Goal: Information Seeking & Learning: Learn about a topic

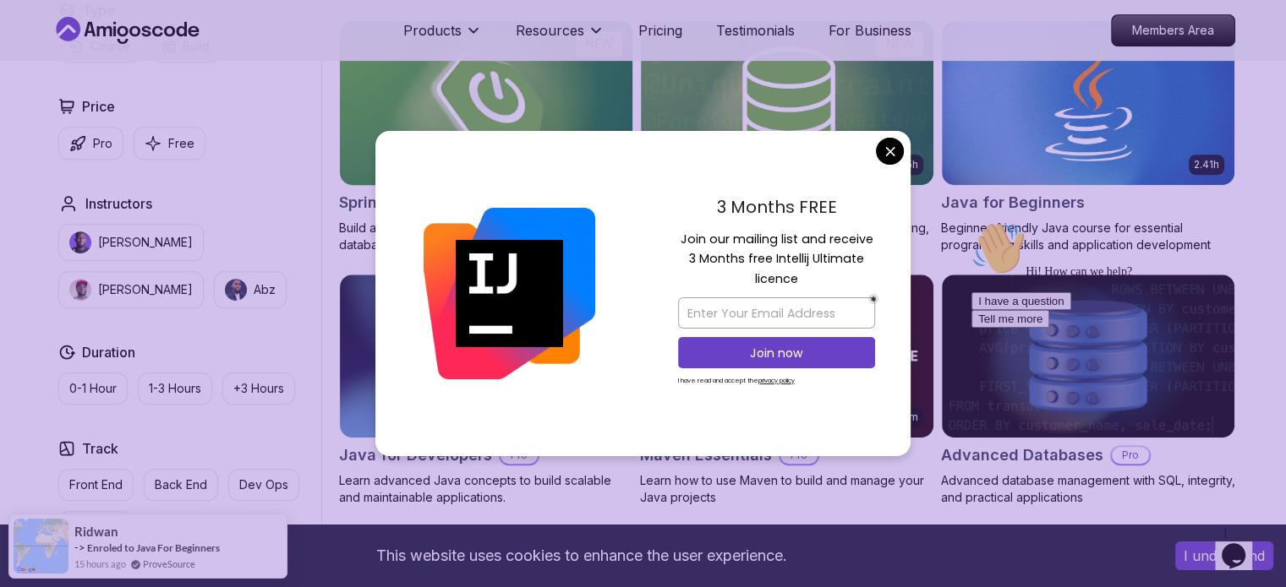
scroll to position [850, 0]
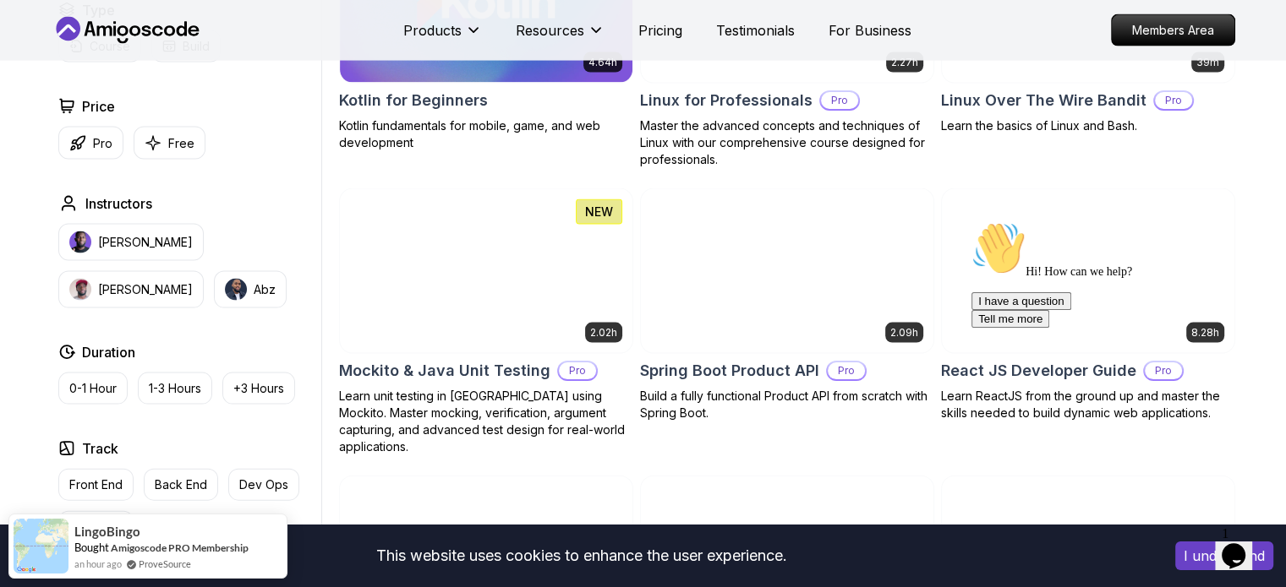
scroll to position [3553, 0]
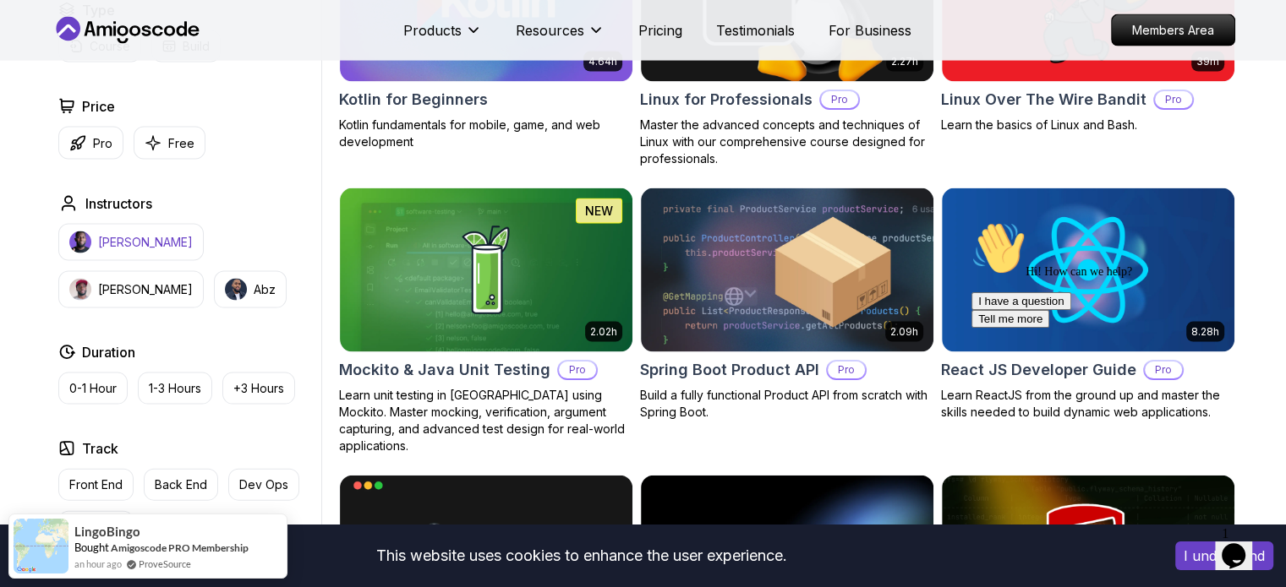
click at [126, 227] on button "[PERSON_NAME]" at bounding box center [130, 242] width 145 height 37
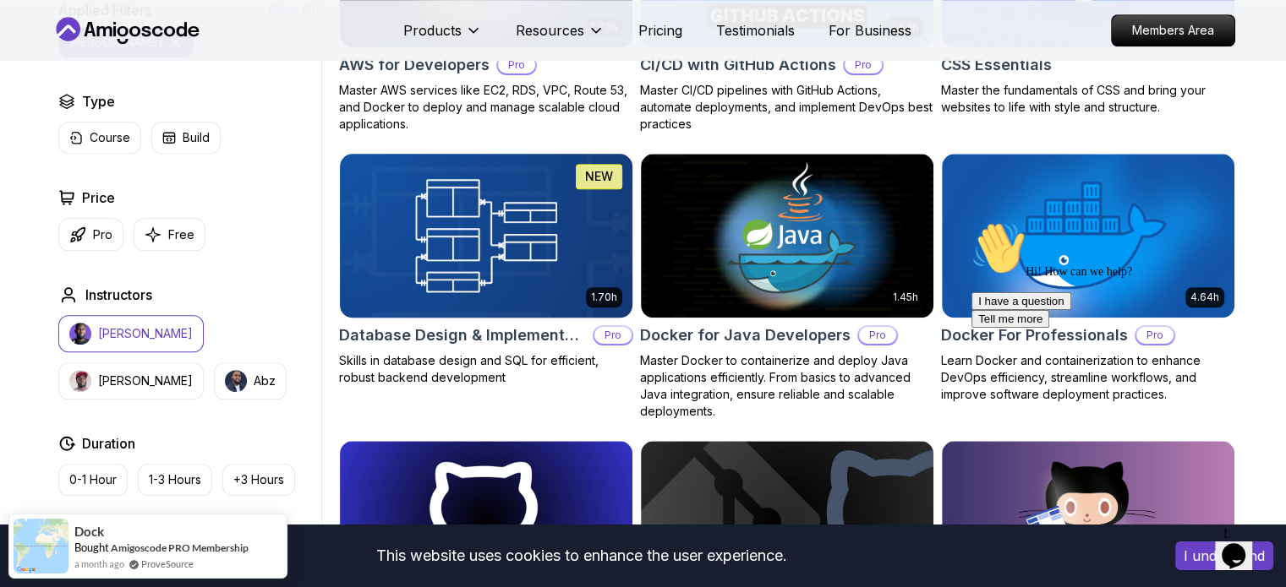
scroll to position [1258, 0]
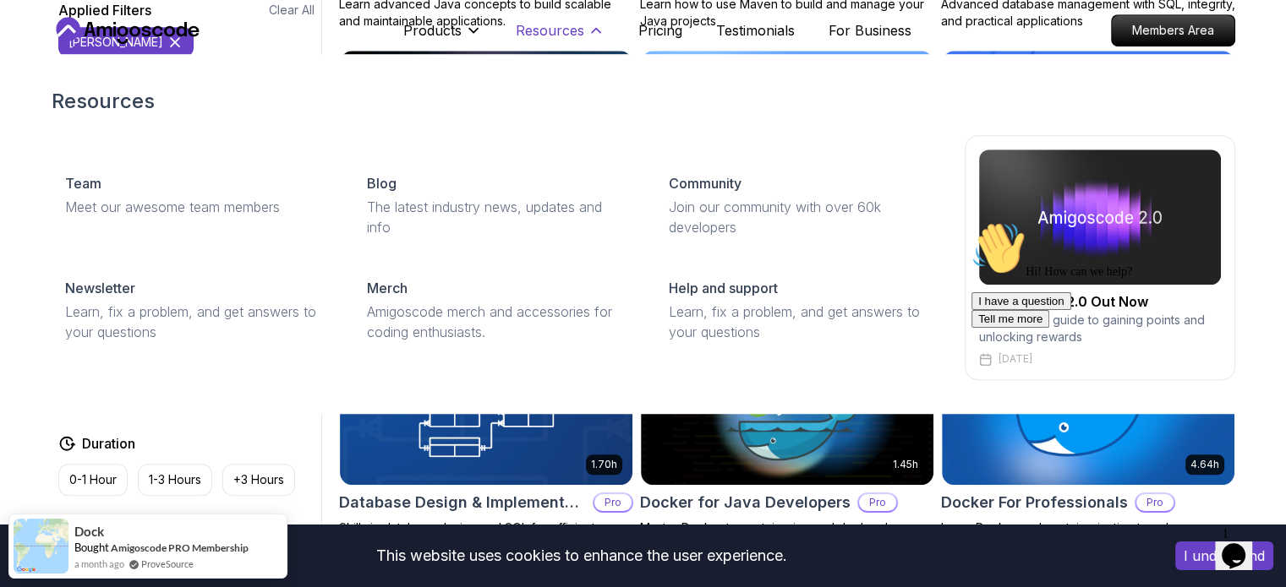
click at [527, 46] on button "Resources" at bounding box center [560, 37] width 89 height 34
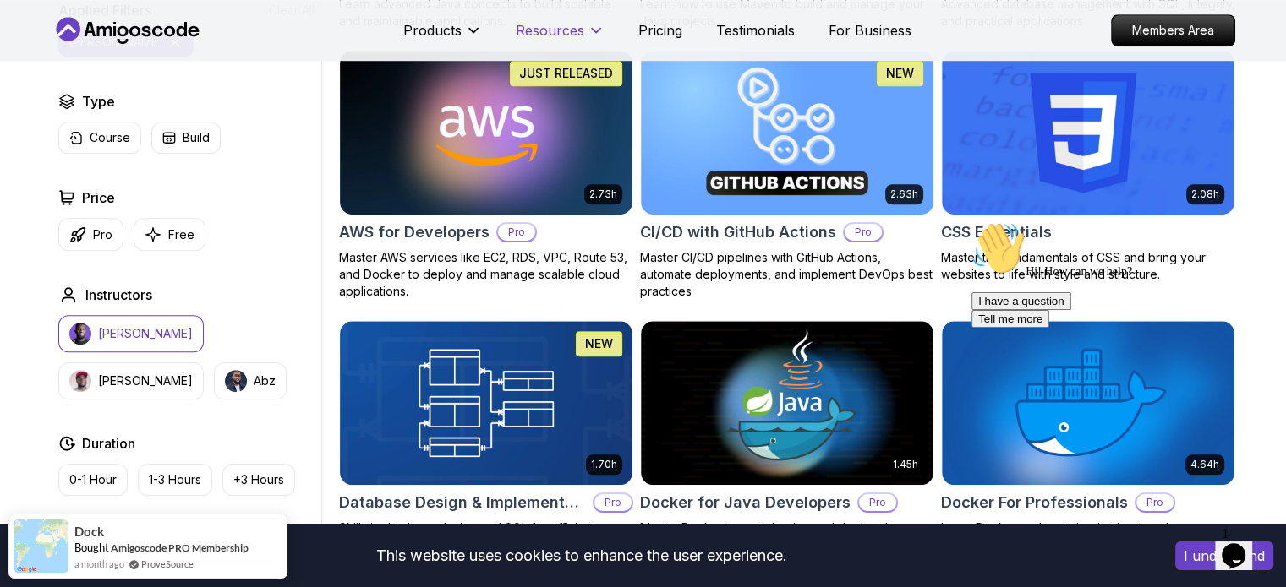
click at [527, 38] on p "Resources" at bounding box center [550, 30] width 68 height 20
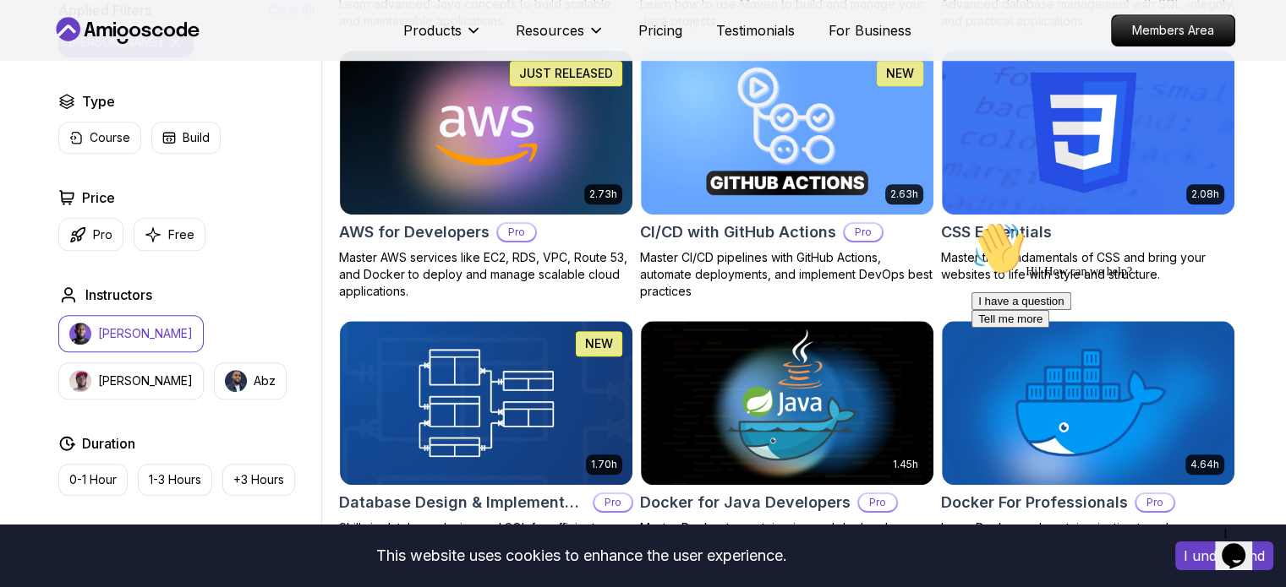
click at [649, 46] on div "Products Resources Pricing Testimonials For Business" at bounding box center [657, 31] width 508 height 34
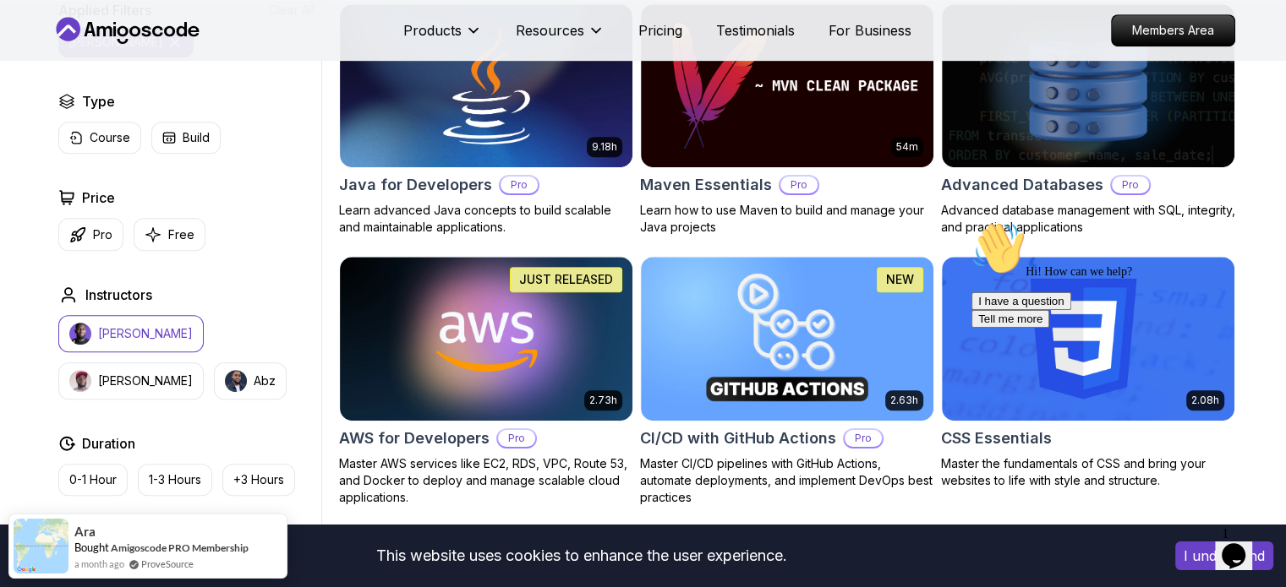
scroll to position [1044, 0]
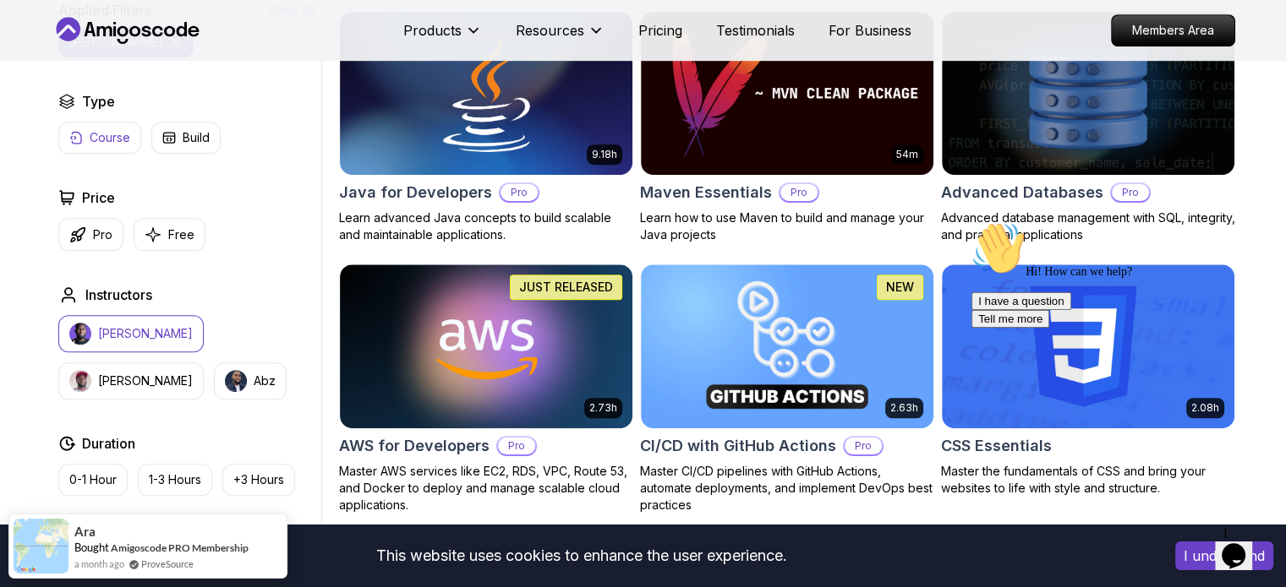
click at [85, 136] on button "Course" at bounding box center [99, 138] width 83 height 32
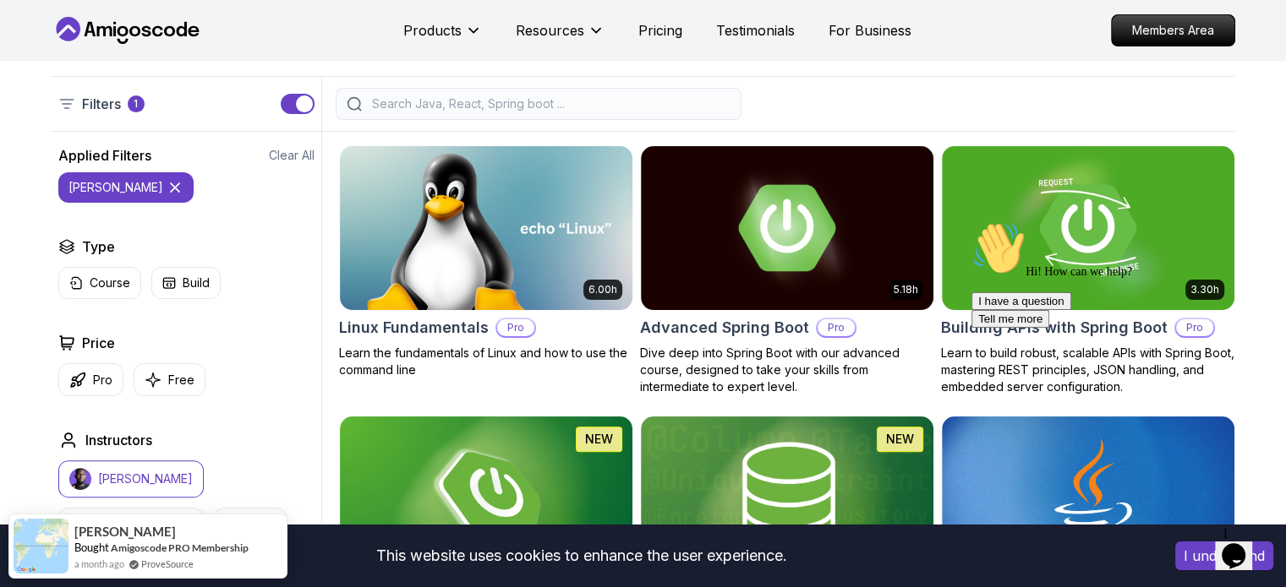
scroll to position [385, 0]
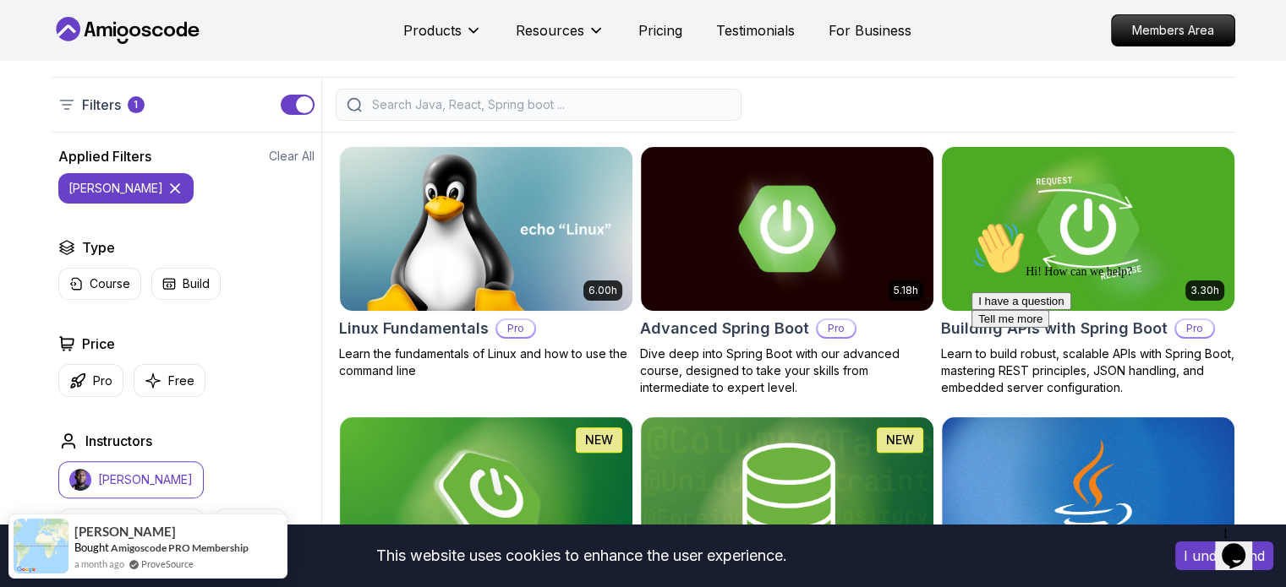
click at [1035, 184] on img at bounding box center [1087, 229] width 307 height 172
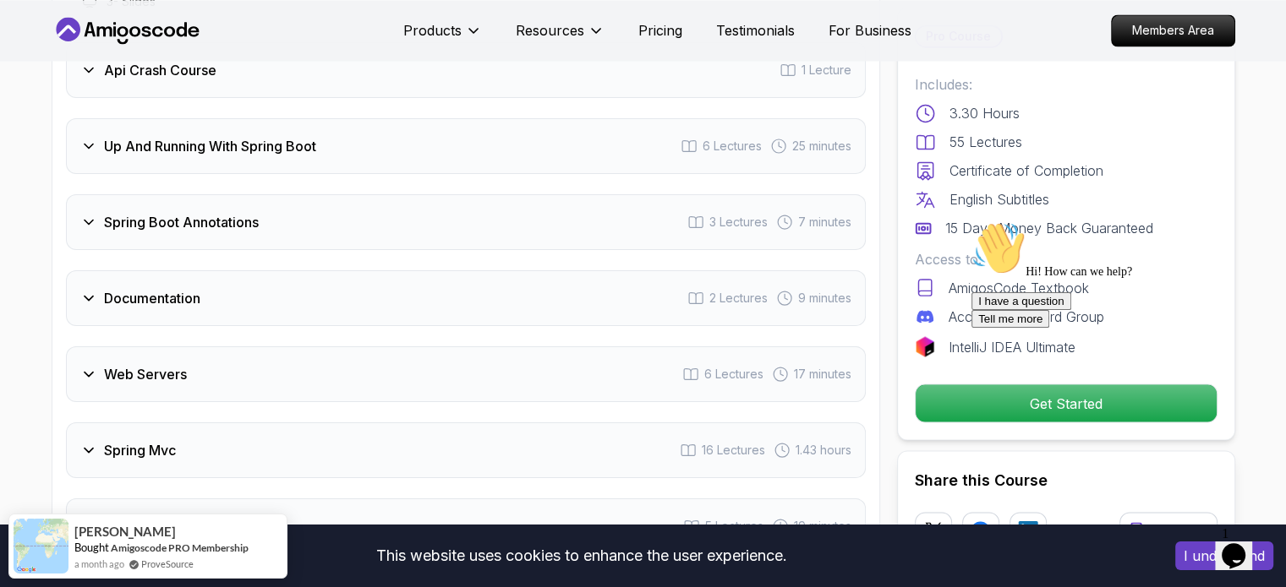
scroll to position [3040, 0]
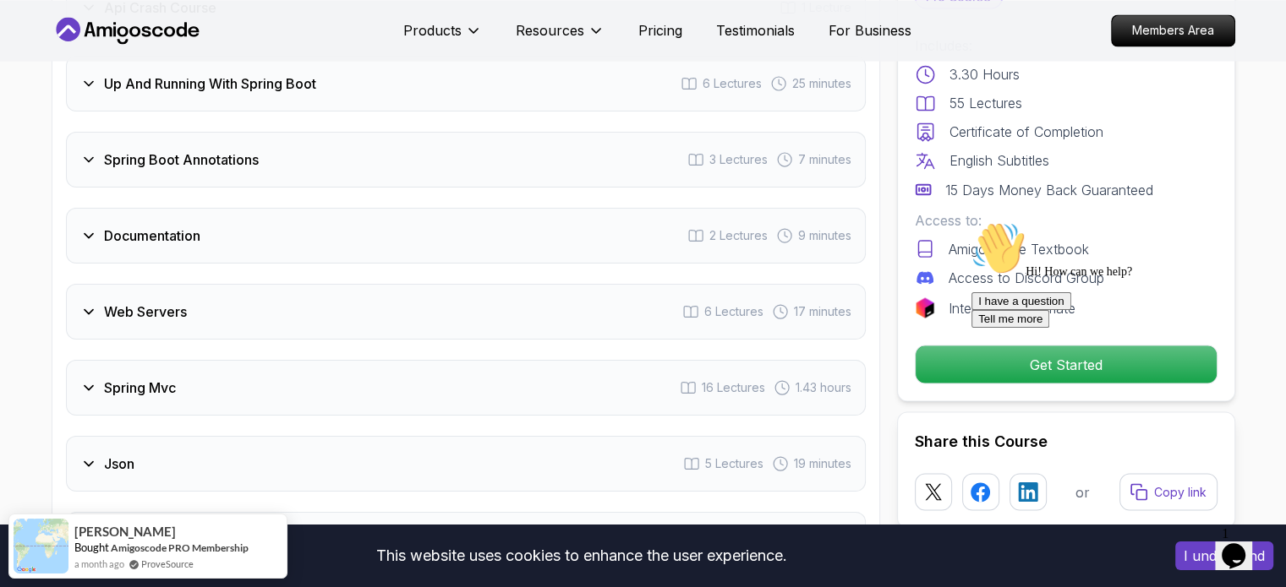
click at [971, 221] on icon "Chat attention grabber" at bounding box center [971, 221] width 0 height 0
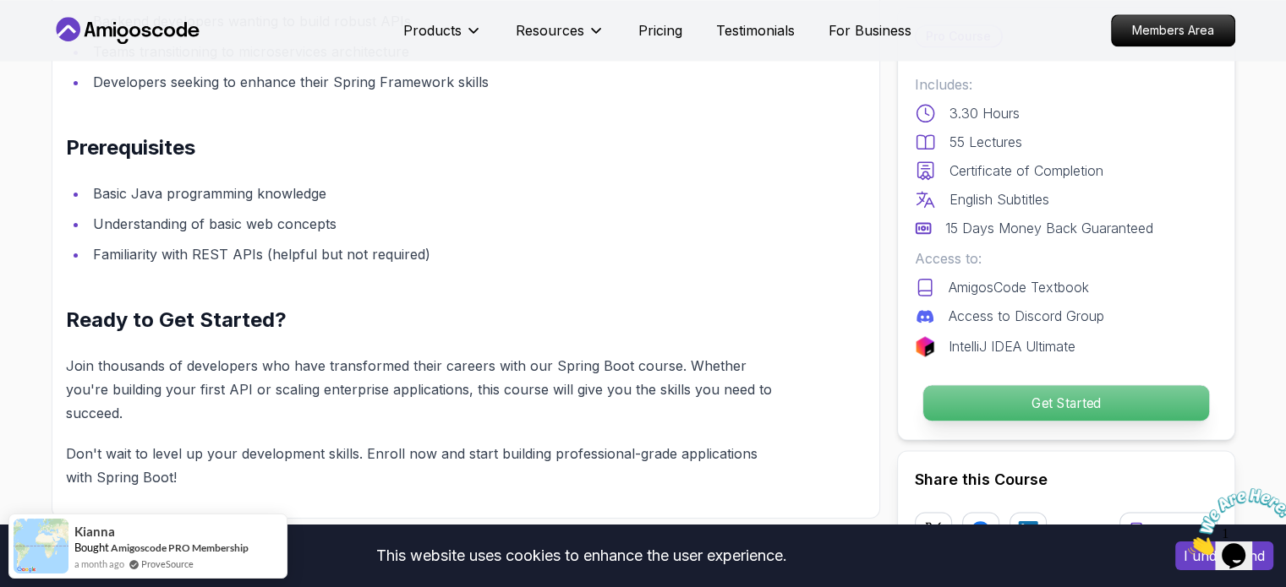
click at [970, 386] on p "Get Started" at bounding box center [1065, 403] width 286 height 36
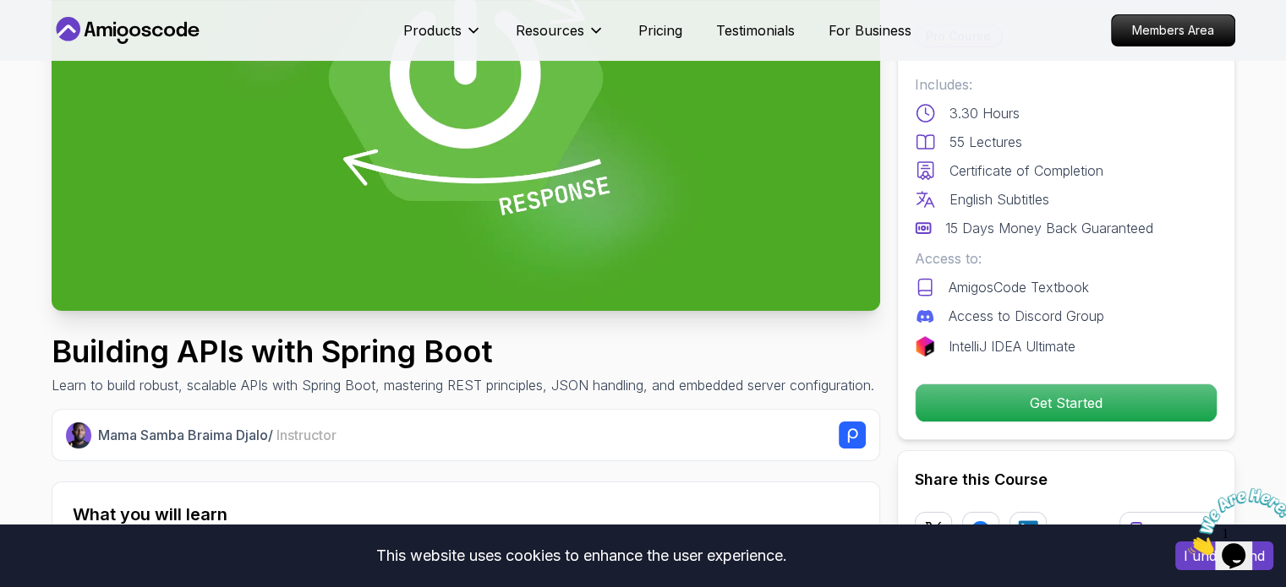
scroll to position [0, 0]
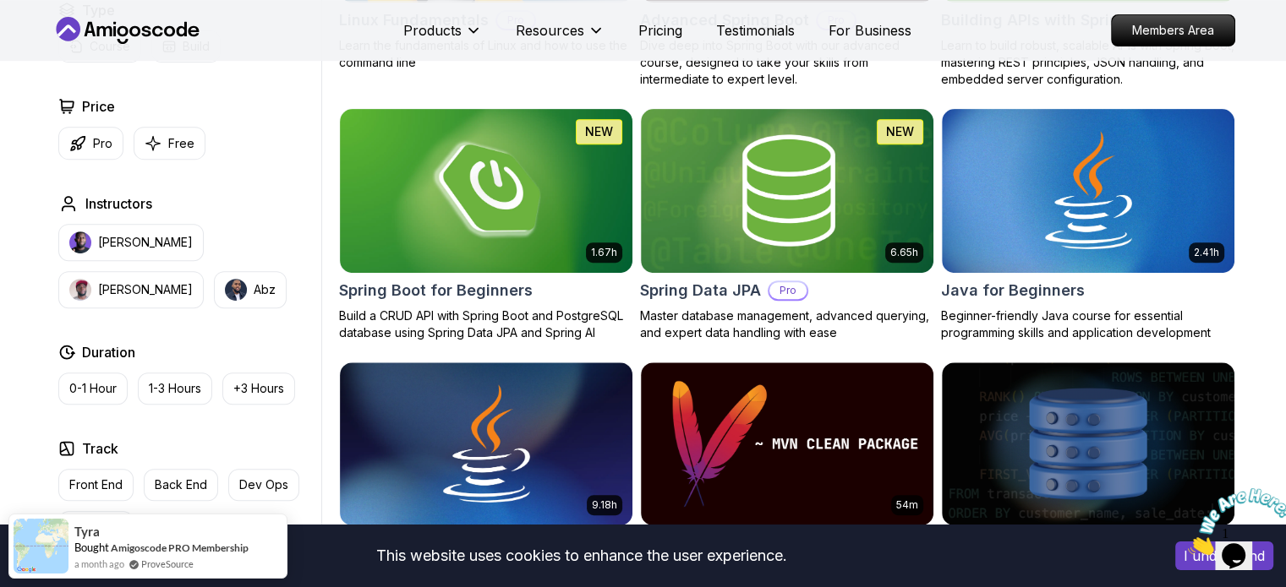
scroll to position [618, 0]
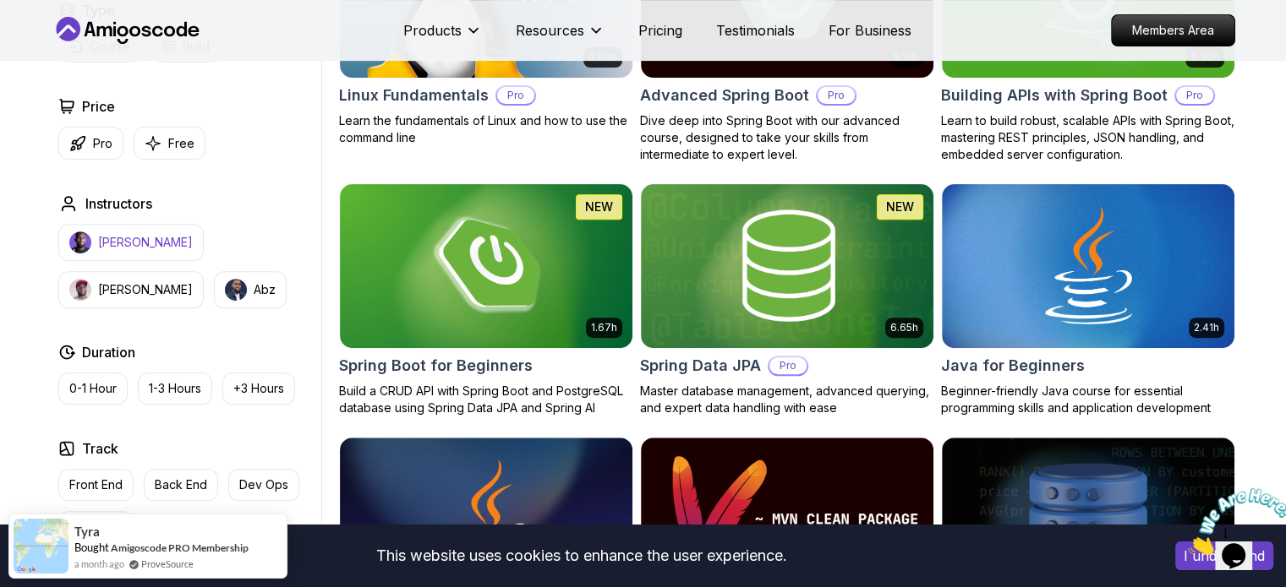
click at [126, 230] on button "[PERSON_NAME]" at bounding box center [130, 242] width 145 height 37
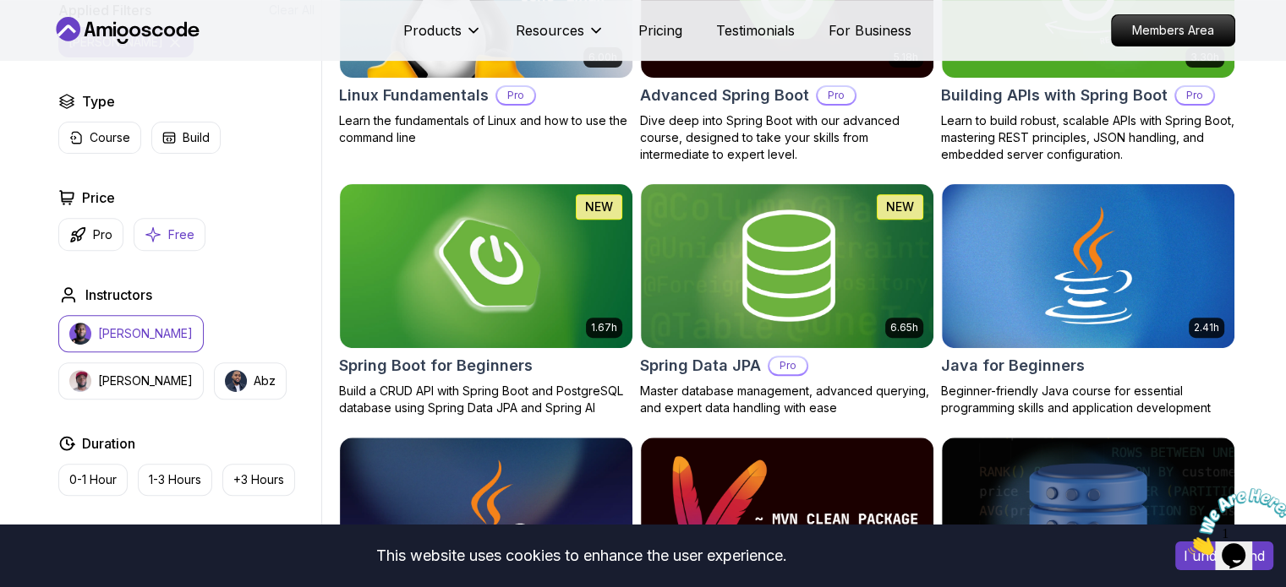
click at [168, 234] on p "Free" at bounding box center [181, 235] width 26 height 17
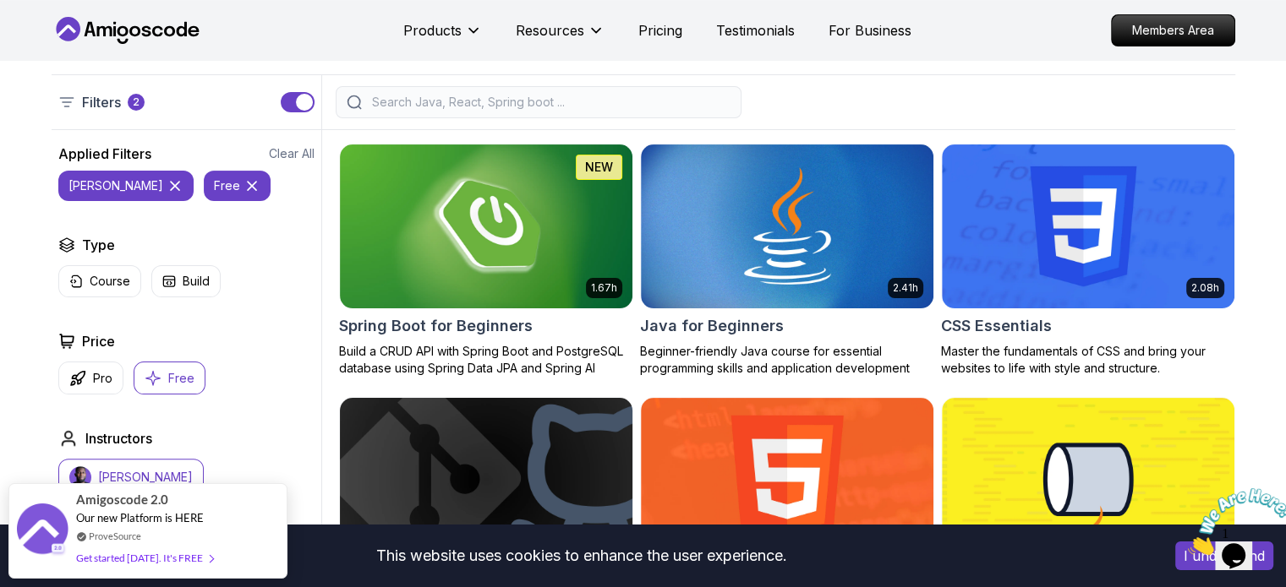
scroll to position [389, 0]
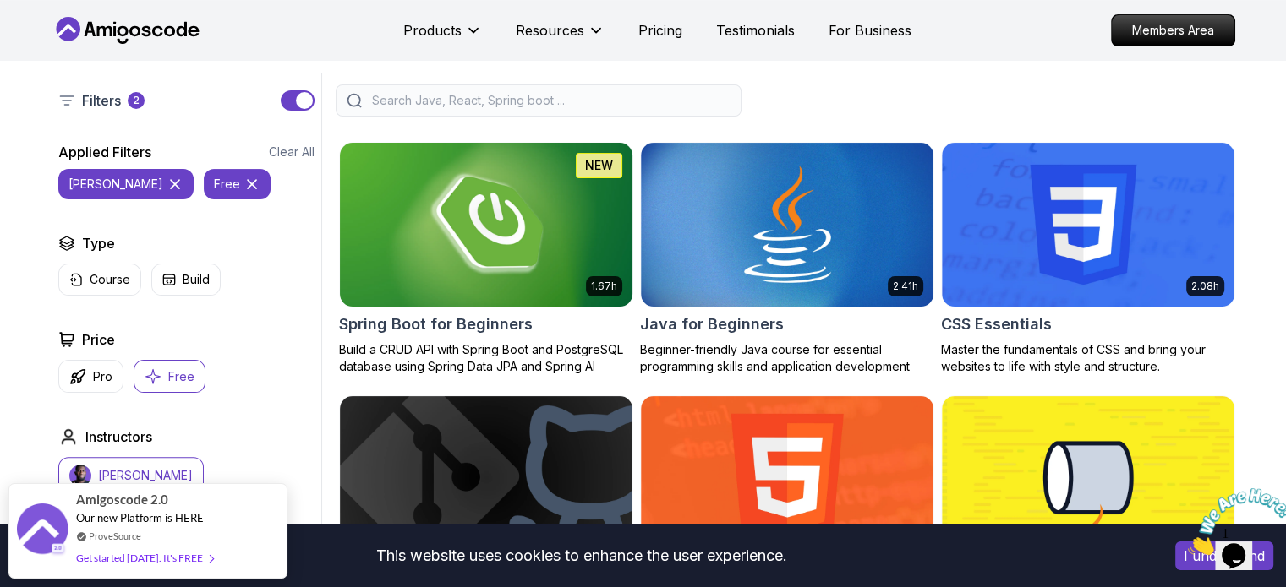
click at [514, 235] on img at bounding box center [485, 225] width 307 height 172
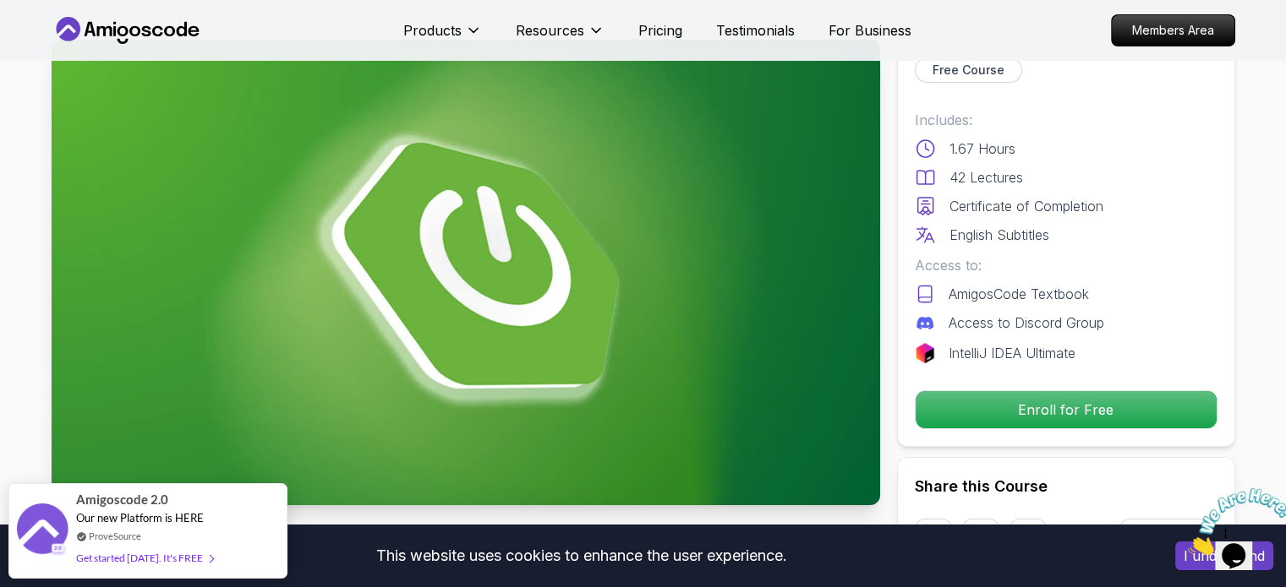
scroll to position [86, 0]
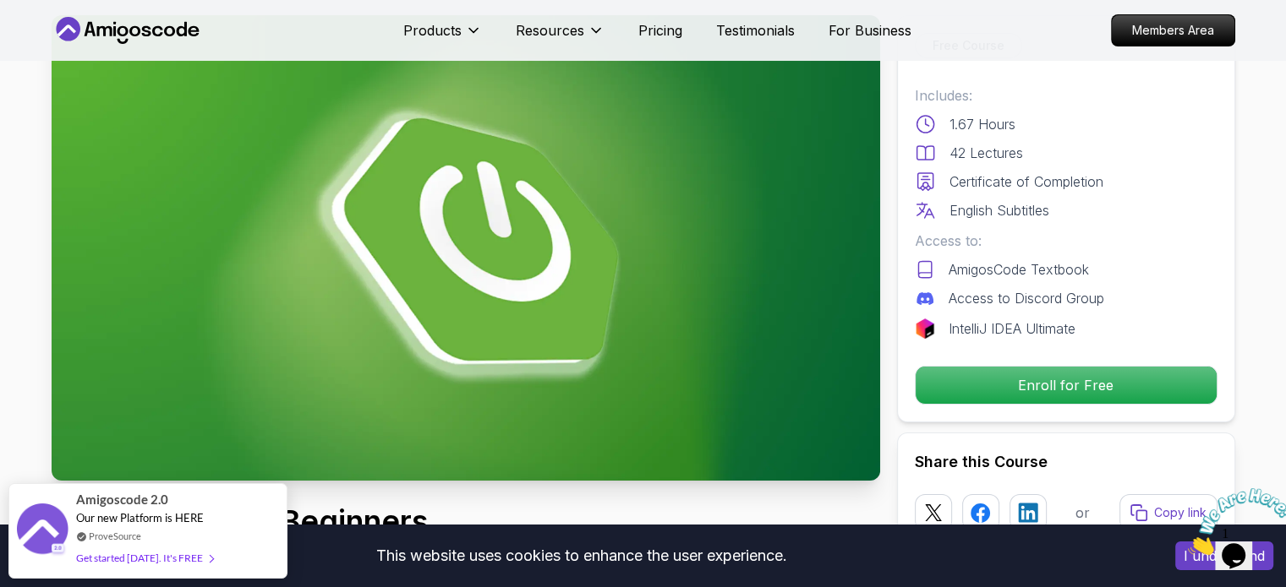
click at [965, 409] on div "Free Course Includes: 1.67 Hours 42 Lectures Certificate of Completion English …" at bounding box center [1066, 218] width 338 height 407
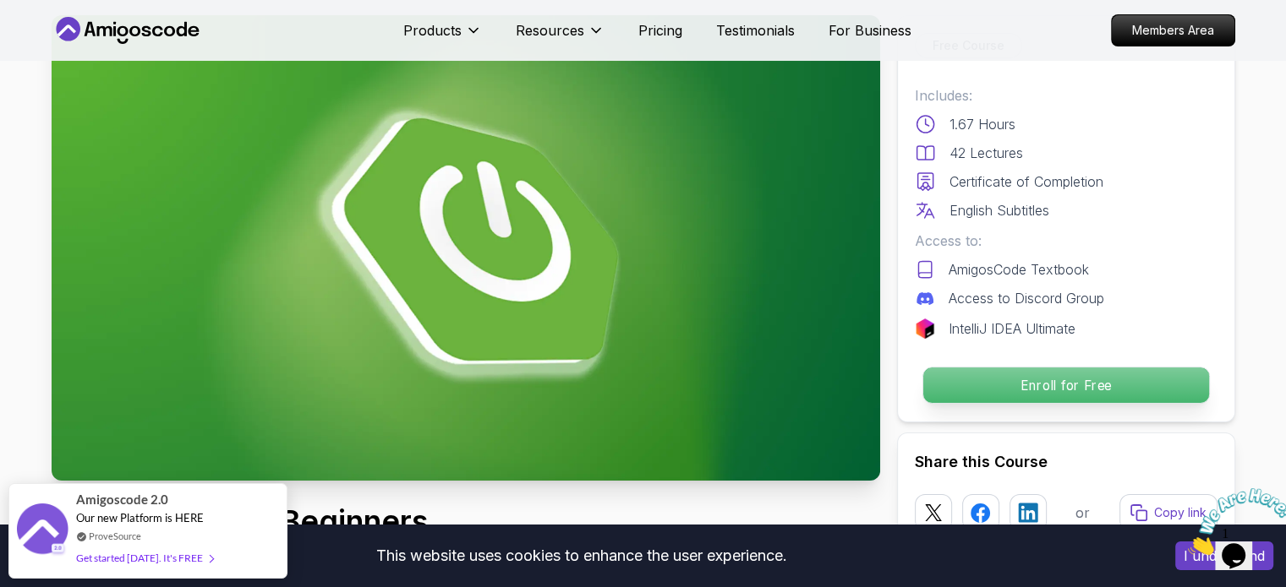
click at [984, 397] on p "Enroll for Free" at bounding box center [1065, 386] width 286 height 36
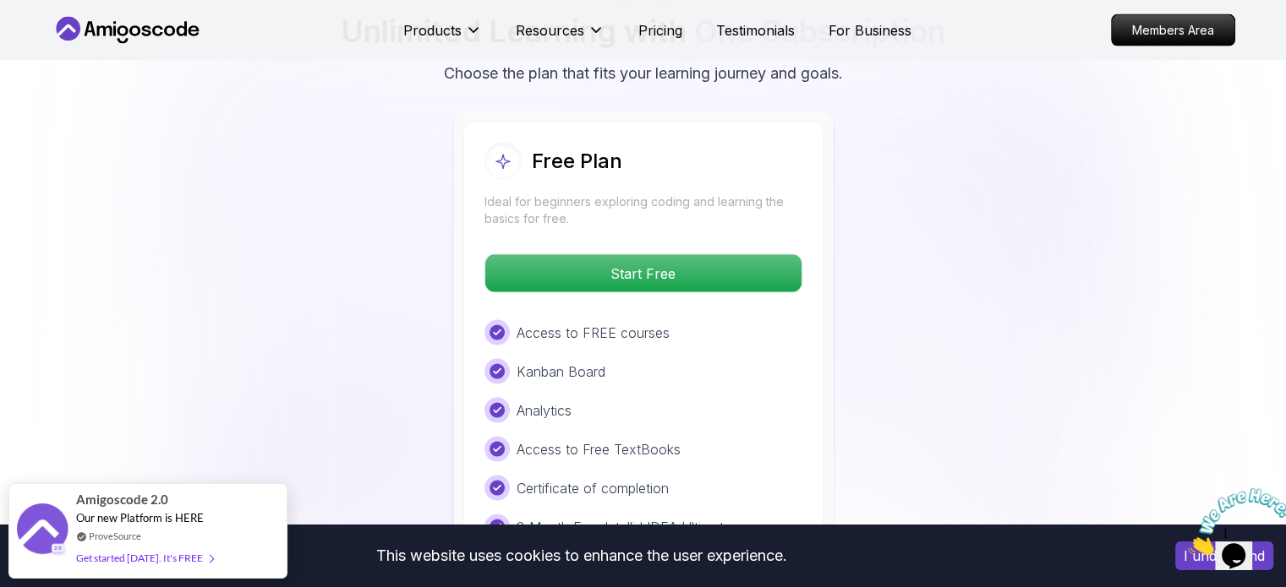
scroll to position [3474, 0]
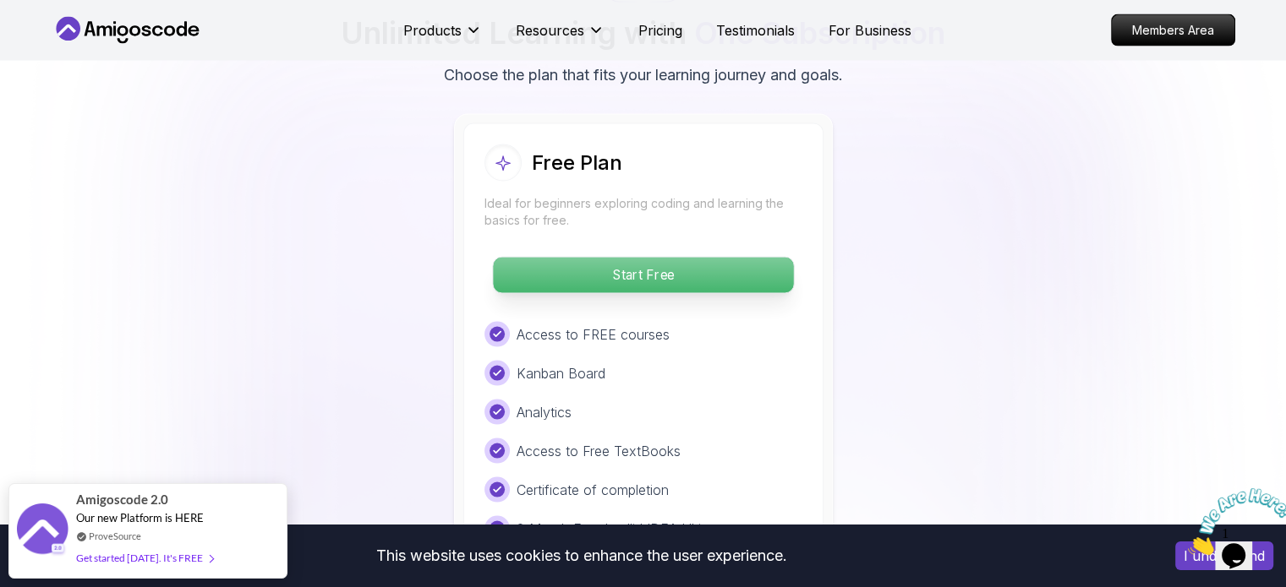
click at [598, 258] on p "Start Free" at bounding box center [643, 276] width 300 height 36
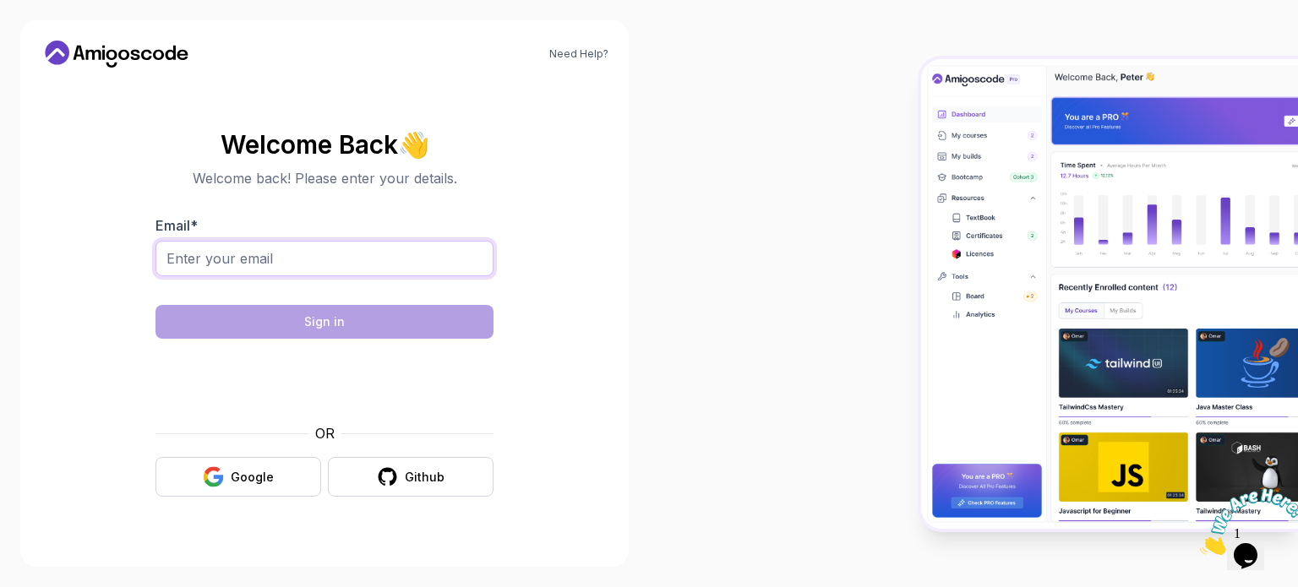
click at [364, 253] on input "Email *" at bounding box center [325, 259] width 338 height 36
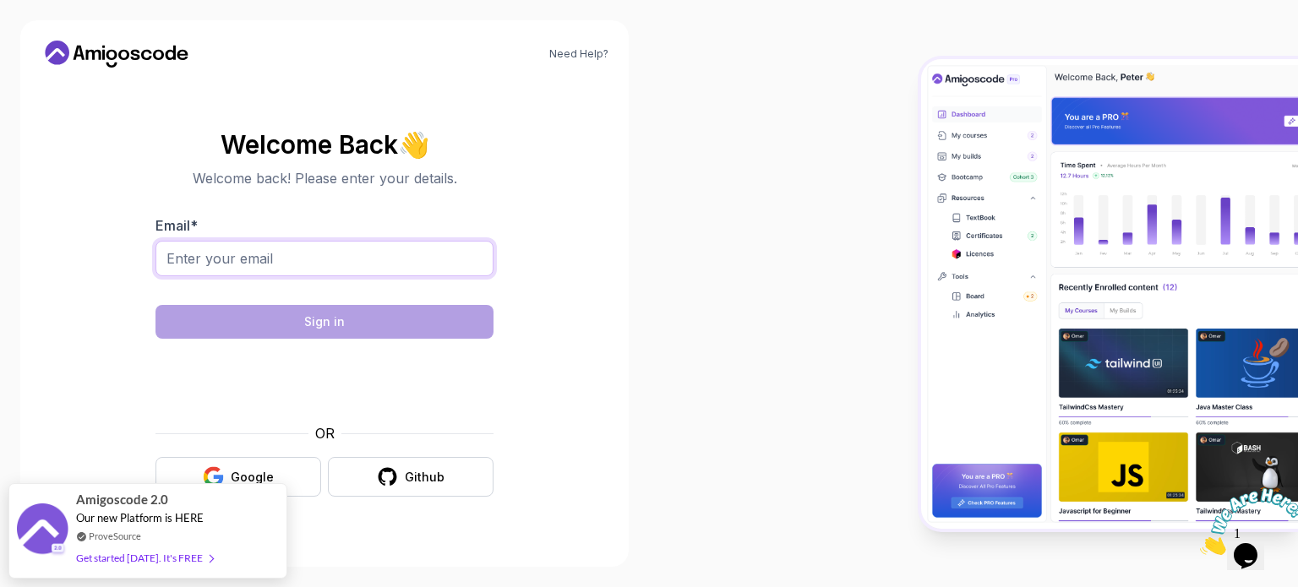
click at [363, 243] on input "Email *" at bounding box center [325, 259] width 338 height 36
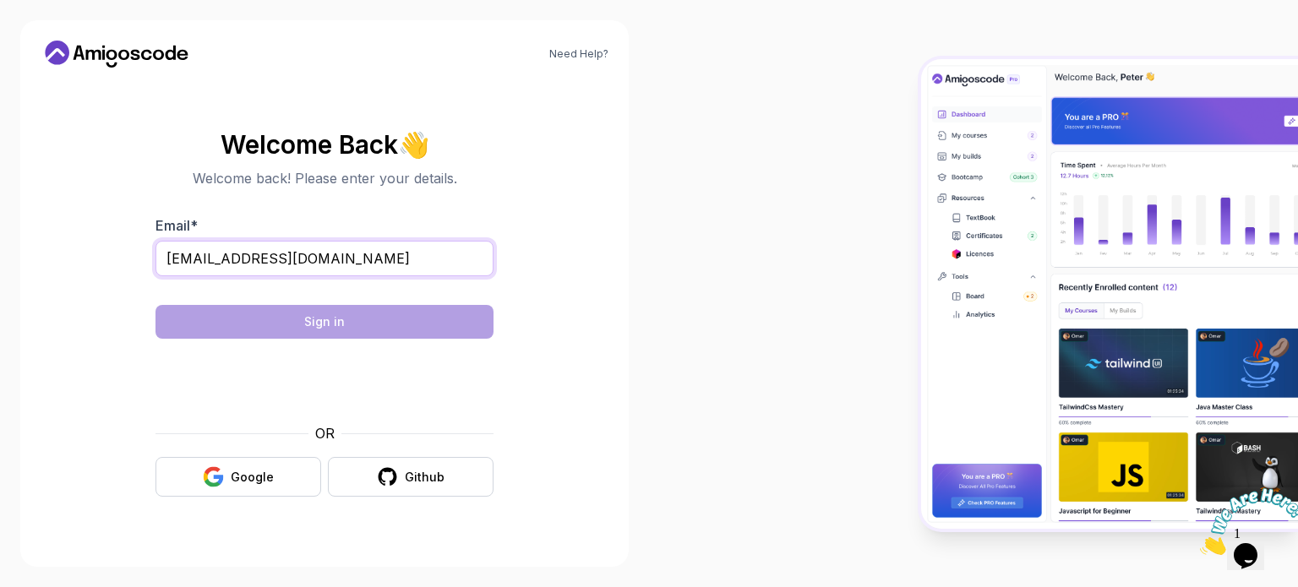
type input "sachinrathore021@gmail.com"
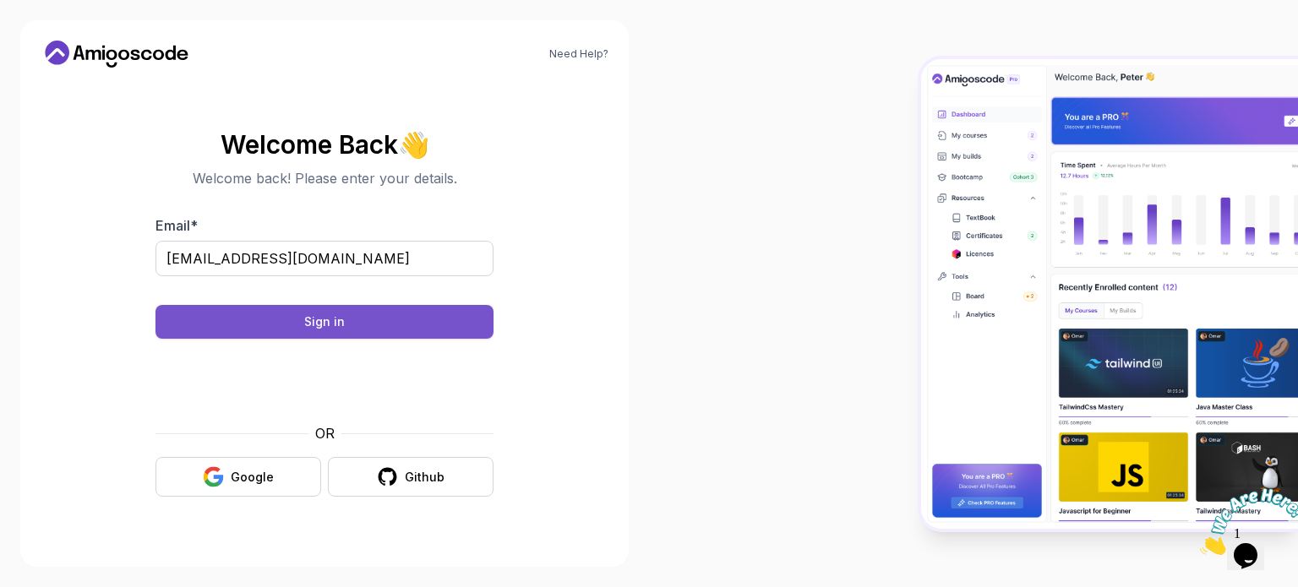
click at [292, 330] on button "Sign in" at bounding box center [325, 322] width 338 height 34
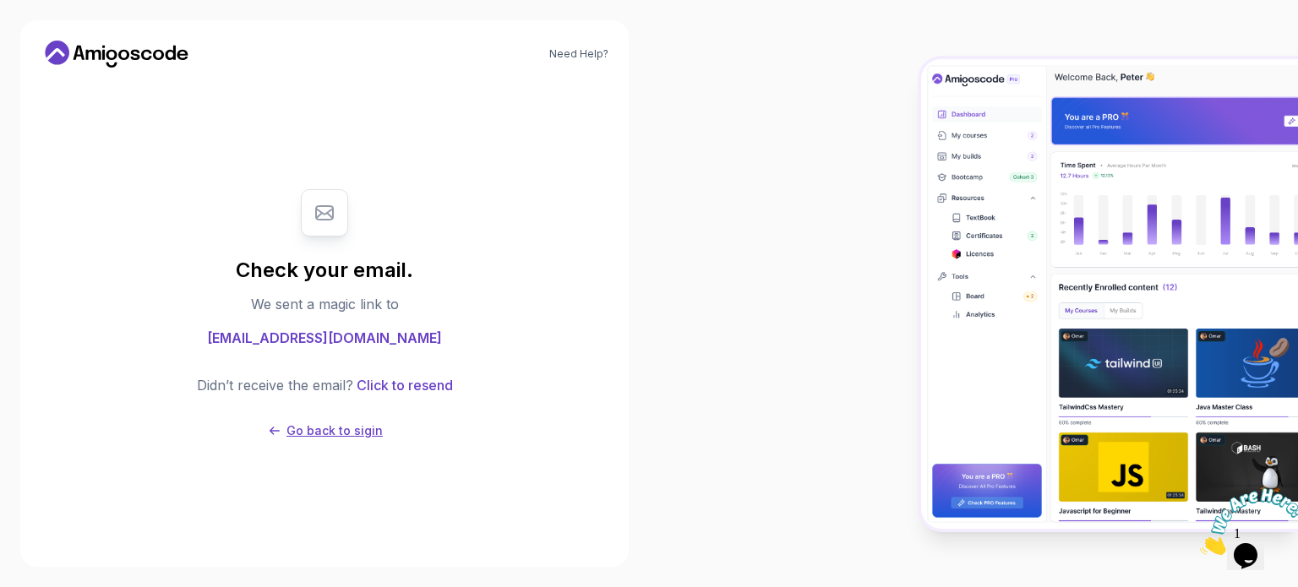
click at [314, 436] on p "Go back to sigin" at bounding box center [335, 431] width 96 height 17
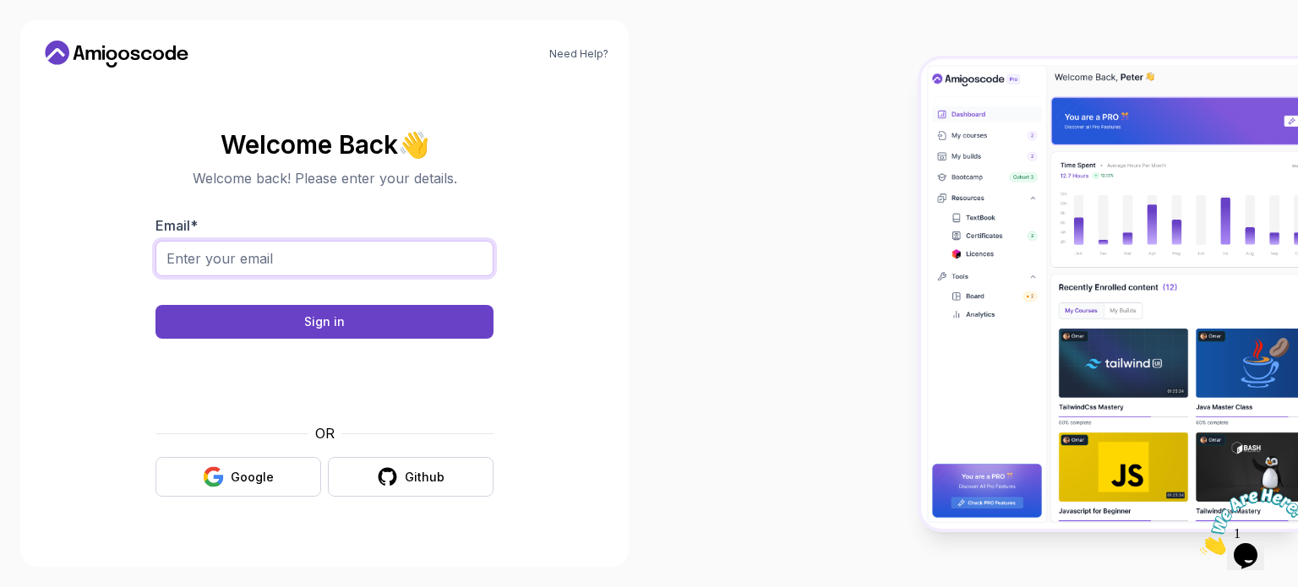
click at [243, 274] on input "Email *" at bounding box center [325, 259] width 338 height 36
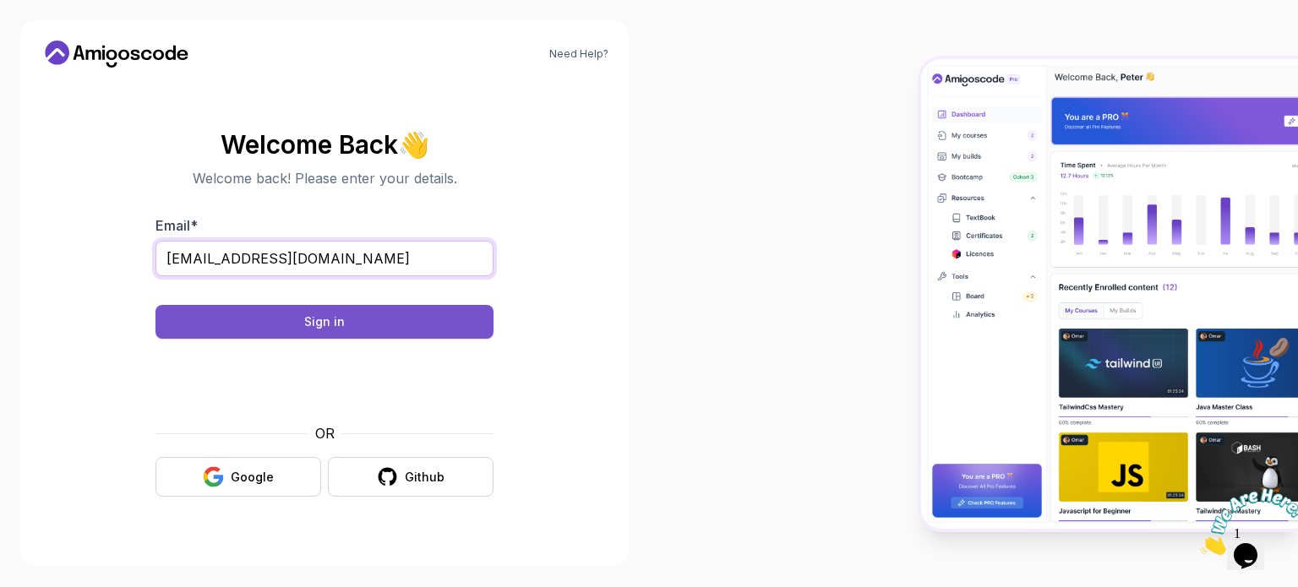
type input "rathoresachin021@gmail.com"
click at [228, 335] on button "Sign in" at bounding box center [325, 322] width 338 height 34
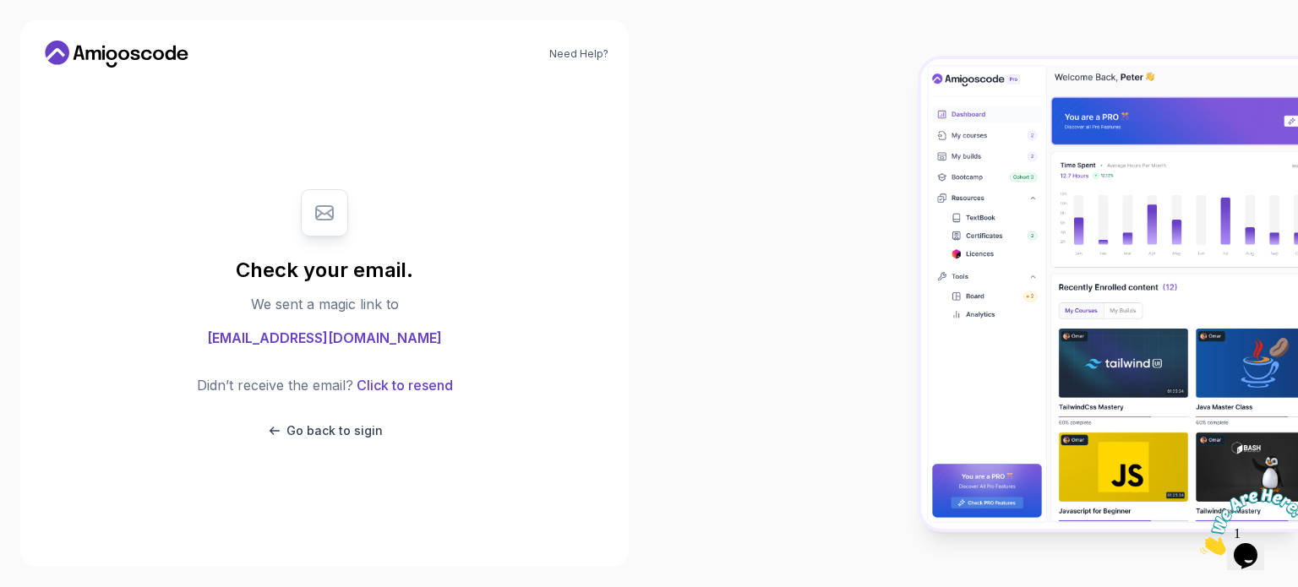
click at [364, 443] on div "Check your email. We sent a magic link to rathoresachin021@gmail.com Didn’t rec…" at bounding box center [325, 314] width 338 height 284
click at [351, 438] on p "Go back to sigin" at bounding box center [335, 431] width 96 height 17
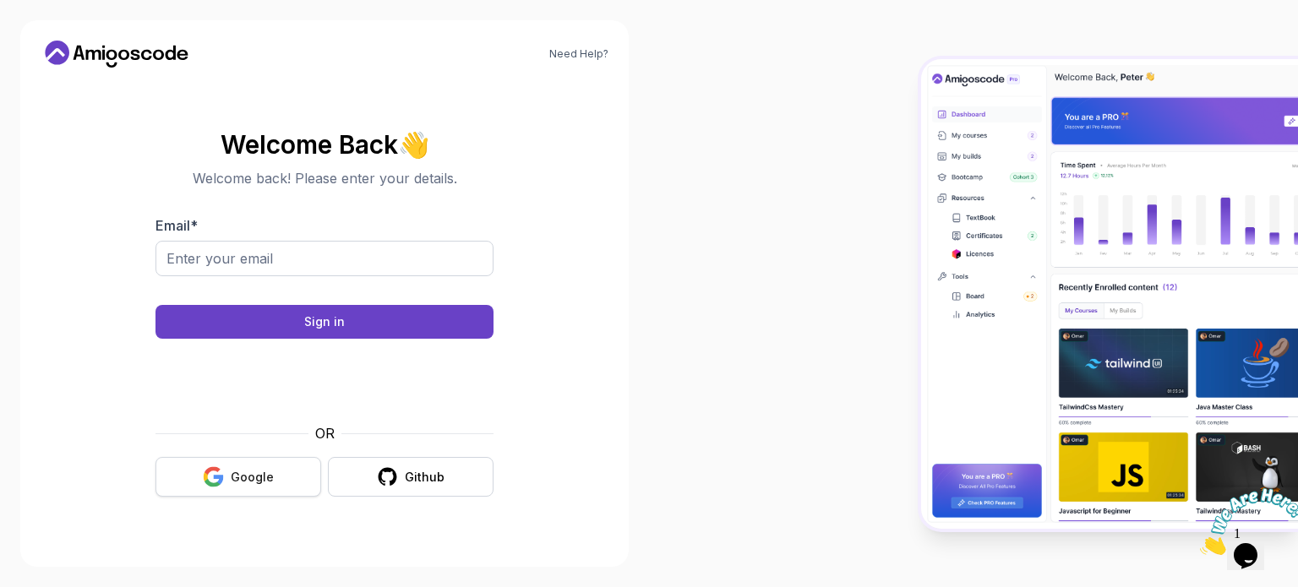
click at [229, 488] on button "Google" at bounding box center [239, 477] width 166 height 40
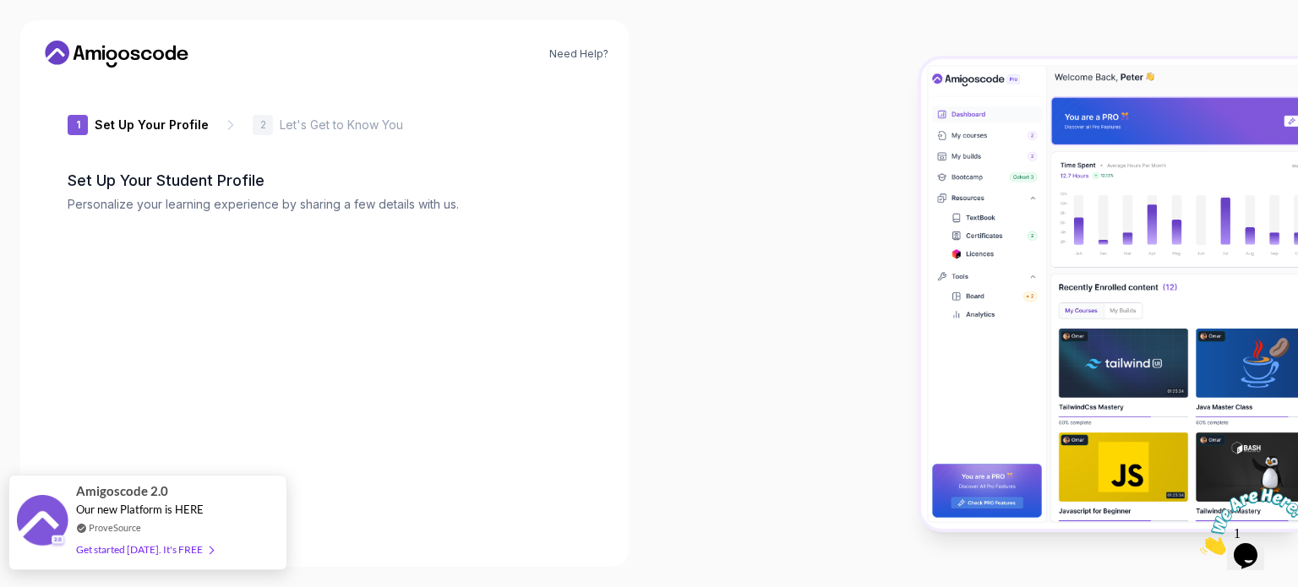
type input "charmingbobcat82c12"
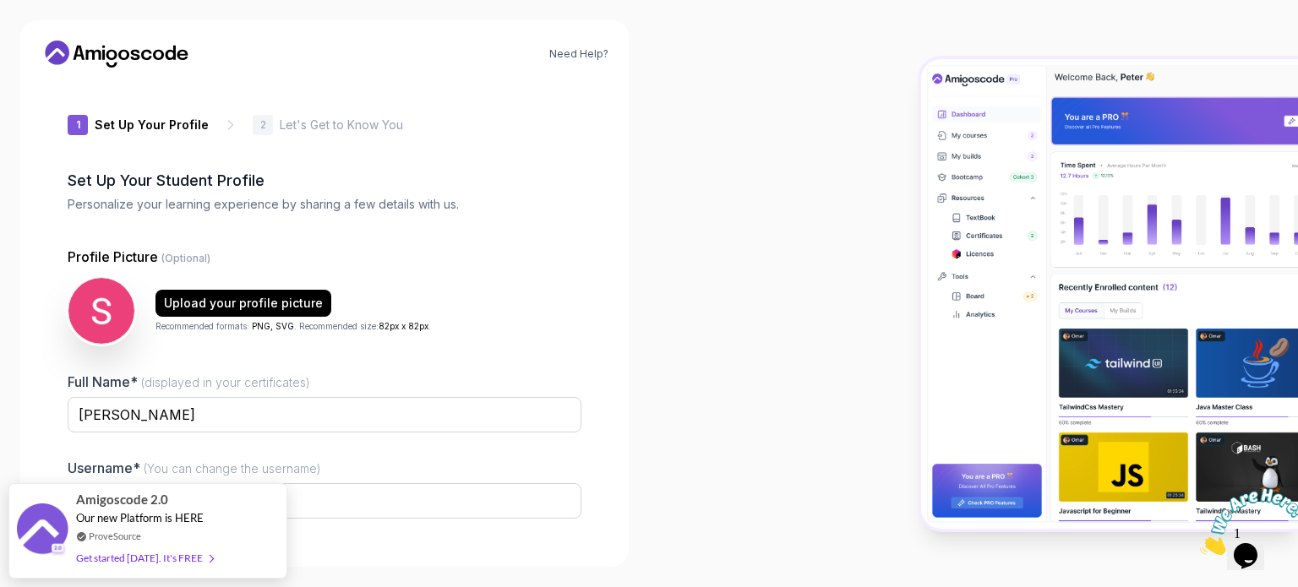
scroll to position [117, 0]
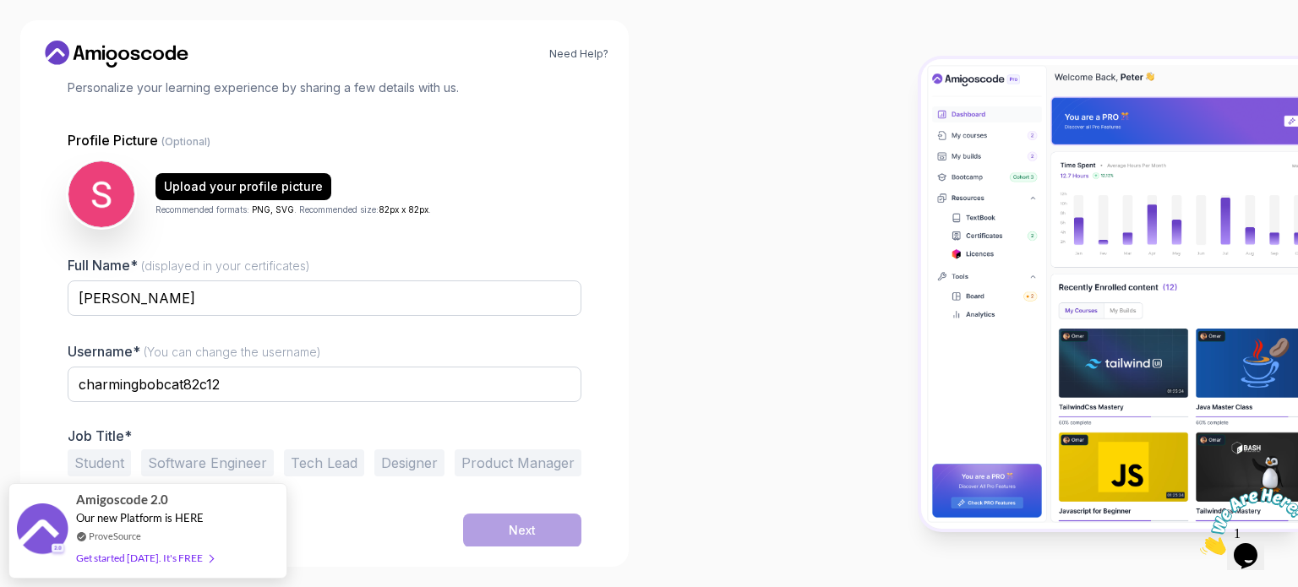
click at [321, 531] on div "Next" at bounding box center [325, 531] width 514 height 34
click at [229, 459] on button "Software Engineer" at bounding box center [207, 463] width 133 height 27
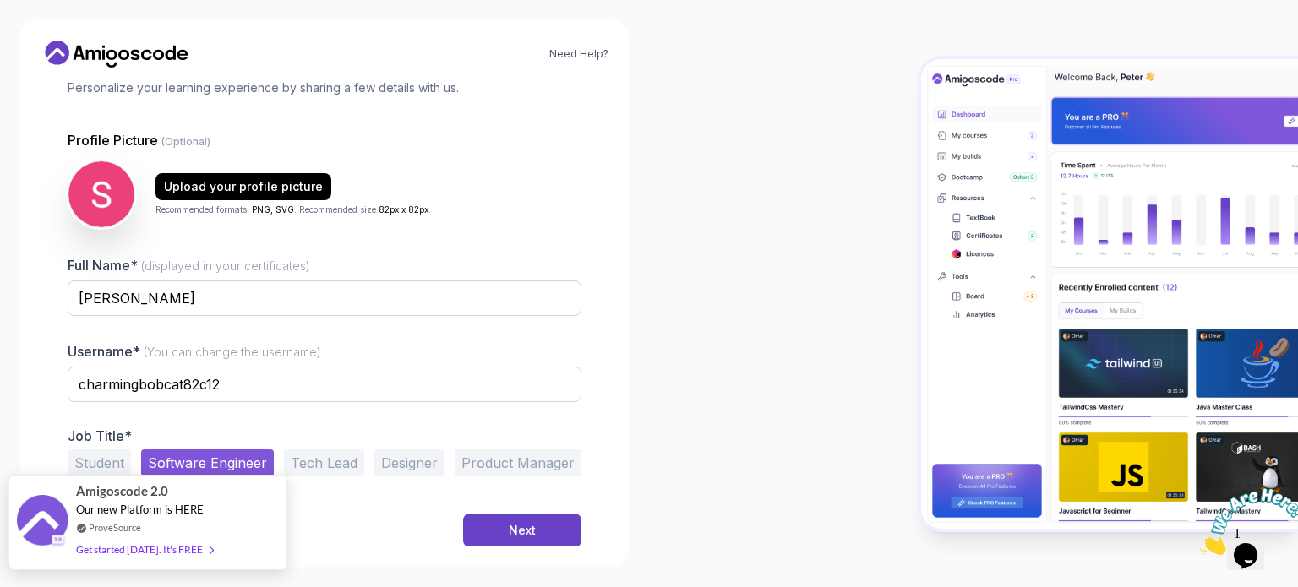
click at [188, 546] on div "Get started today. It's FREE" at bounding box center [144, 549] width 137 height 19
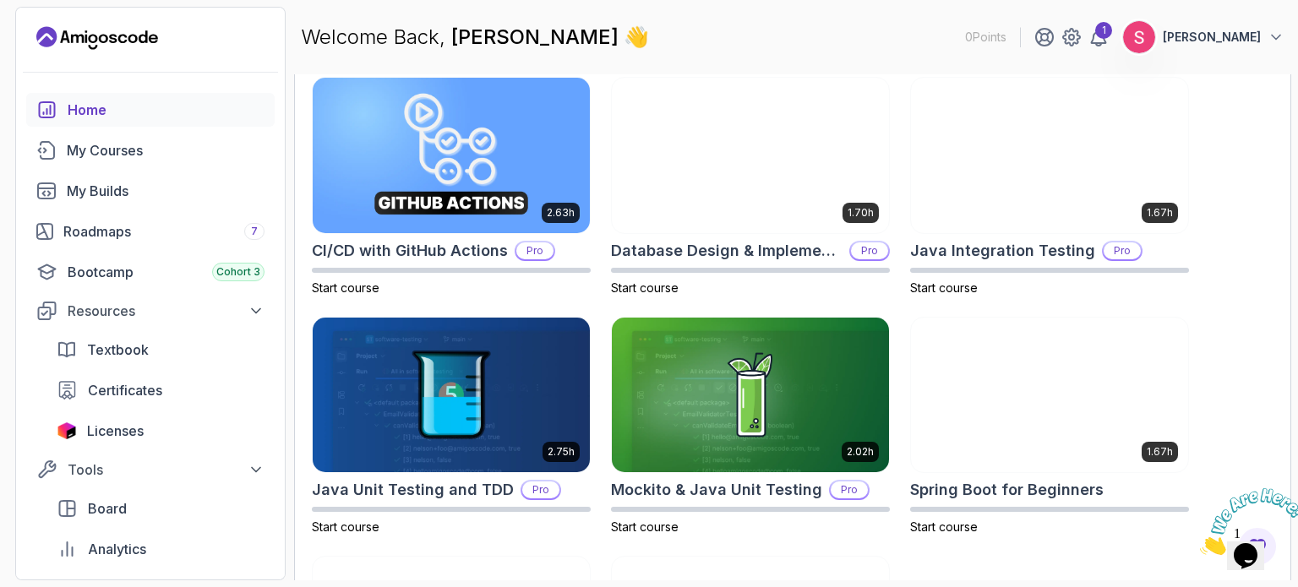
scroll to position [735, 0]
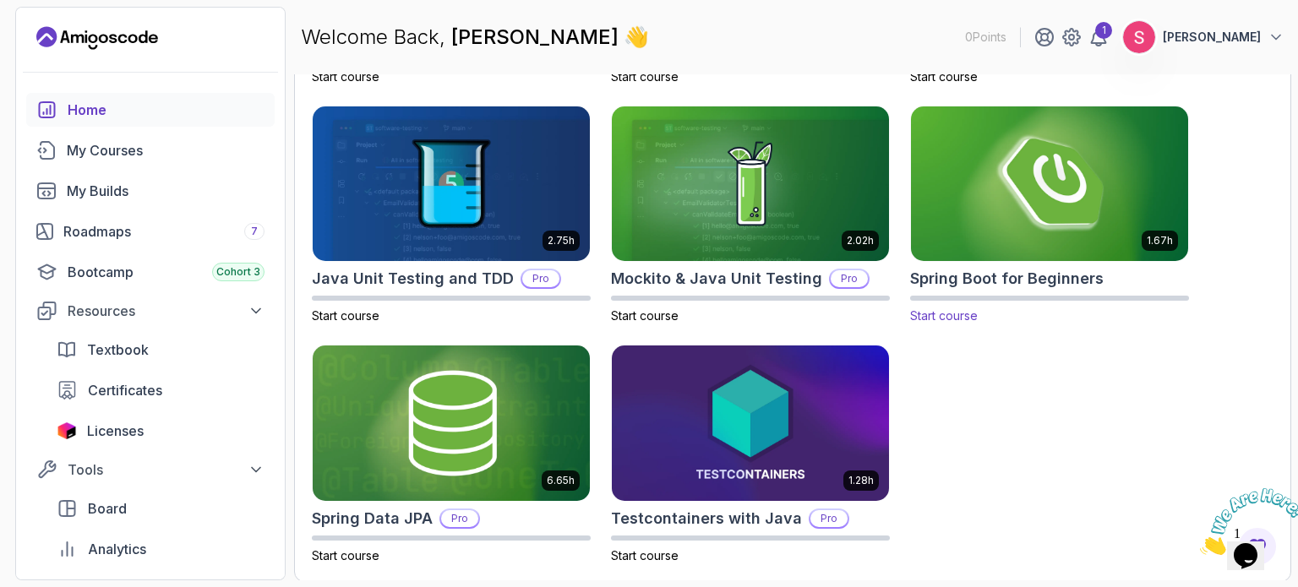
click at [1058, 232] on img at bounding box center [1049, 183] width 291 height 163
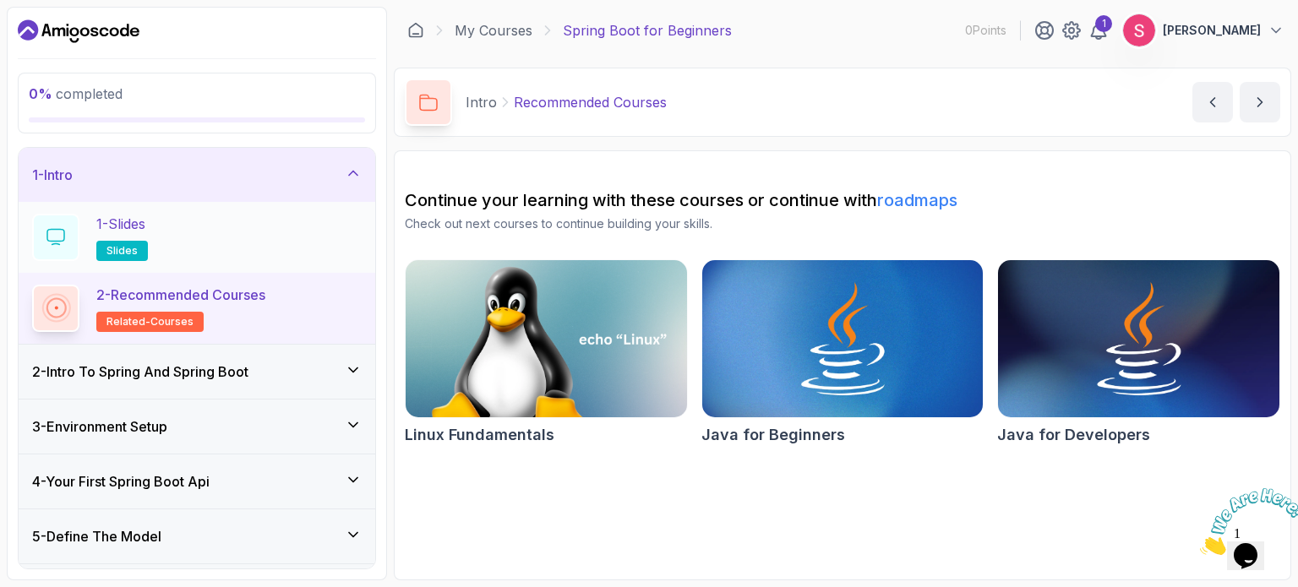
click at [133, 253] on span "slides" at bounding box center [122, 251] width 31 height 14
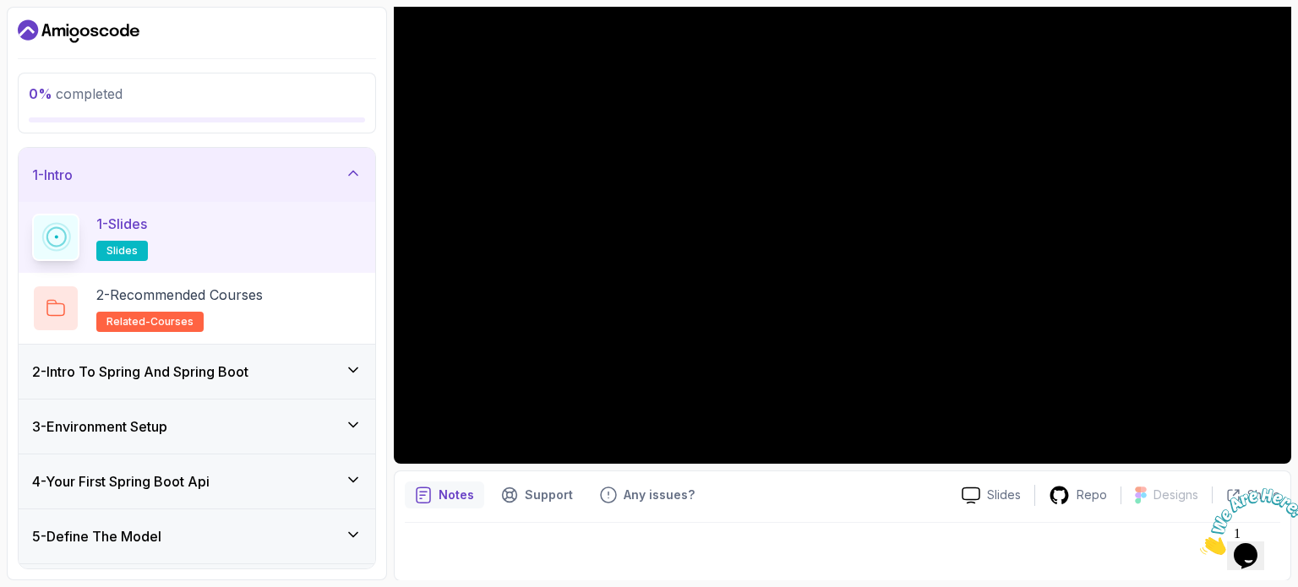
click at [128, 248] on span "slides" at bounding box center [122, 251] width 31 height 14
click at [122, 312] on p "related-courses" at bounding box center [149, 322] width 107 height 20
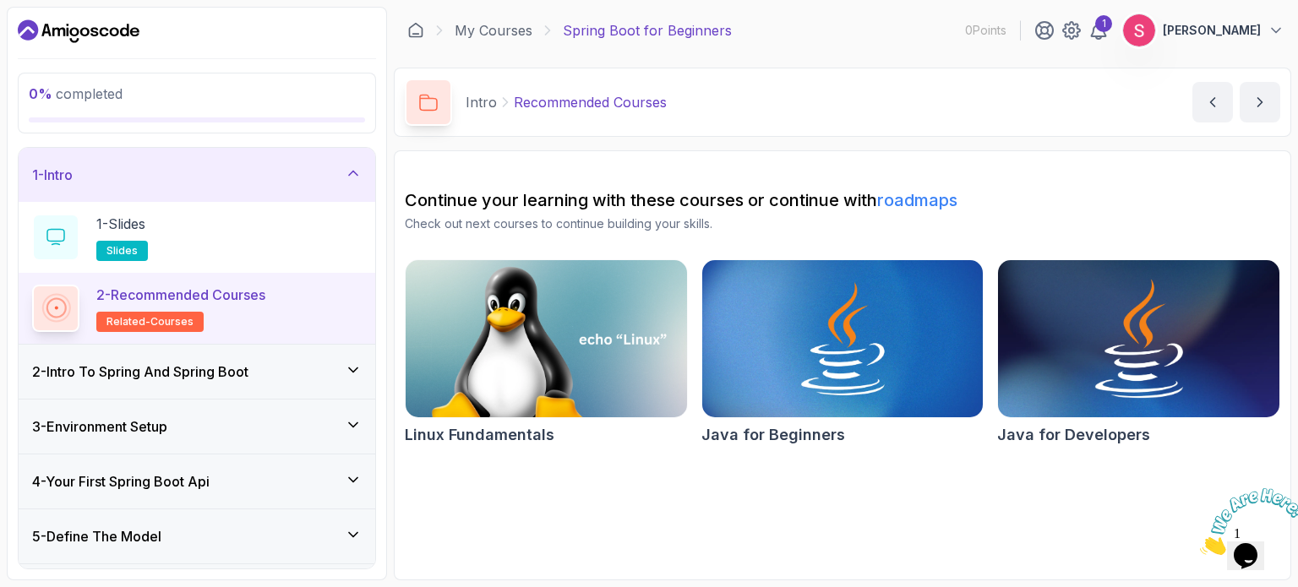
click at [1035, 402] on img at bounding box center [1139, 339] width 295 height 166
click at [74, 371] on h3 "2 - Intro To Spring And Spring Boot" at bounding box center [140, 372] width 216 height 20
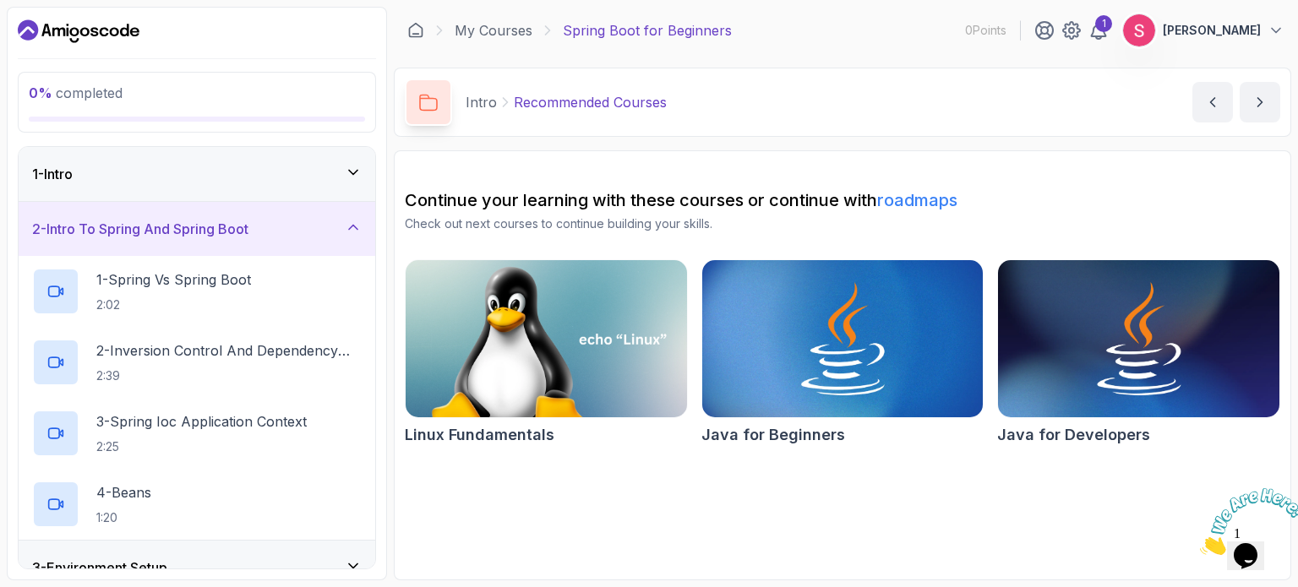
scroll to position [54, 0]
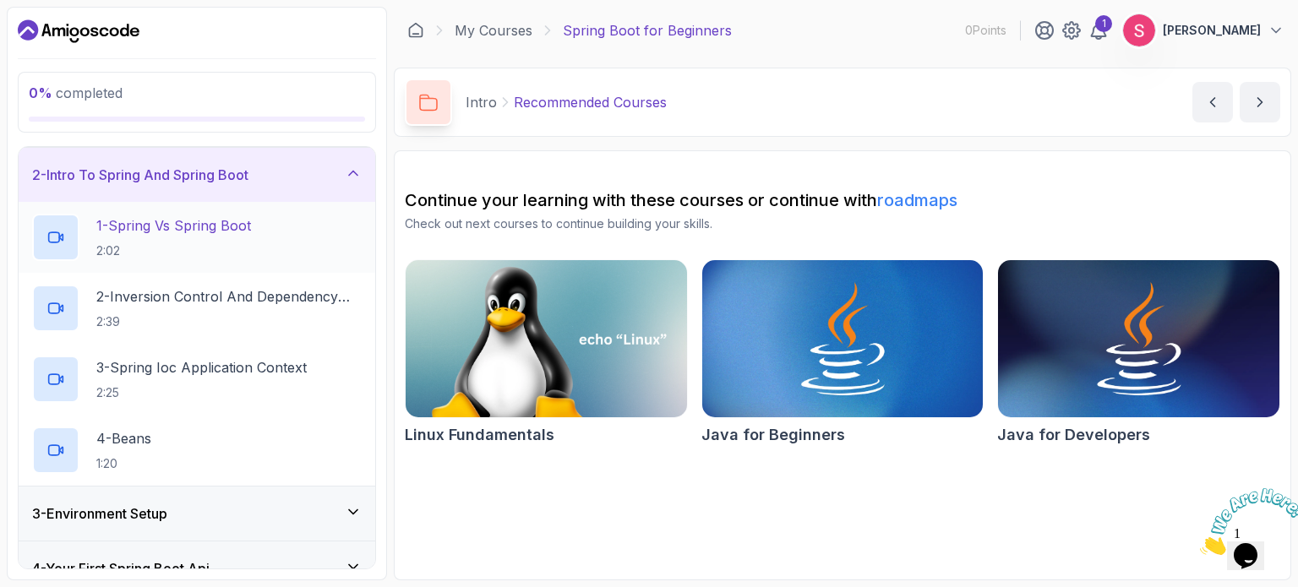
click at [119, 243] on p "2:02" at bounding box center [173, 251] width 155 height 17
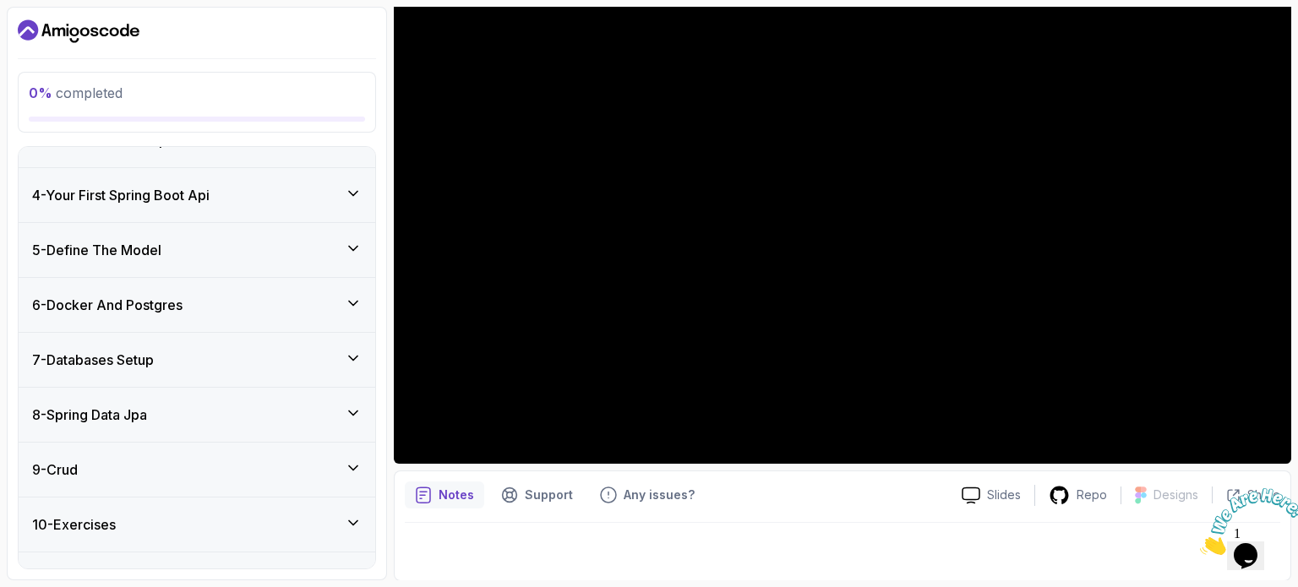
scroll to position [517, 0]
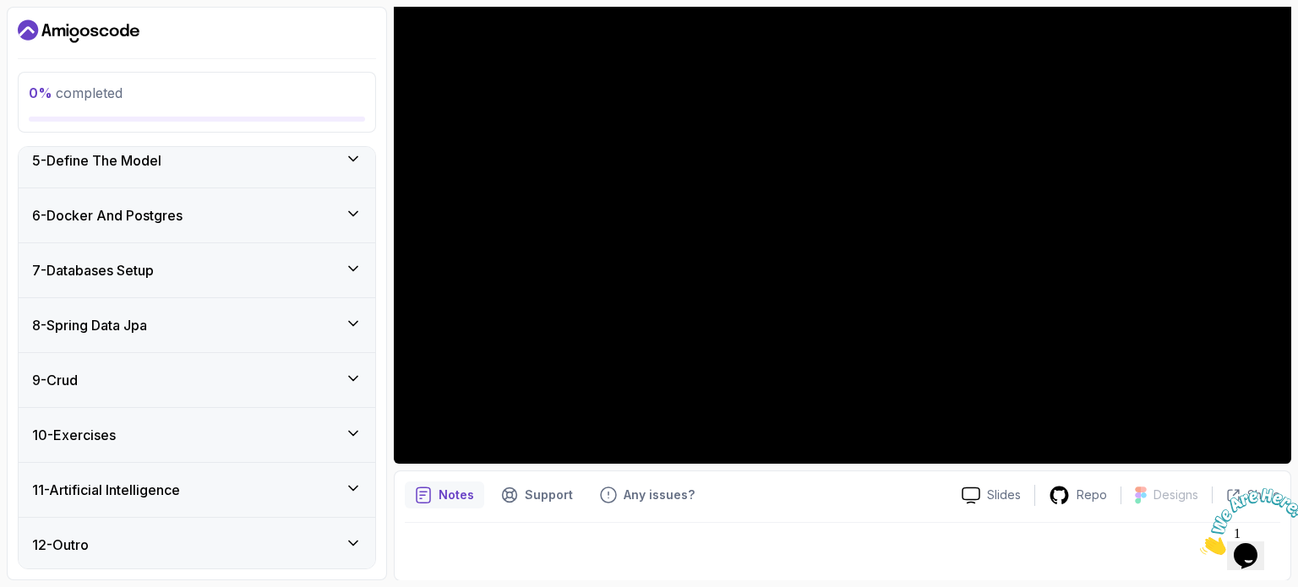
click at [131, 535] on div "12 - Outro" at bounding box center [197, 545] width 330 height 20
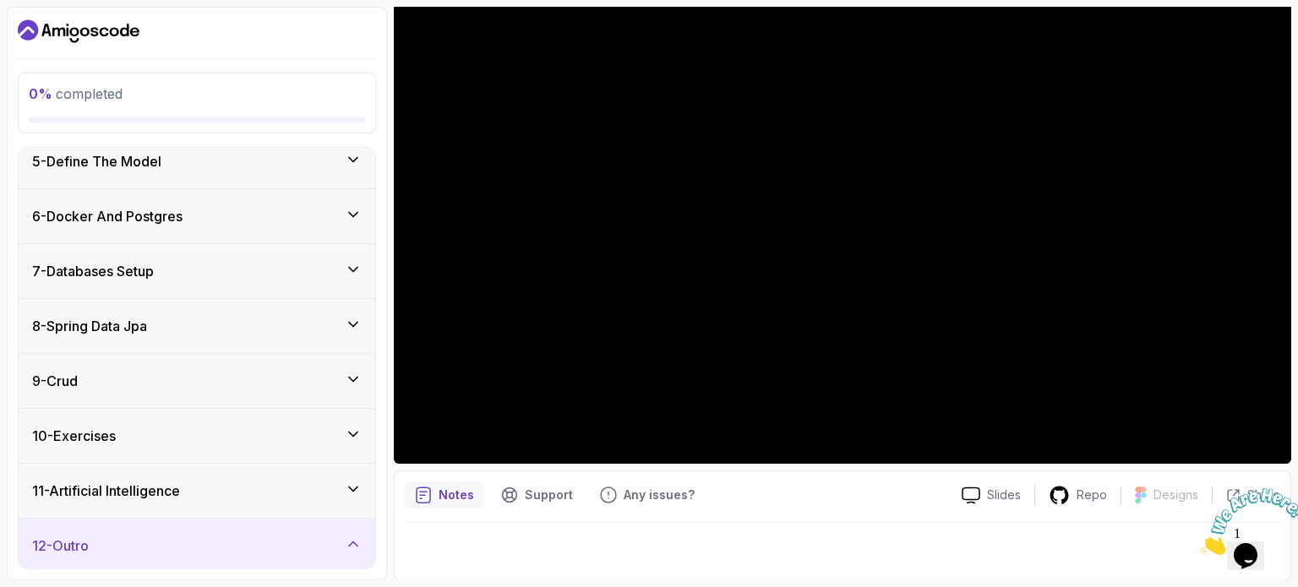
scroll to position [375, 0]
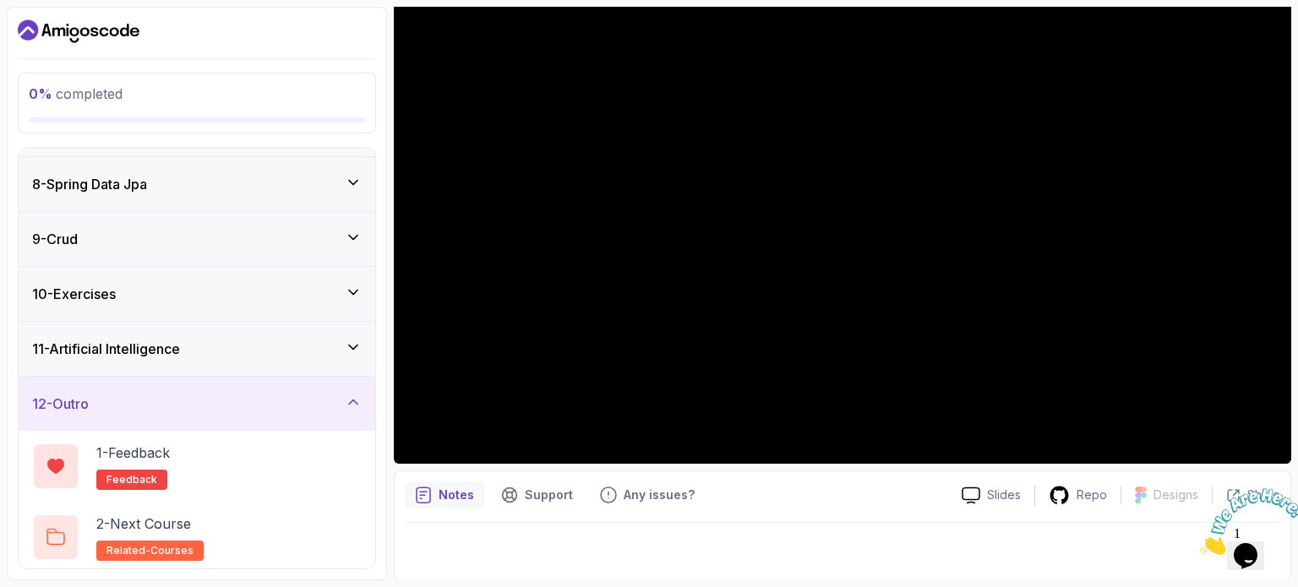
click at [227, 342] on div "11 - Artificial Intelligence" at bounding box center [197, 349] width 330 height 20
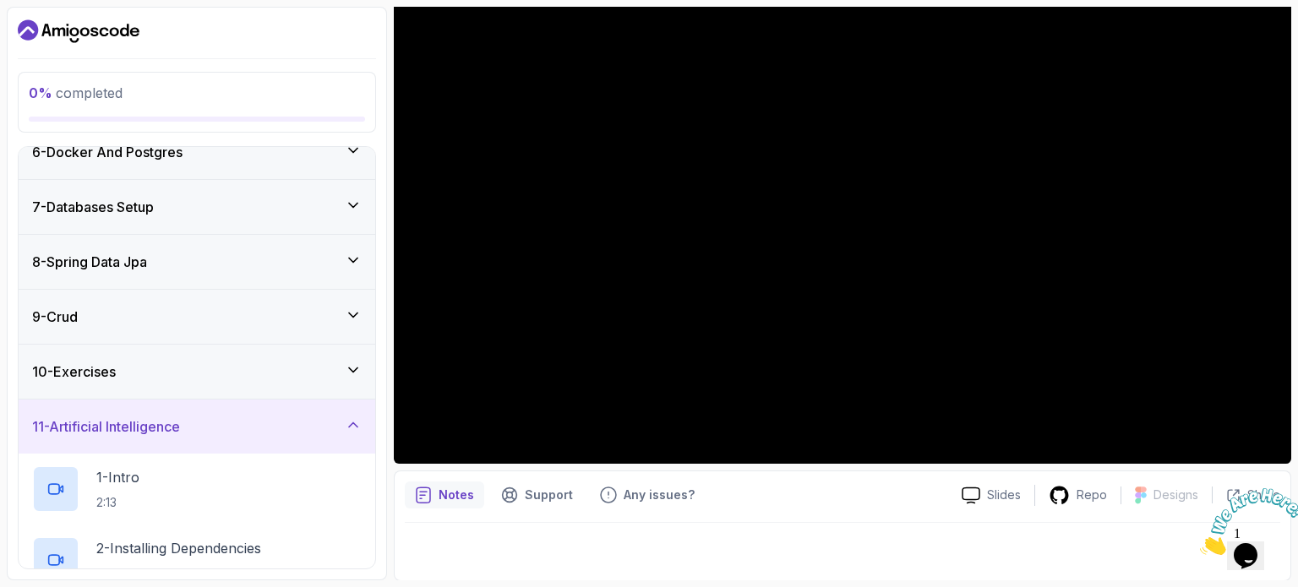
scroll to position [294, 0]
click at [120, 317] on div "9 - Crud" at bounding box center [197, 319] width 330 height 20
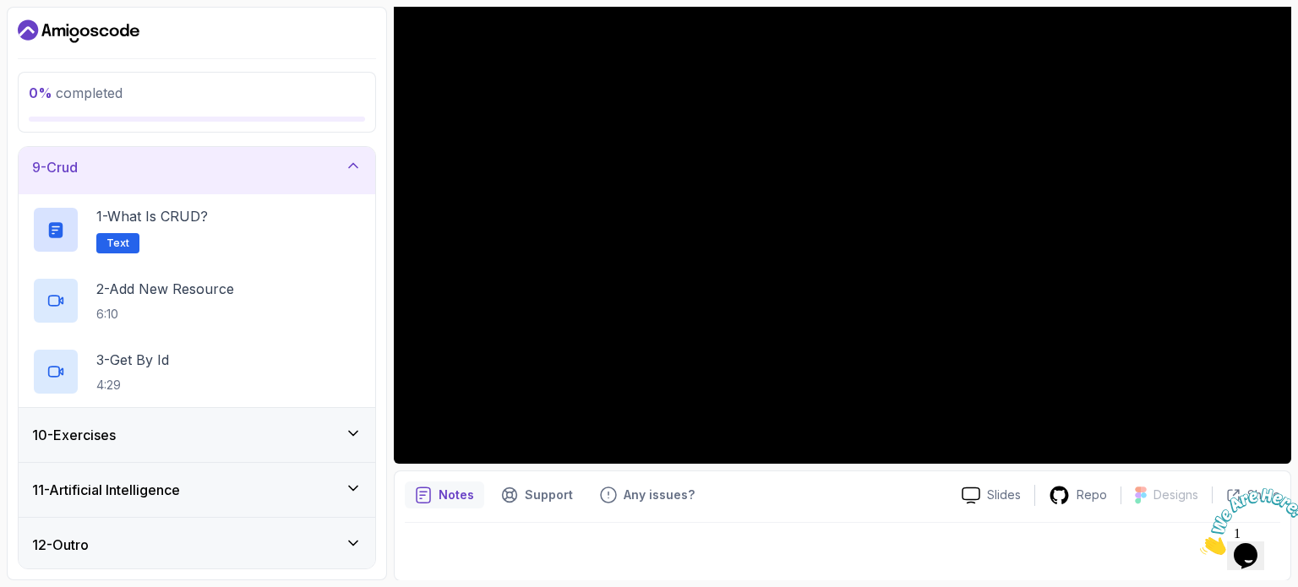
scroll to position [446, 0]
click at [85, 432] on h3 "10 - Exercises" at bounding box center [74, 435] width 84 height 20
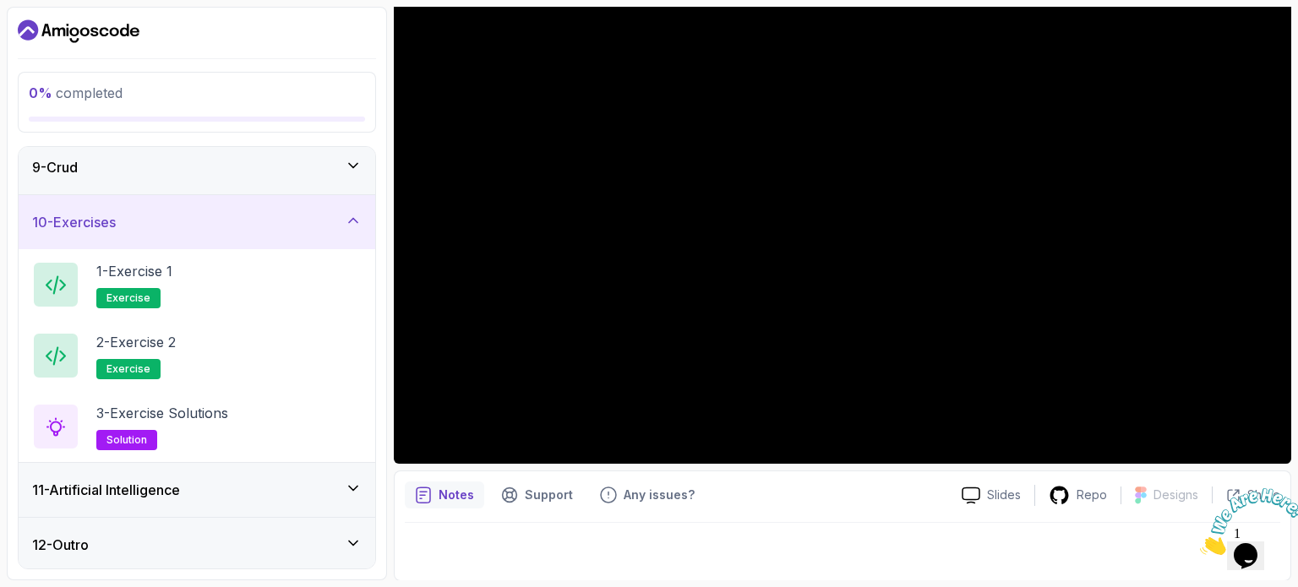
click at [75, 498] on div "11 - Artificial Intelligence" at bounding box center [197, 490] width 357 height 54
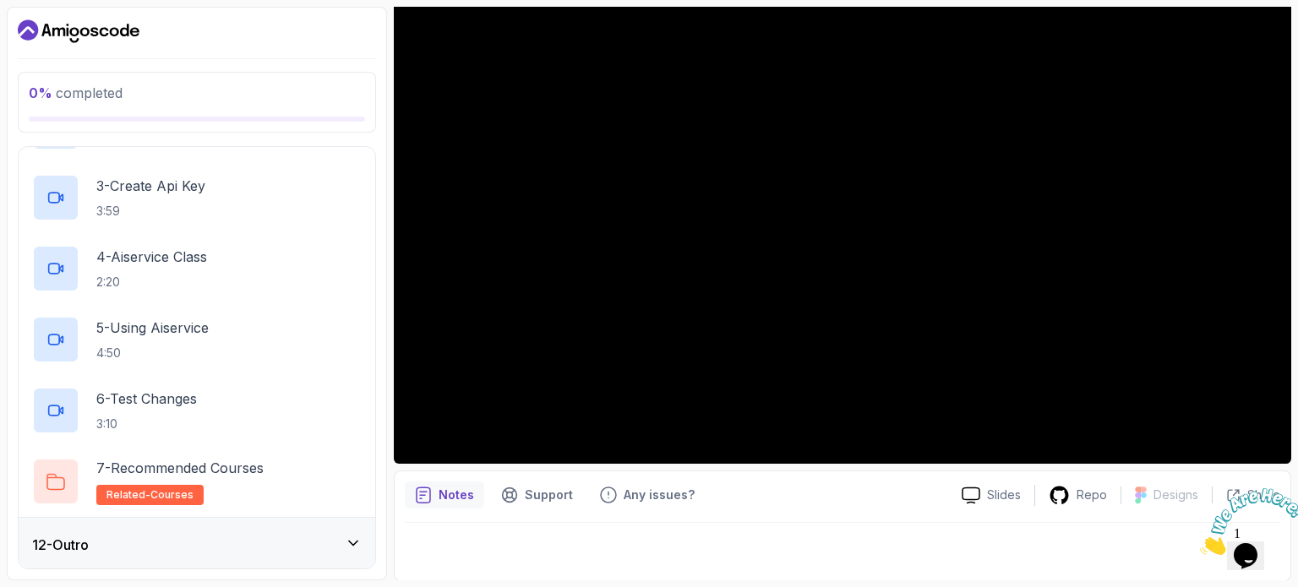
scroll to position [0, 0]
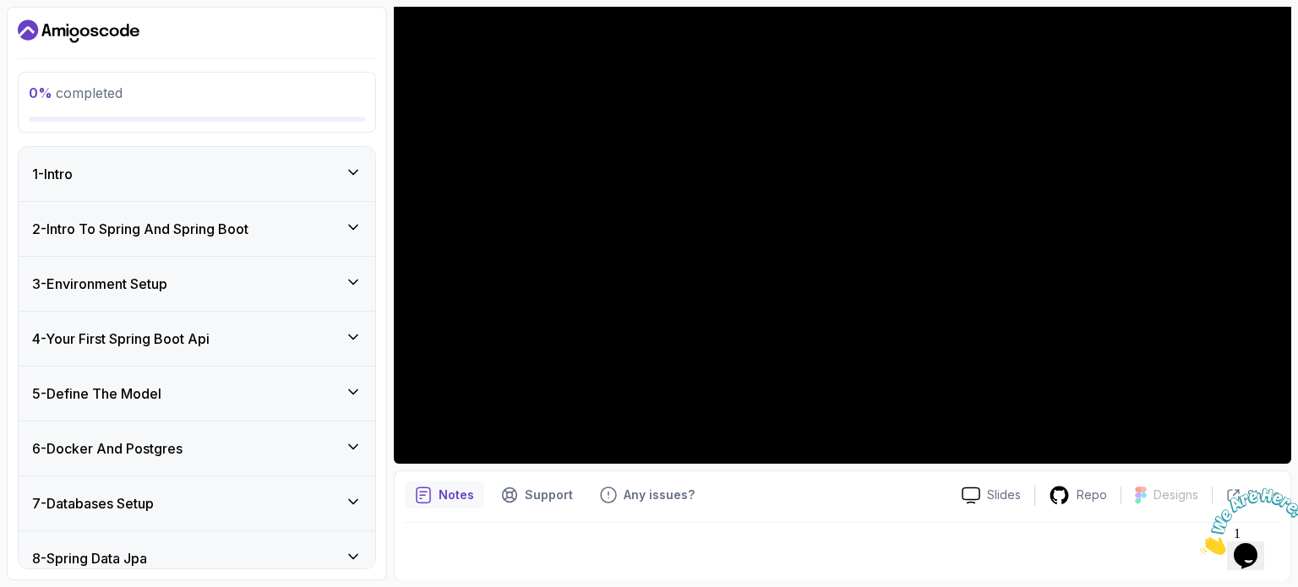
click at [113, 229] on h3 "2 - Intro To Spring And Spring Boot" at bounding box center [140, 229] width 216 height 20
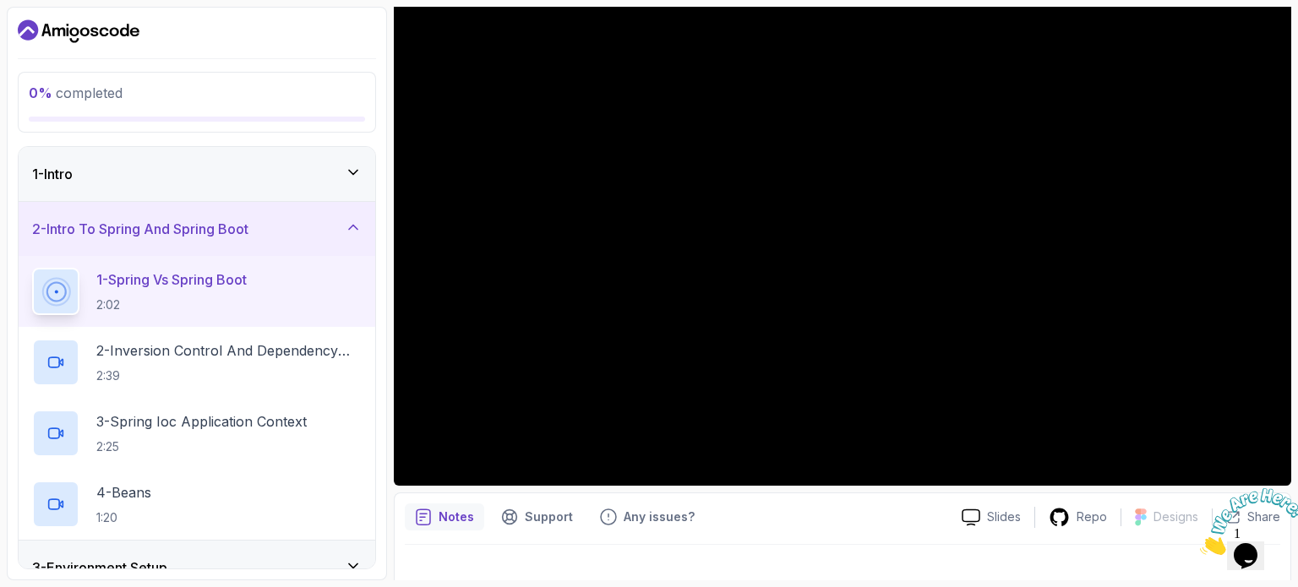
scroll to position [191, 0]
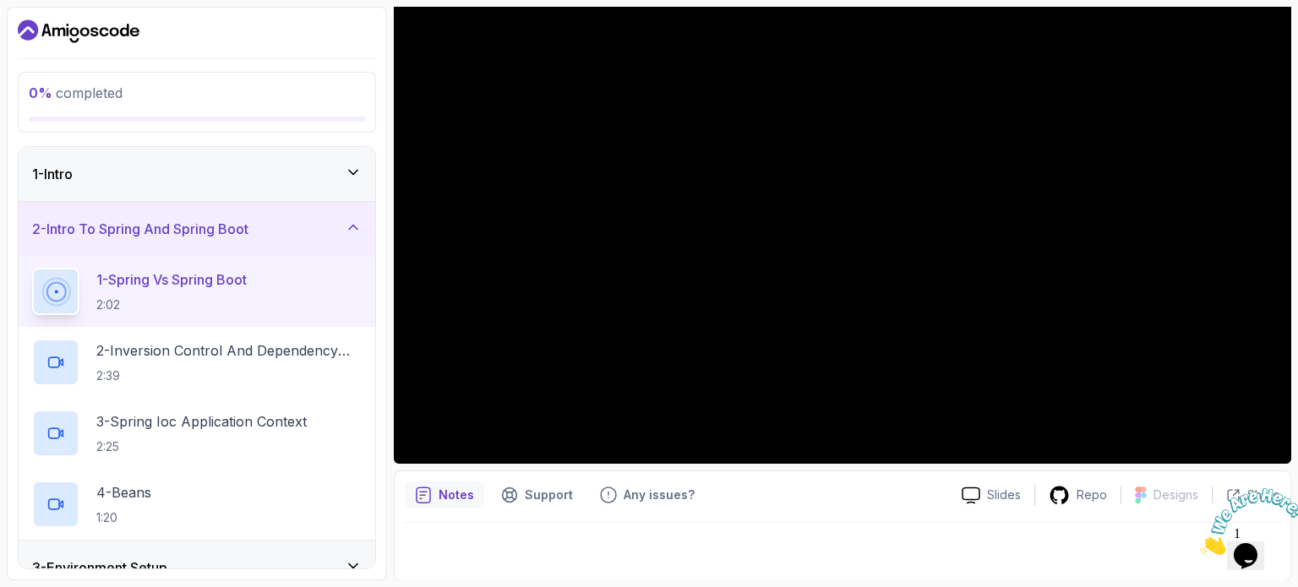
click at [455, 482] on div "Notes" at bounding box center [444, 495] width 79 height 27
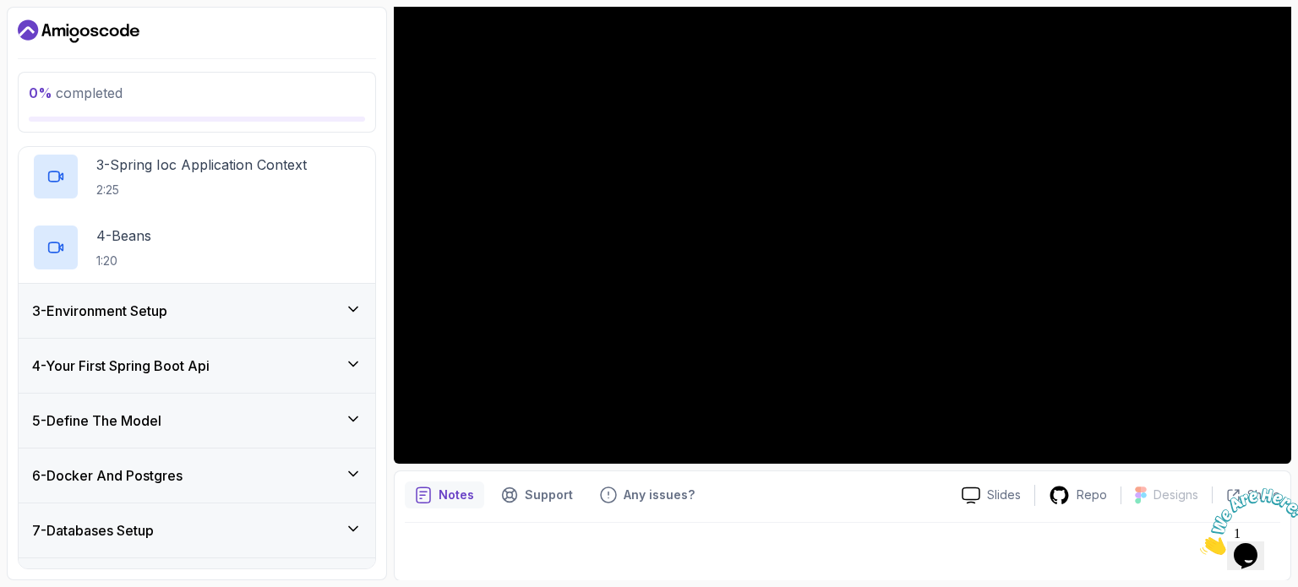
click at [169, 298] on div "3 - Environment Setup" at bounding box center [197, 311] width 357 height 54
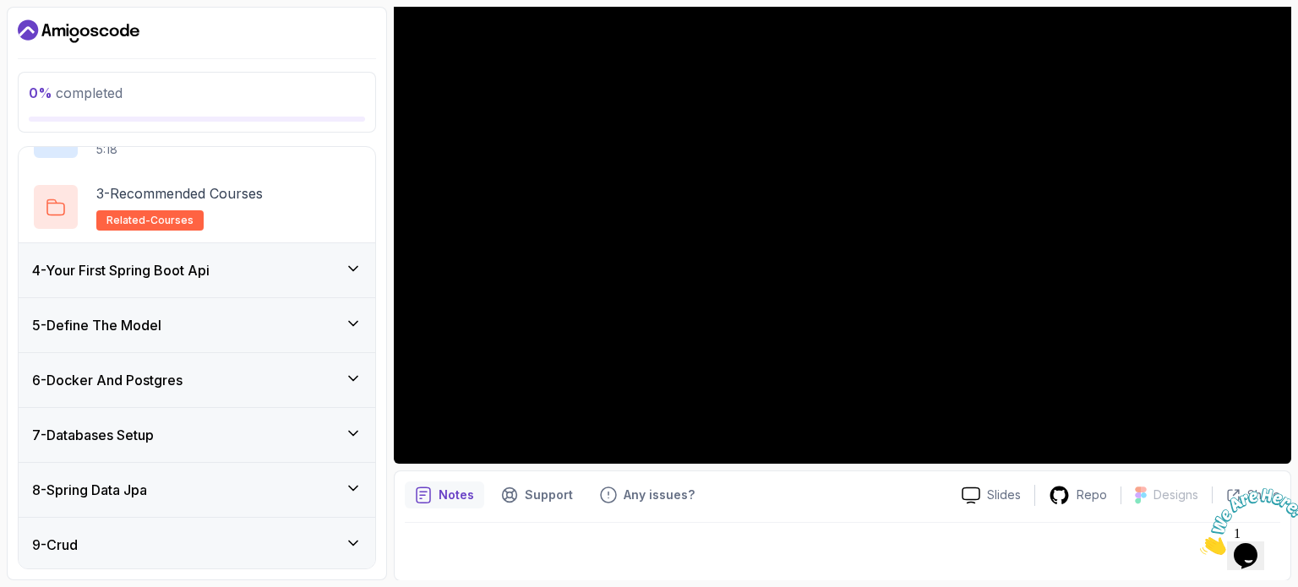
click at [135, 264] on h3 "4 - Your First Spring Boot Api" at bounding box center [121, 270] width 178 height 20
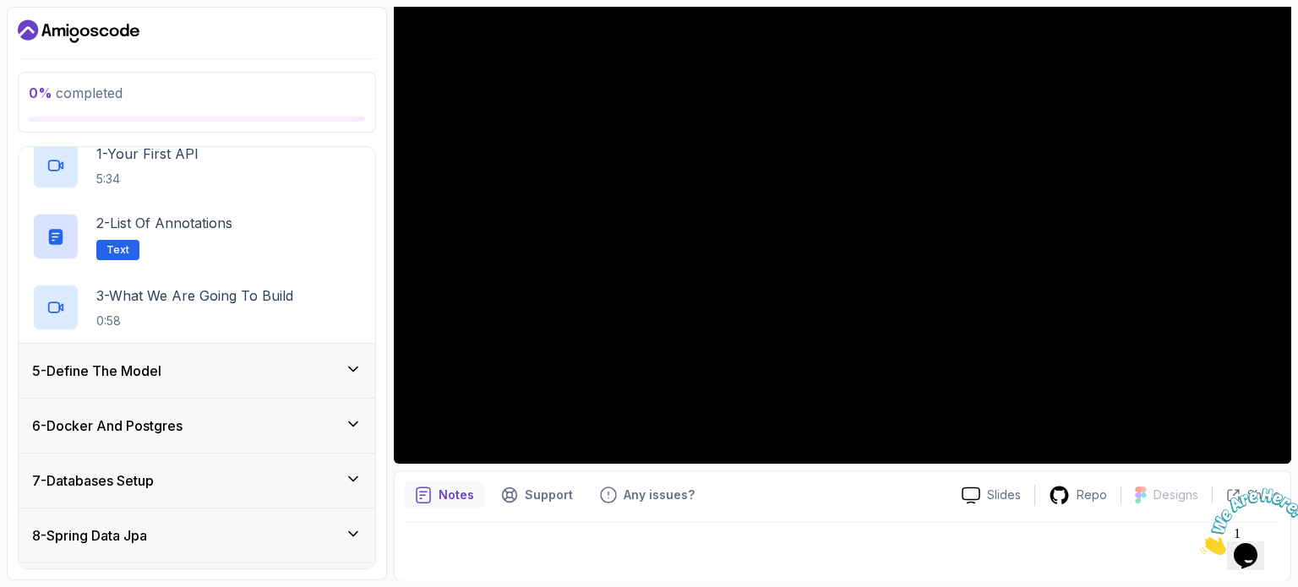
scroll to position [294, 0]
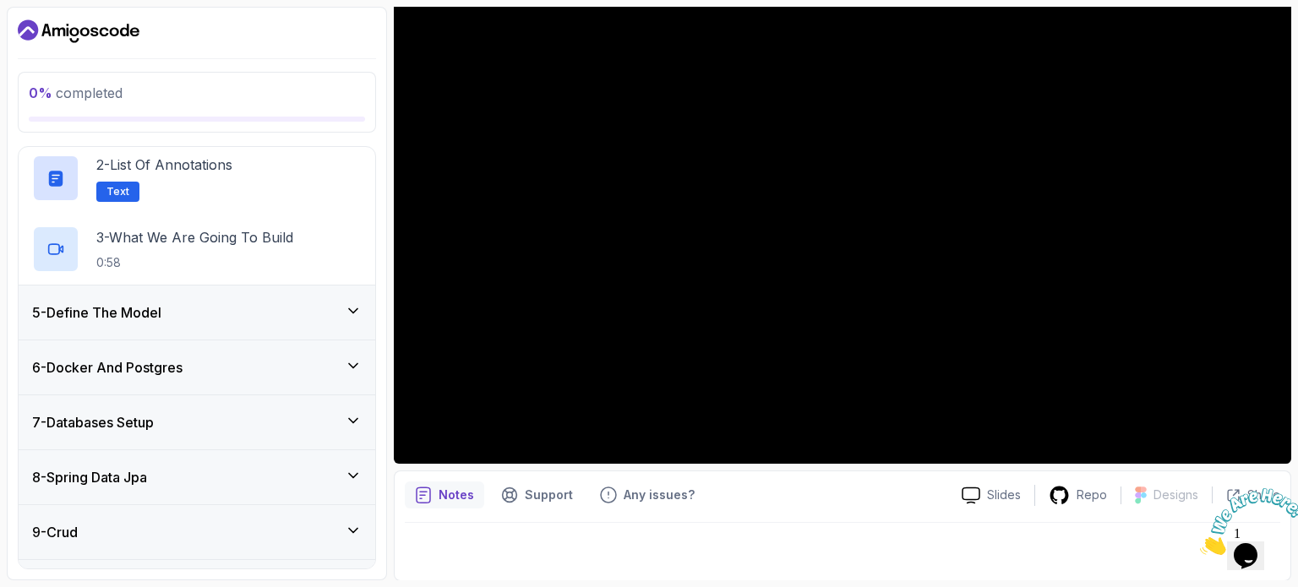
click at [116, 315] on h3 "5 - Define The Model" at bounding box center [96, 313] width 129 height 20
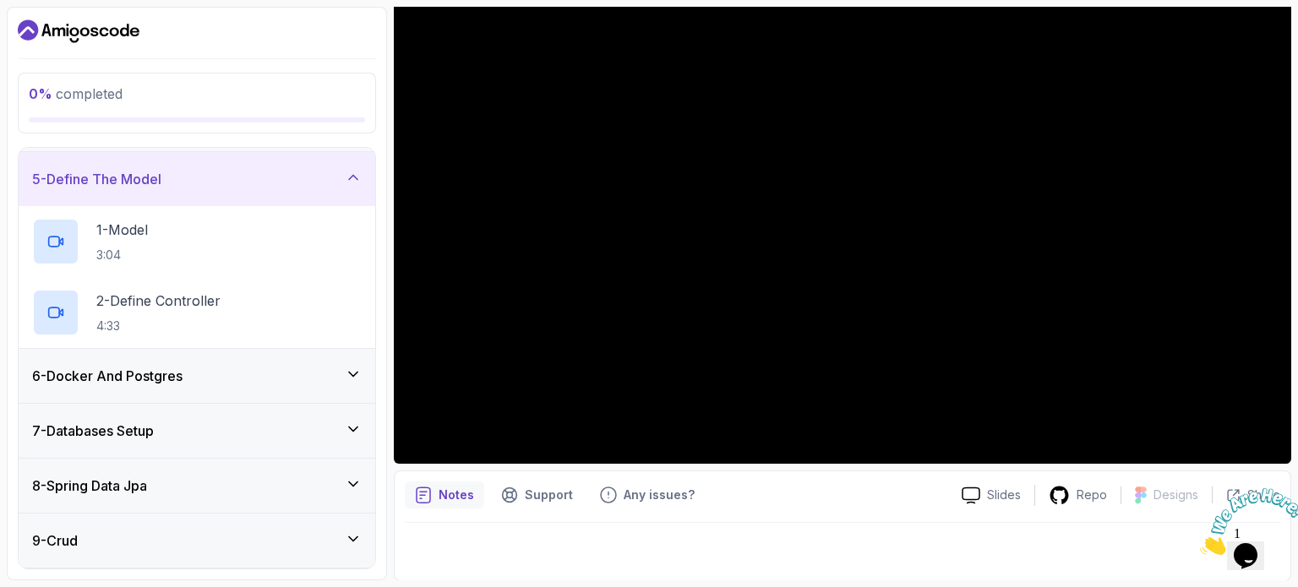
scroll to position [258, 0]
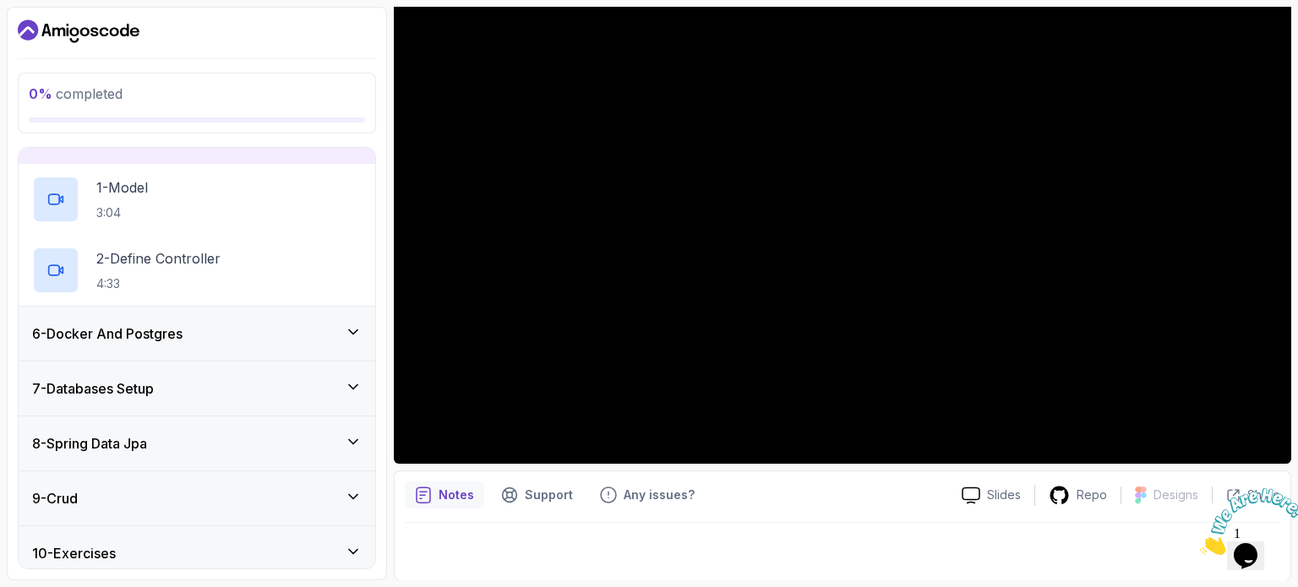
click at [89, 337] on h3 "6 - Docker And Postgres" at bounding box center [107, 334] width 150 height 20
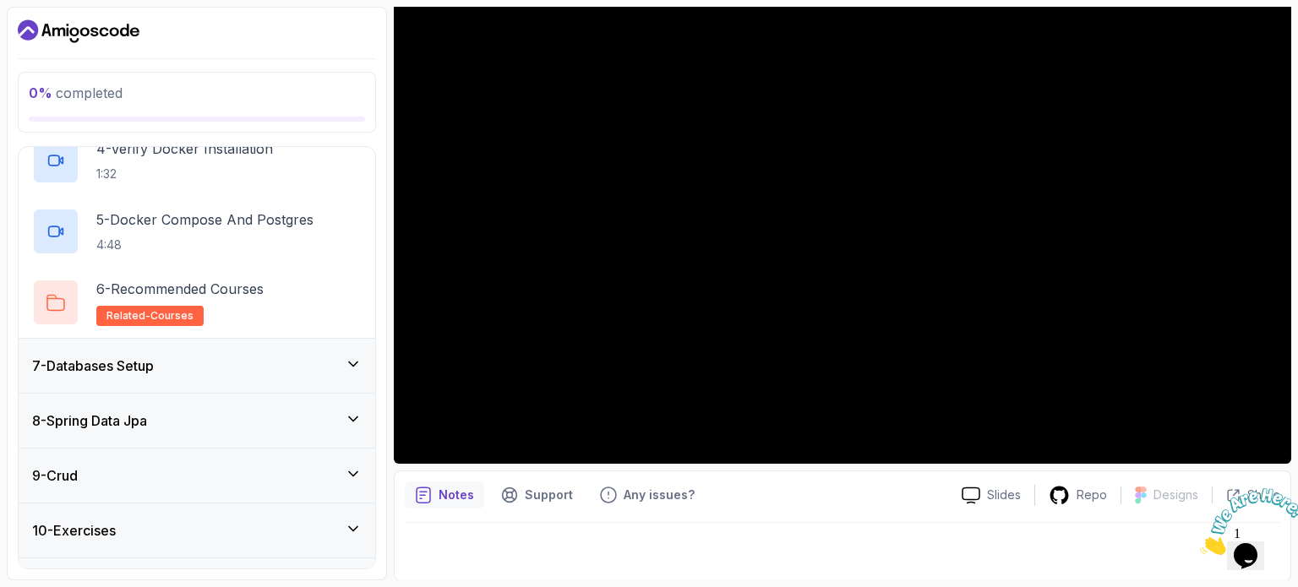
click at [101, 372] on h3 "7 - Databases Setup" at bounding box center [93, 366] width 122 height 20
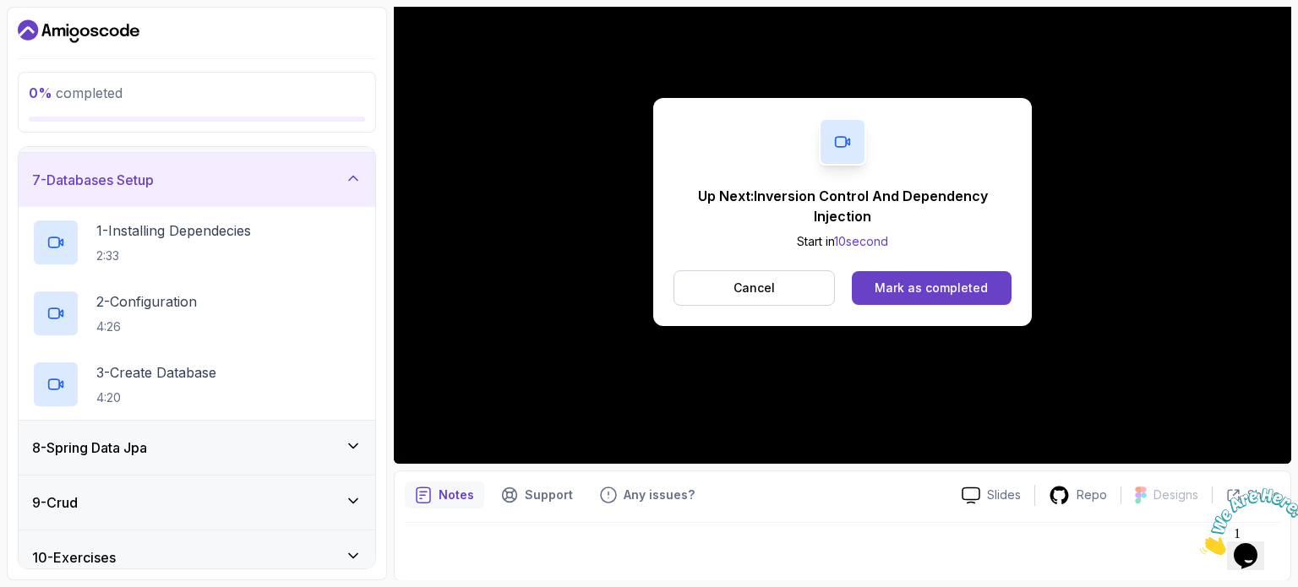
scroll to position [333, 0]
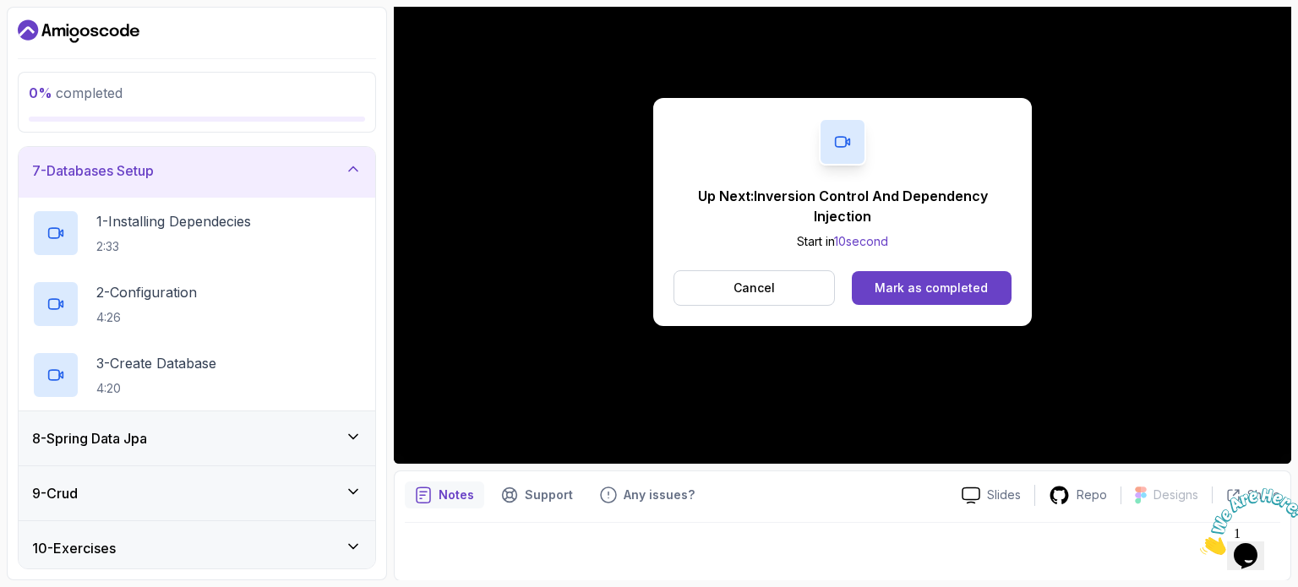
click at [110, 441] on h3 "8 - Spring Data Jpa" at bounding box center [89, 439] width 115 height 20
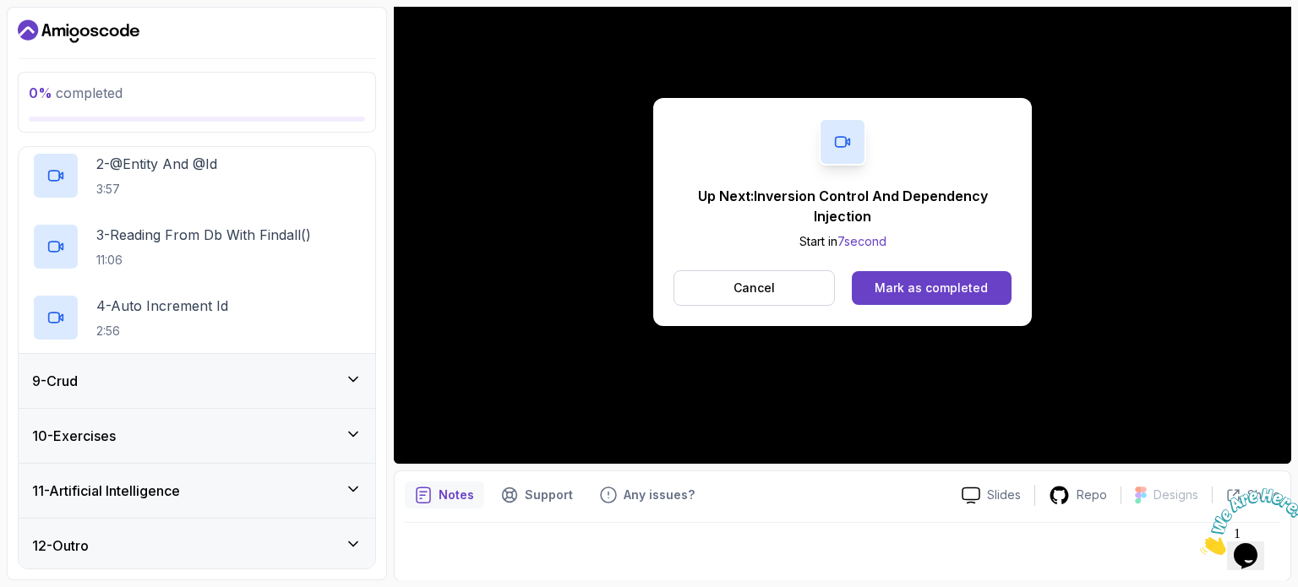
click at [105, 391] on div "9 - Crud" at bounding box center [197, 381] width 357 height 54
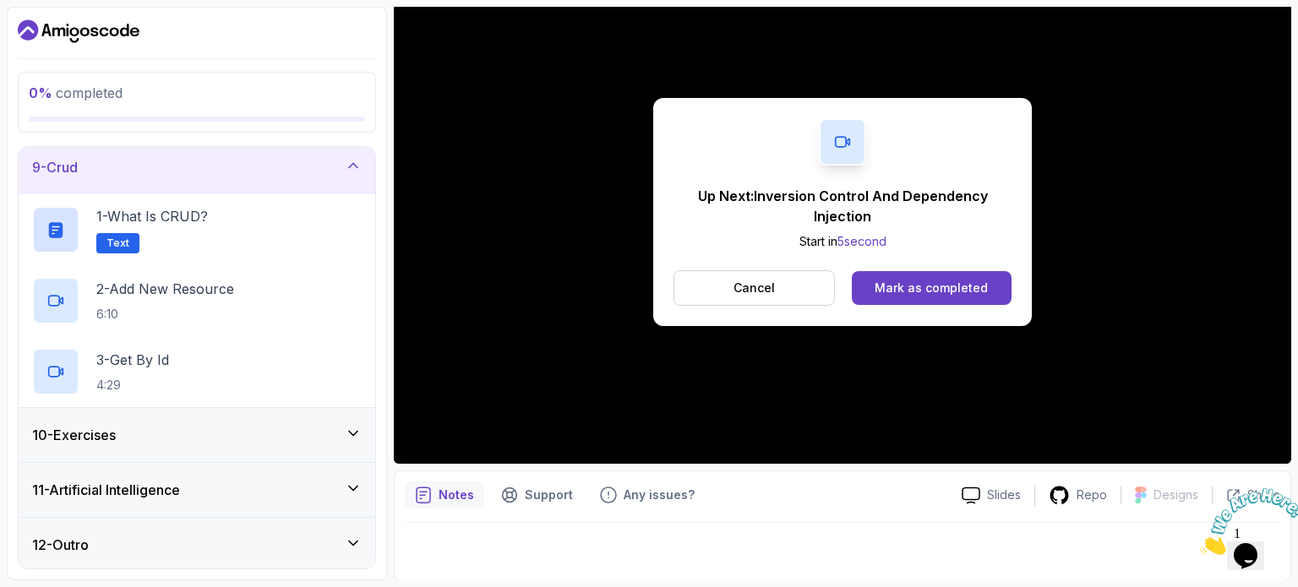
scroll to position [0, 0]
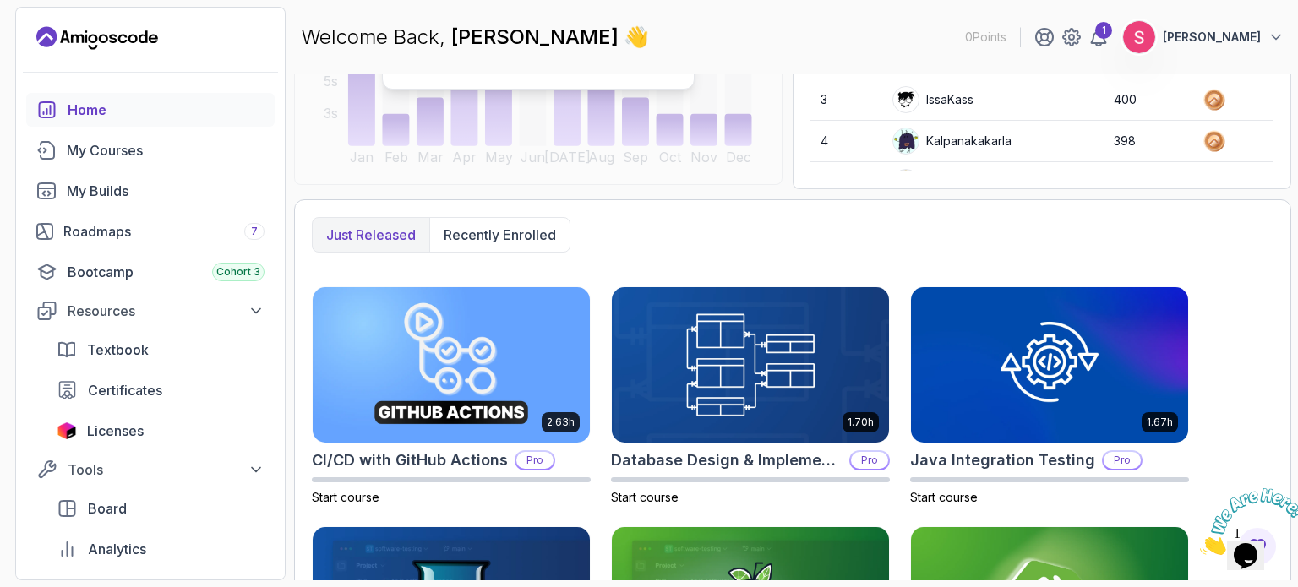
scroll to position [314, 0]
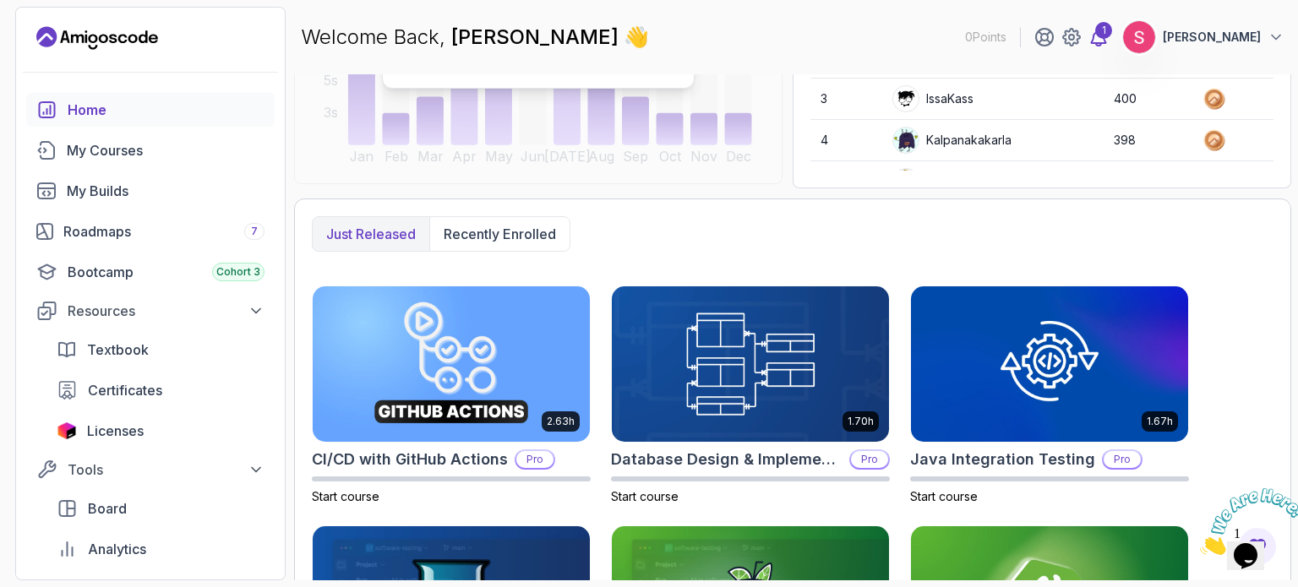
click at [1109, 40] on icon at bounding box center [1099, 37] width 20 height 20
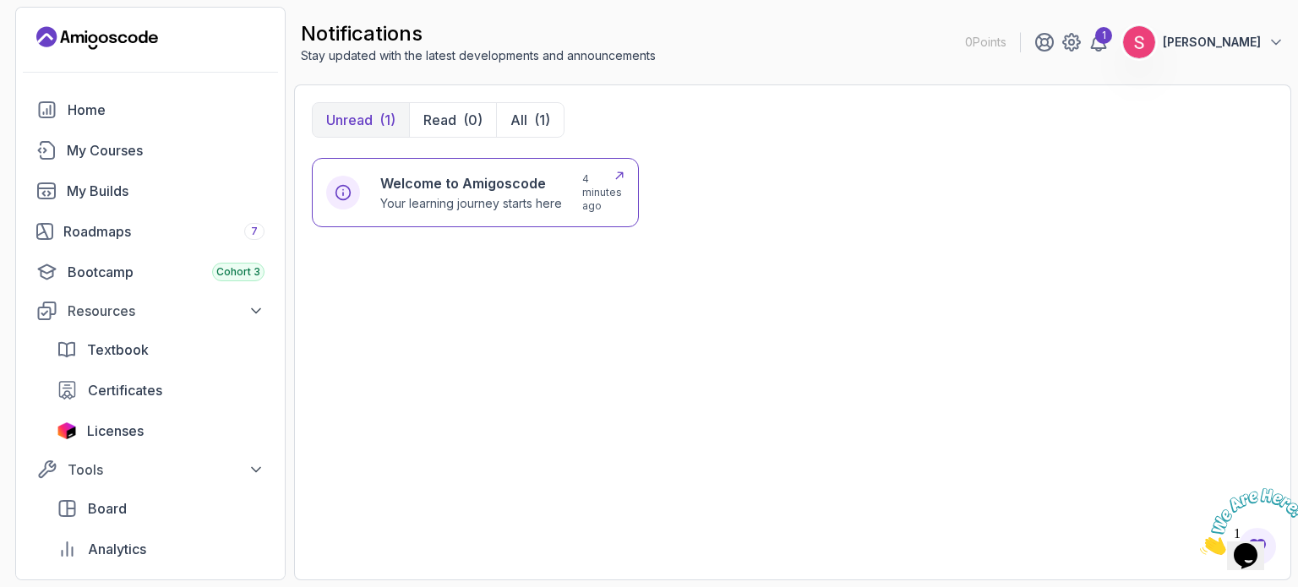
click at [471, 204] on p "Your learning journey starts here" at bounding box center [471, 203] width 182 height 17
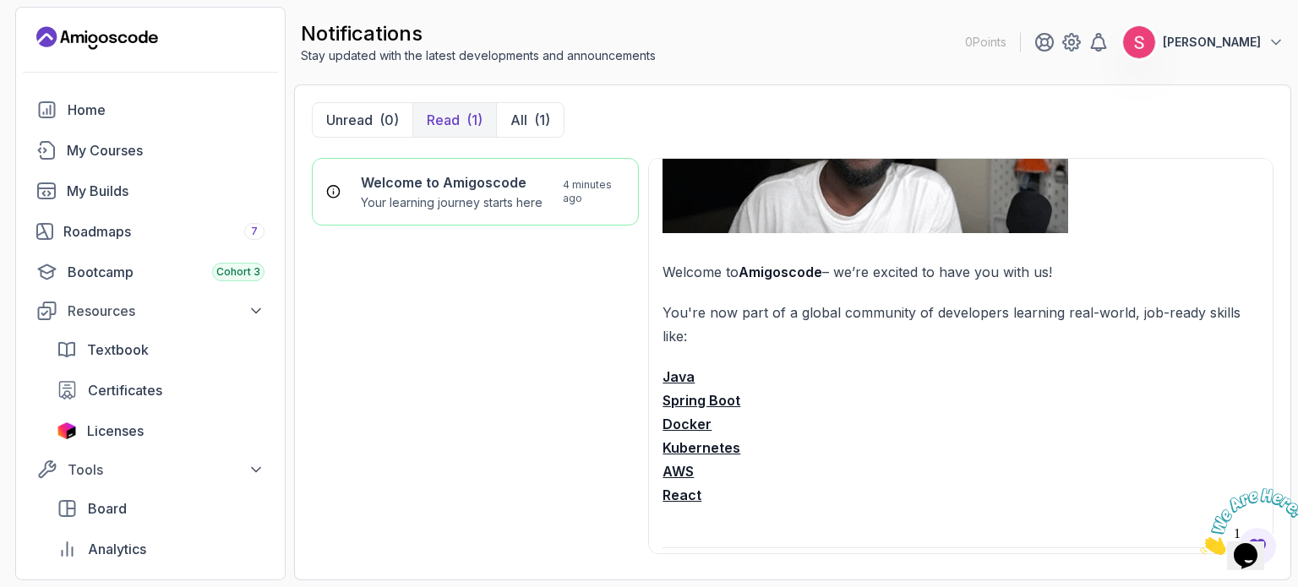
scroll to position [229, 0]
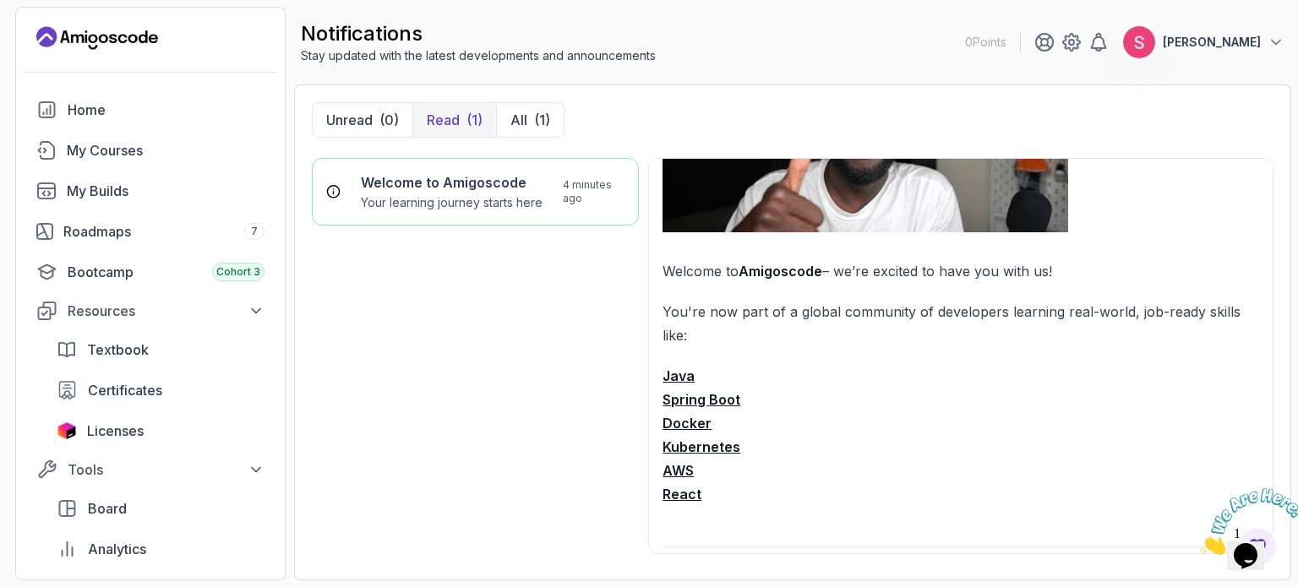
click at [680, 396] on strong "Spring Boot" at bounding box center [702, 399] width 78 height 17
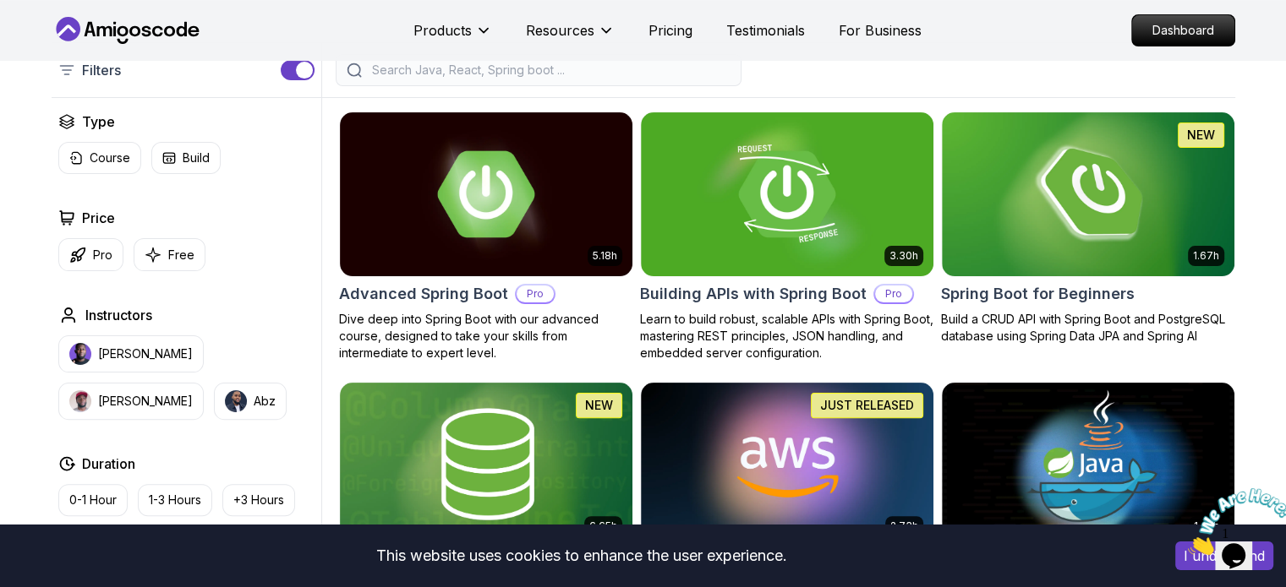
scroll to position [399, 0]
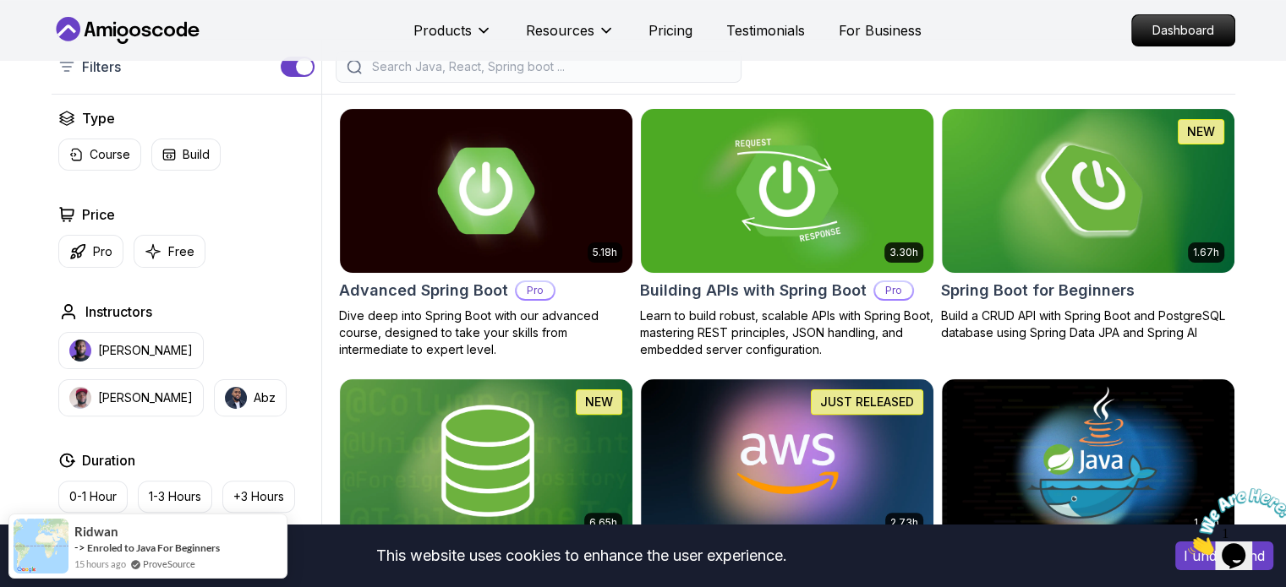
click at [812, 150] on img at bounding box center [786, 191] width 307 height 172
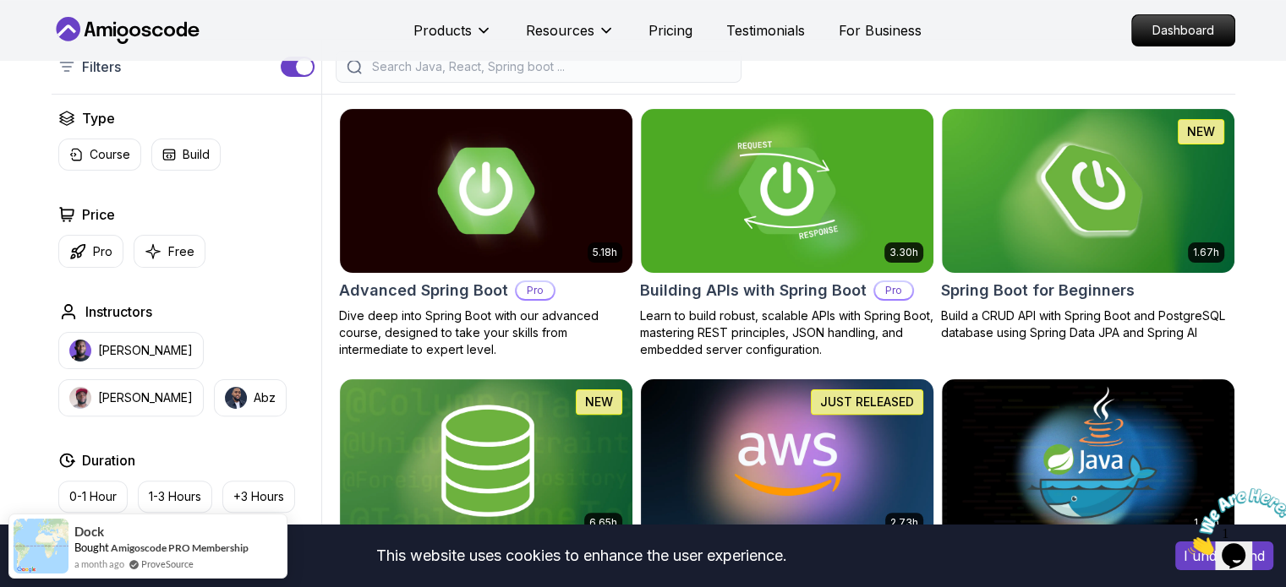
scroll to position [530, 0]
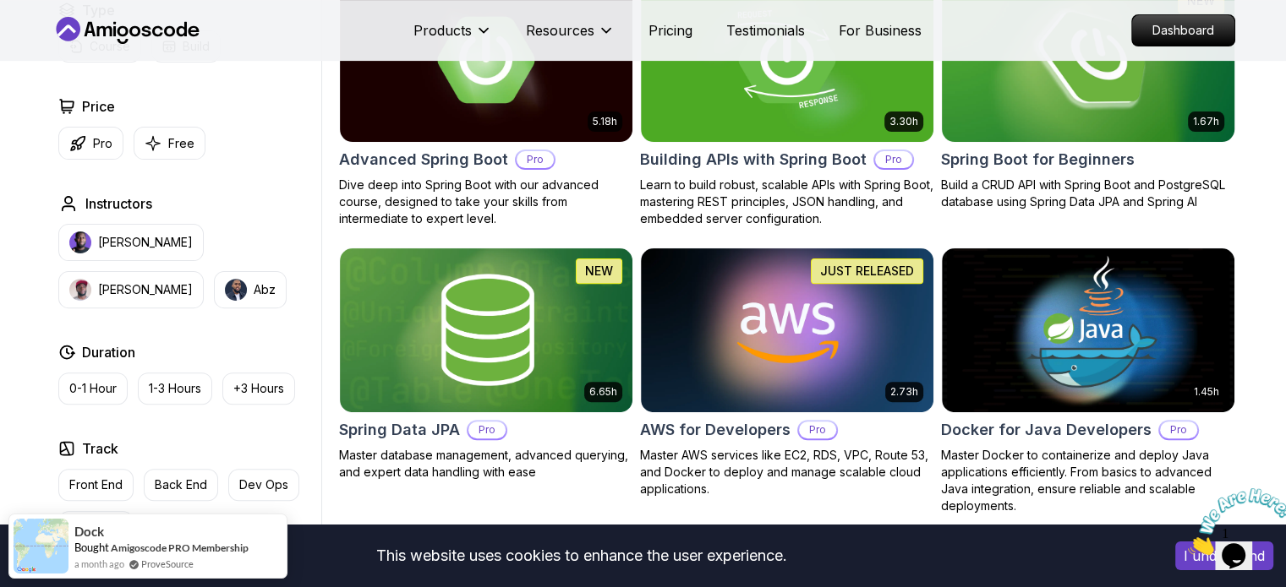
click at [1102, 124] on img at bounding box center [1087, 60] width 307 height 172
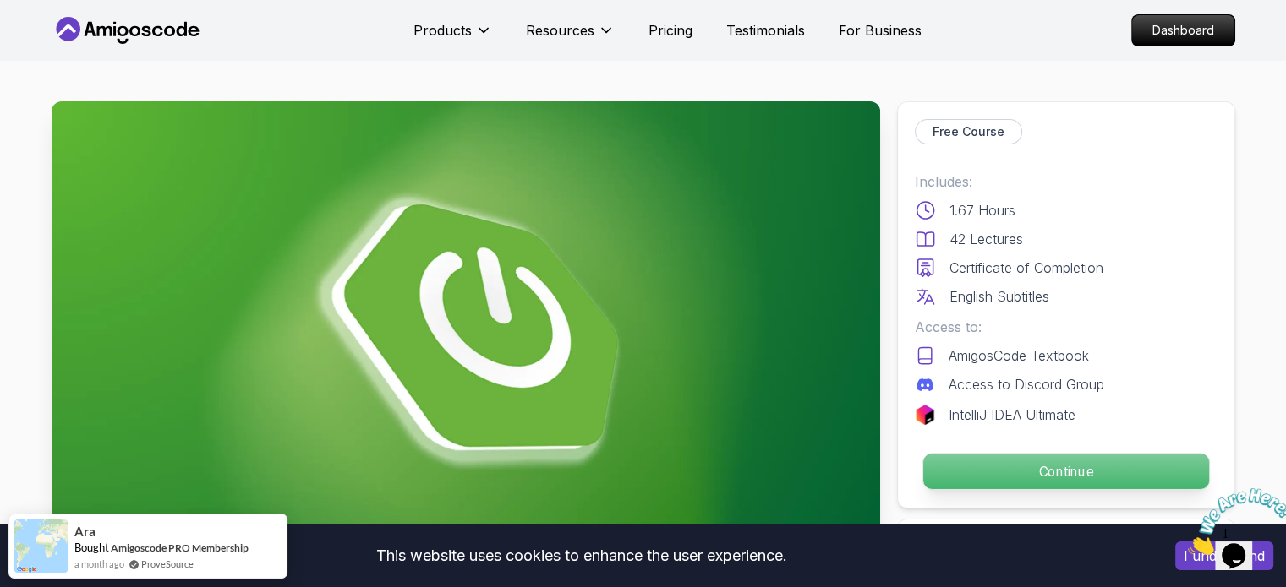
click at [1028, 463] on p "Continue" at bounding box center [1065, 472] width 286 height 36
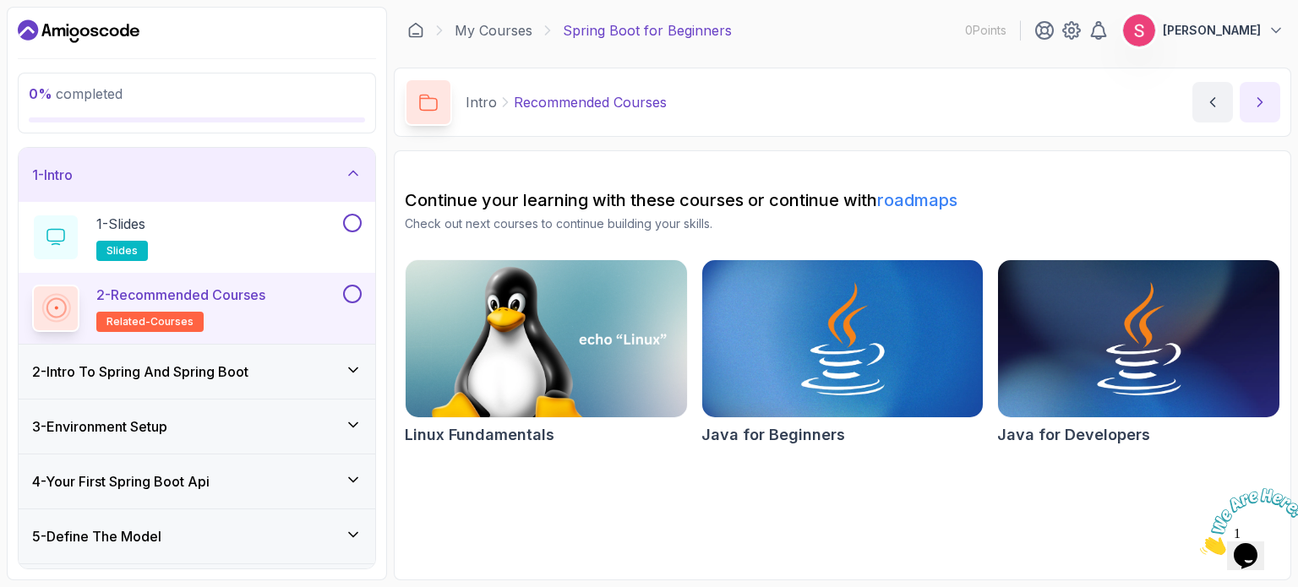
click at [1248, 92] on button "next content" at bounding box center [1260, 102] width 41 height 41
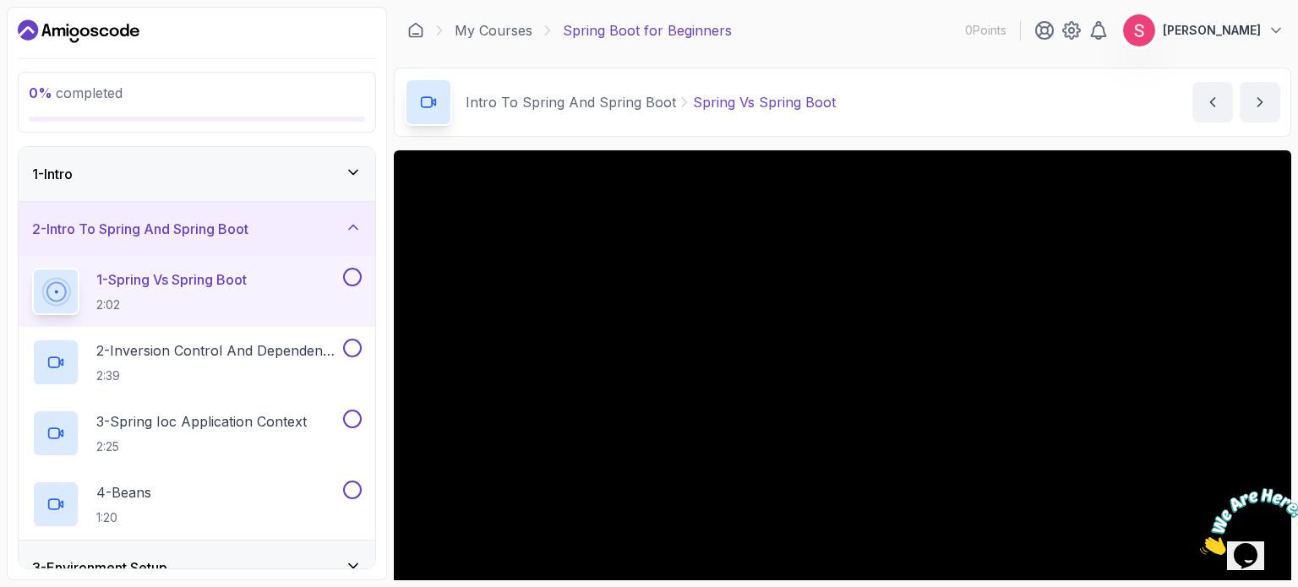
click at [164, 170] on div "1 - Intro" at bounding box center [197, 174] width 330 height 20
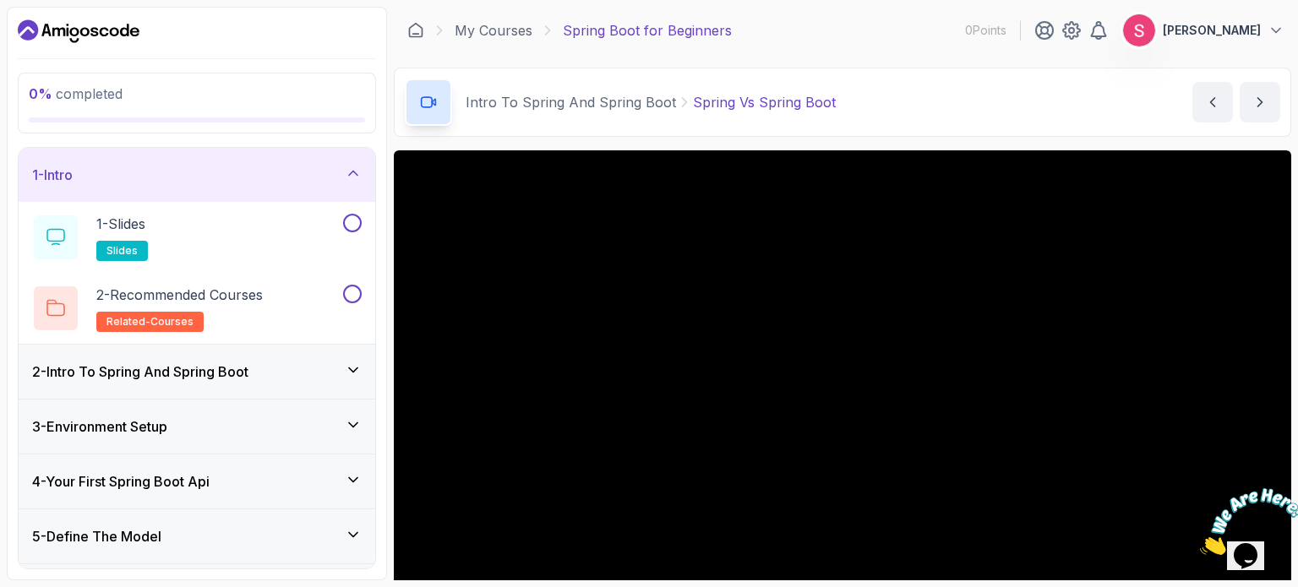
click at [84, 362] on h3 "2 - Intro To Spring And Spring Boot" at bounding box center [140, 372] width 216 height 20
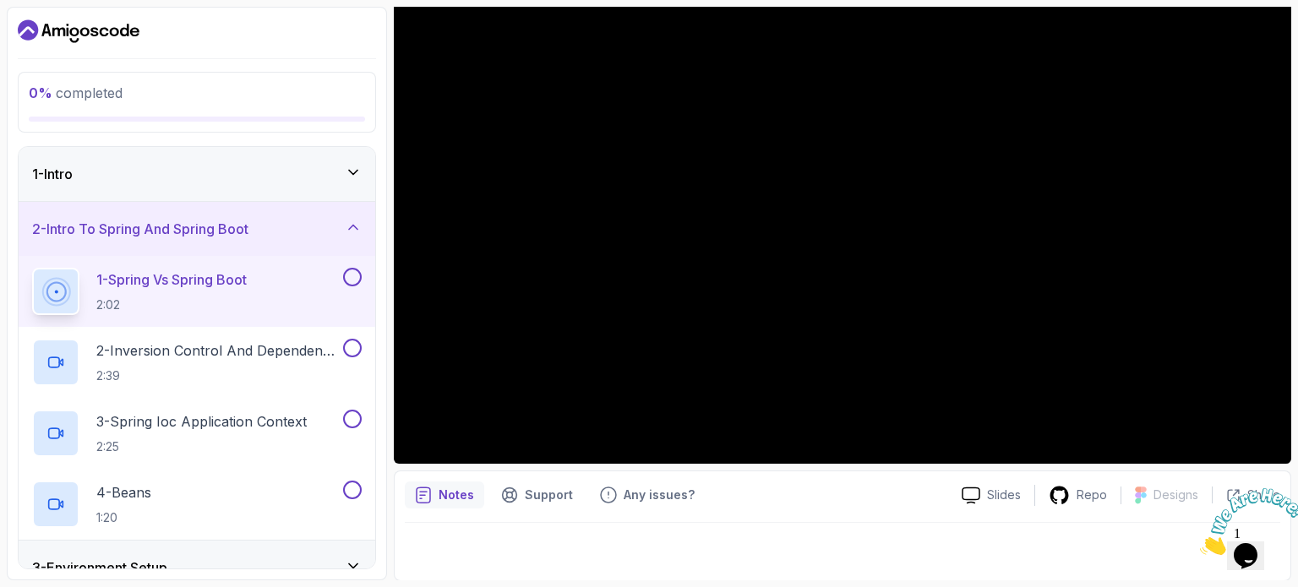
click at [175, 175] on div "1 - Intro" at bounding box center [197, 174] width 330 height 20
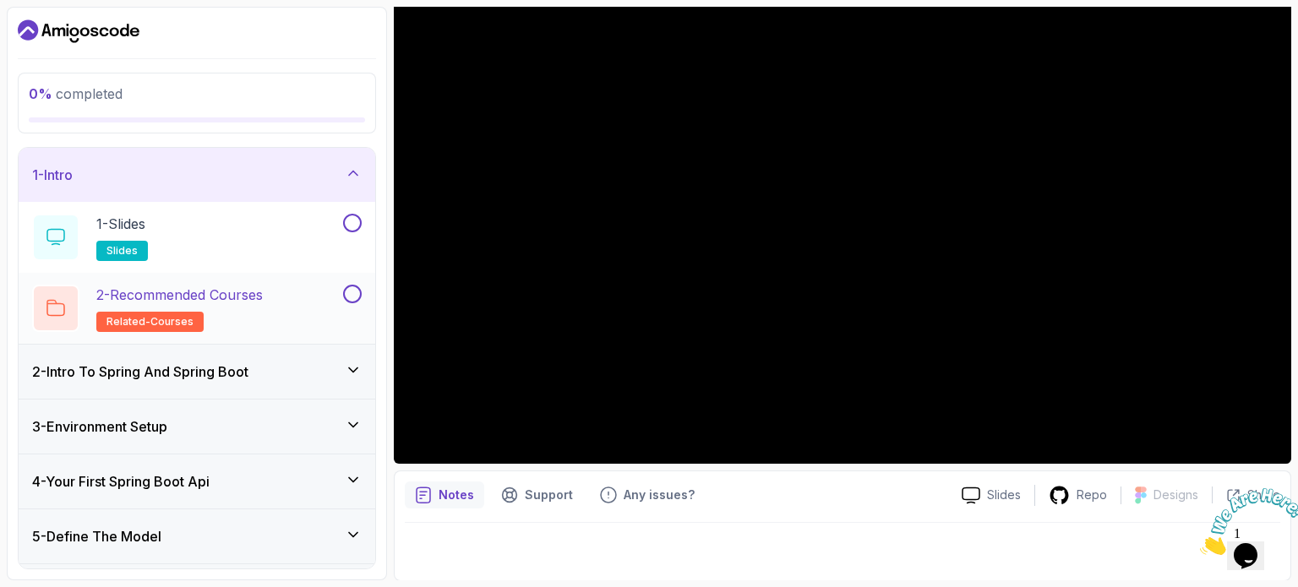
click at [115, 297] on p "2 - Recommended Courses" at bounding box center [179, 295] width 167 height 20
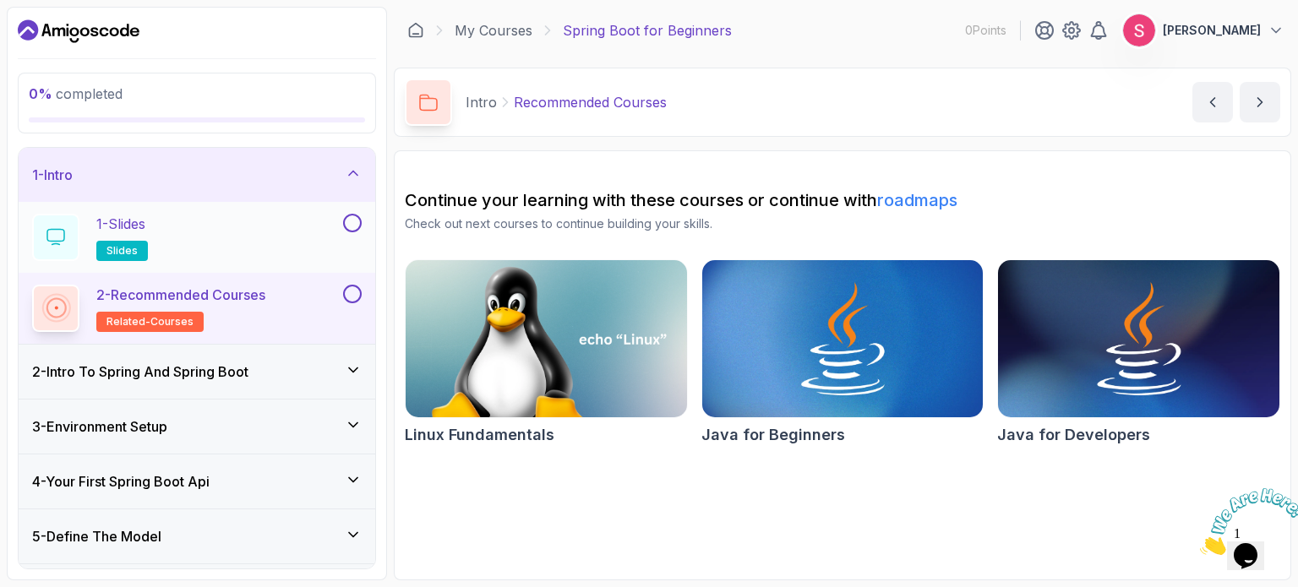
click at [216, 227] on div "1 - Slides slides" at bounding box center [186, 237] width 308 height 47
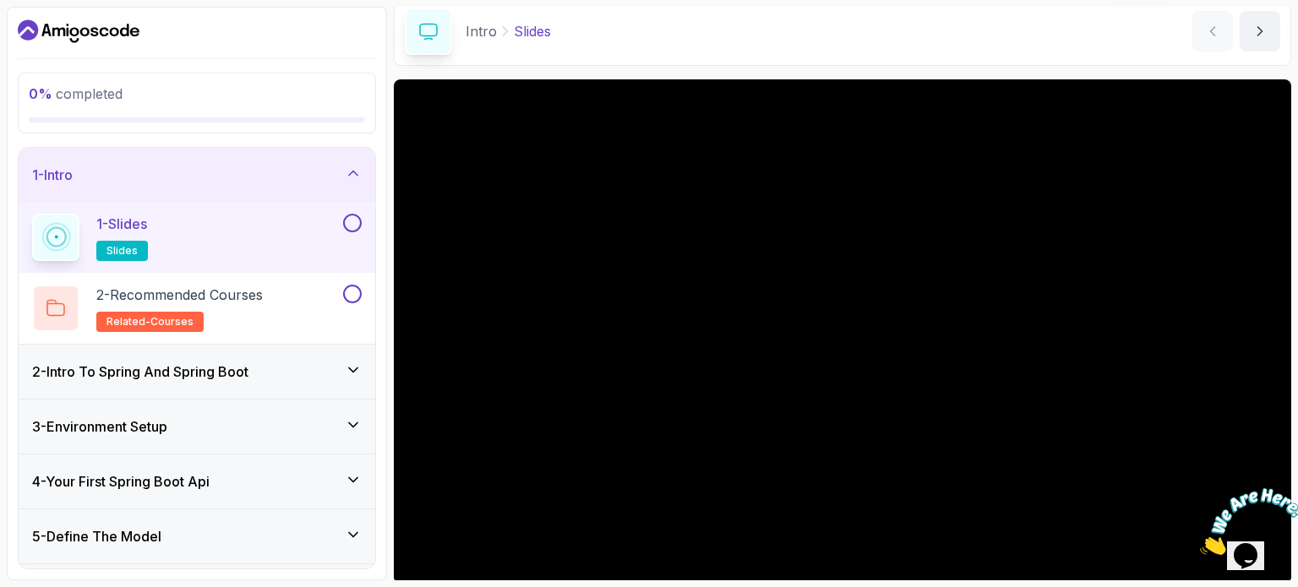
scroll to position [191, 0]
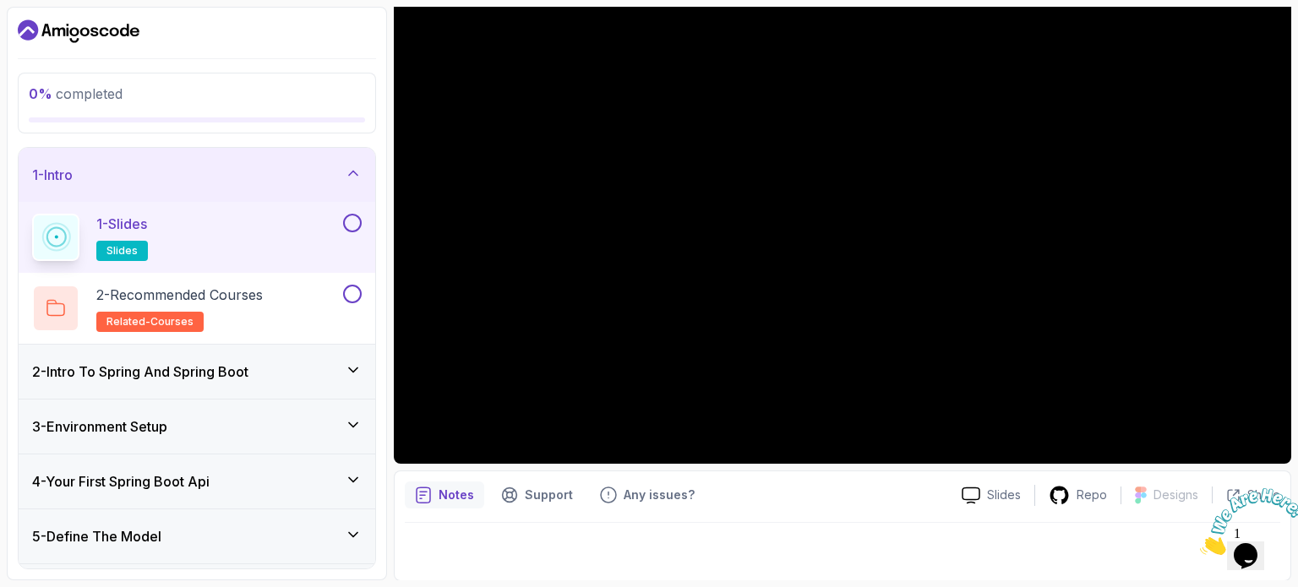
click at [200, 374] on h3 "2 - Intro To Spring And Spring Boot" at bounding box center [140, 372] width 216 height 20
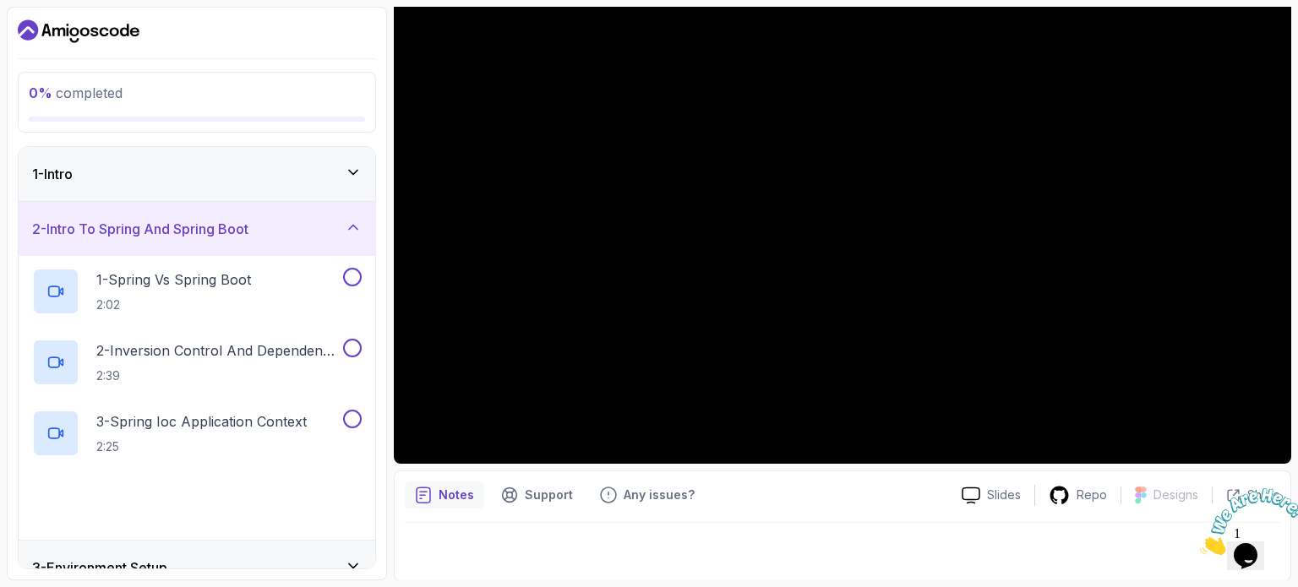
scroll to position [32, 0]
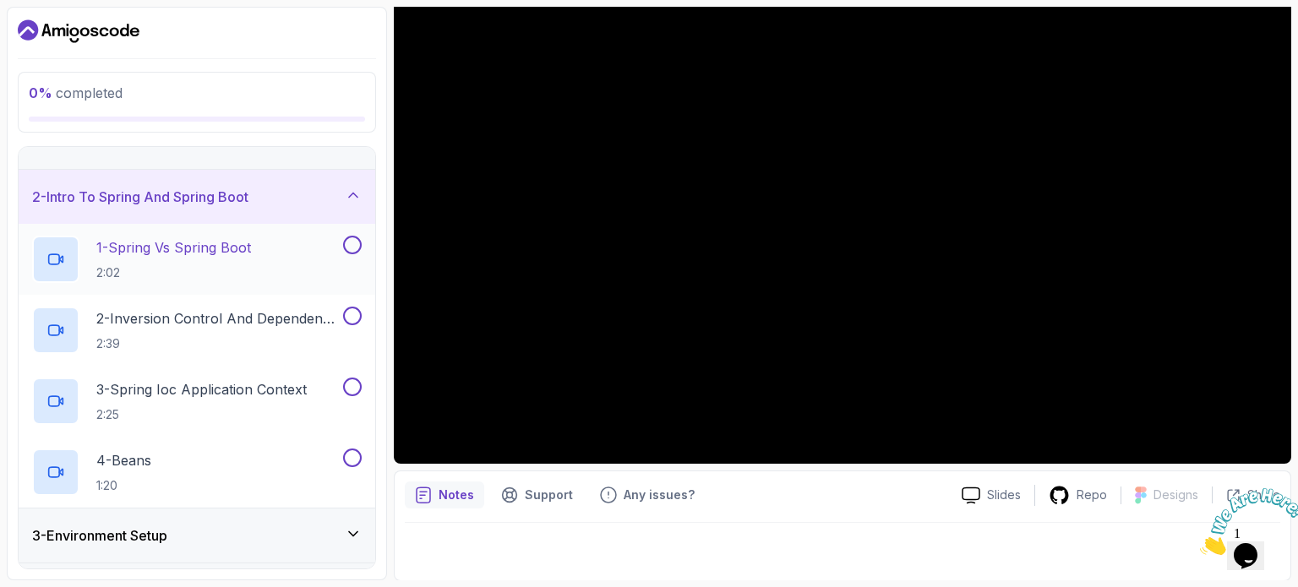
click at [138, 254] on p "1 - Spring Vs Spring Boot" at bounding box center [173, 248] width 155 height 20
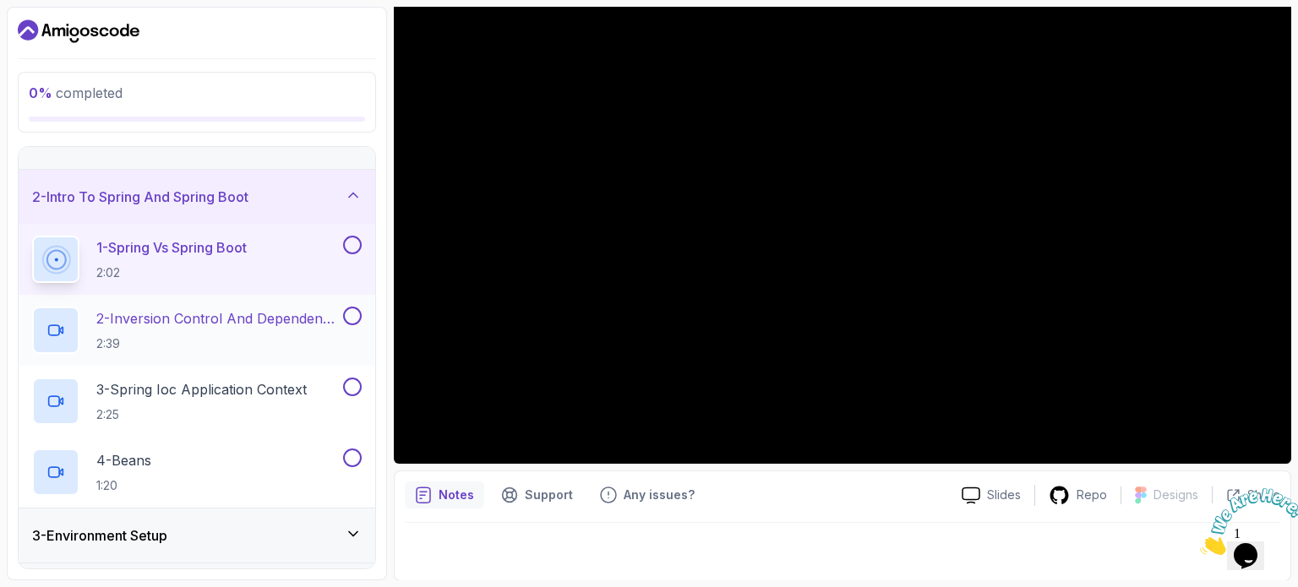
click at [129, 315] on p "2 - Inversion Control And Dependency Injection" at bounding box center [217, 319] width 243 height 20
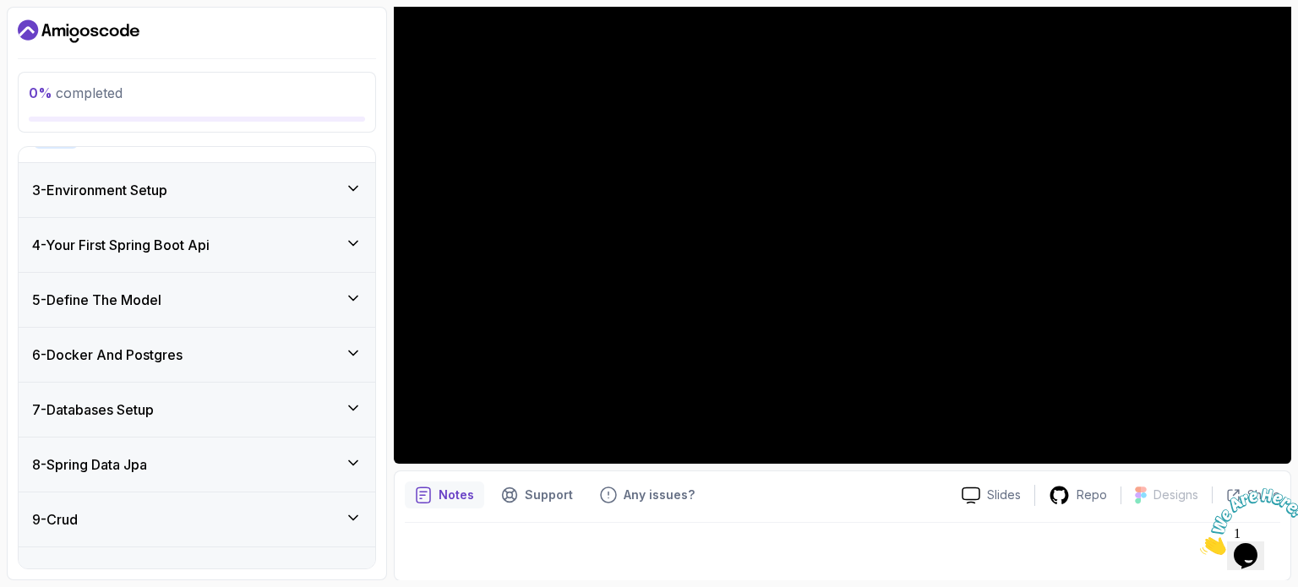
click at [210, 349] on div "6 - Docker And Postgres" at bounding box center [197, 355] width 330 height 20
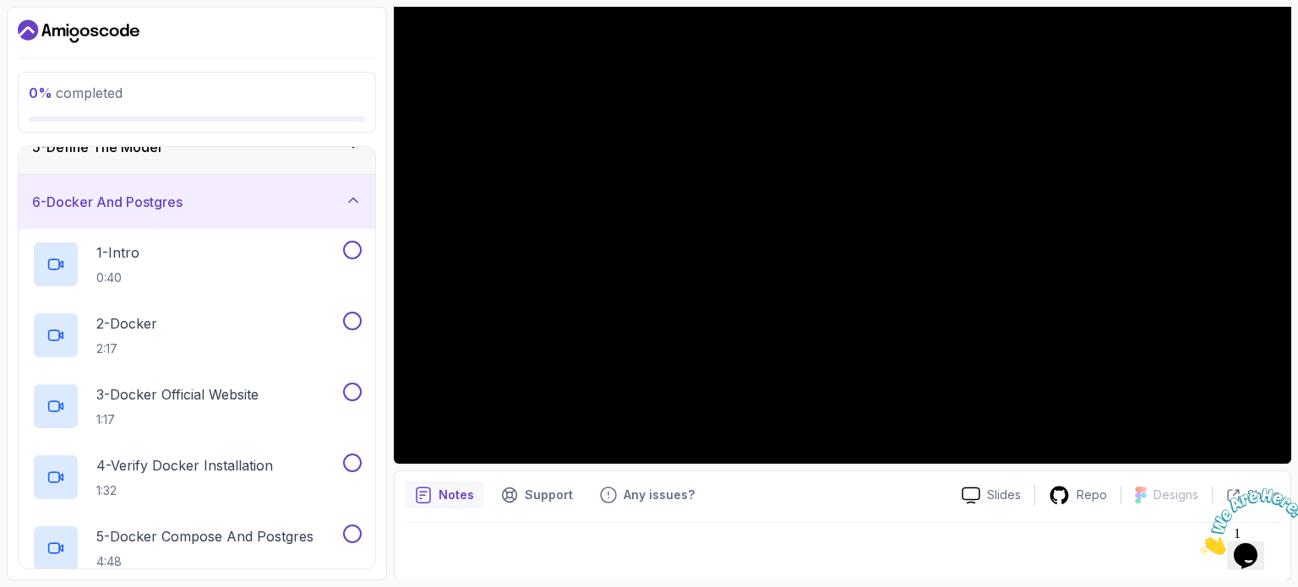
scroll to position [233, 0]
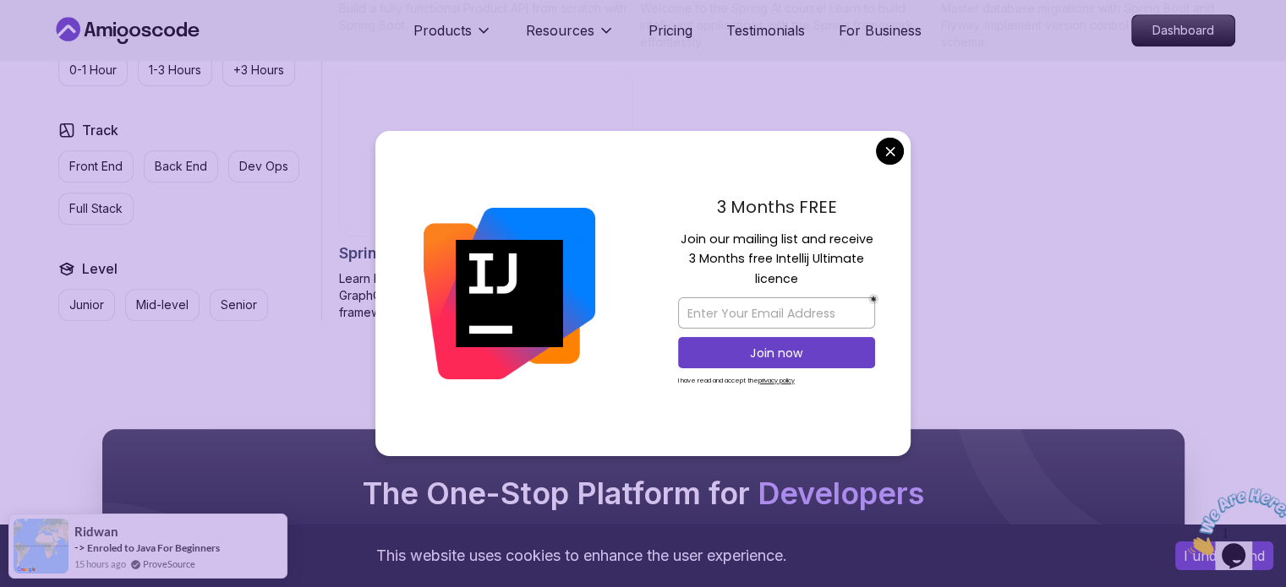
scroll to position [1535, 0]
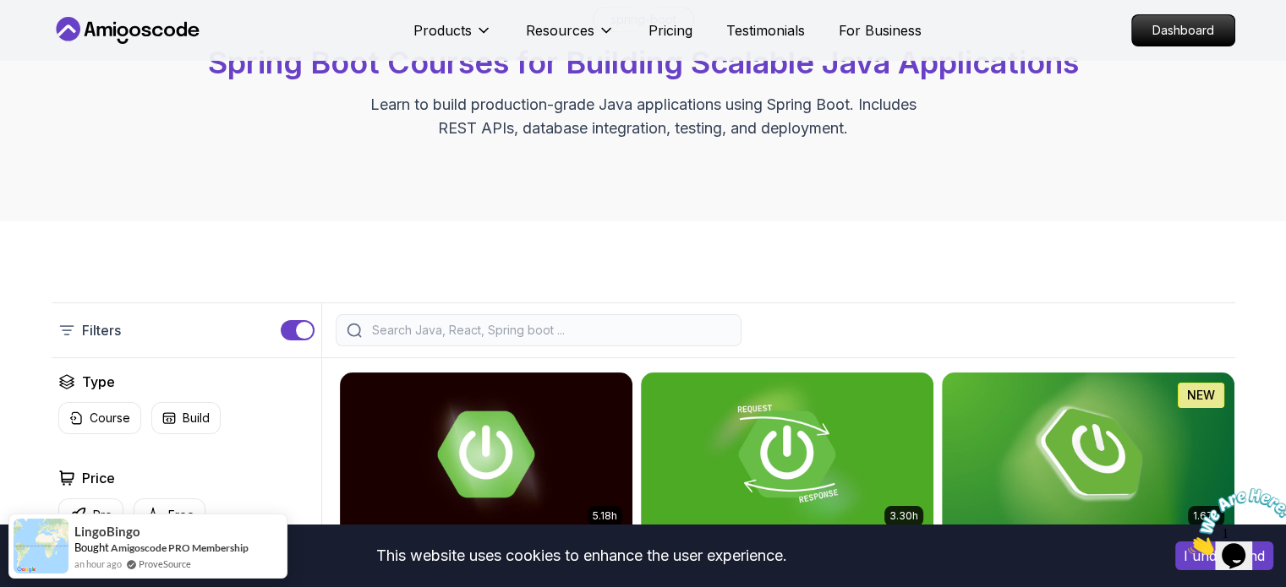
scroll to position [0, 0]
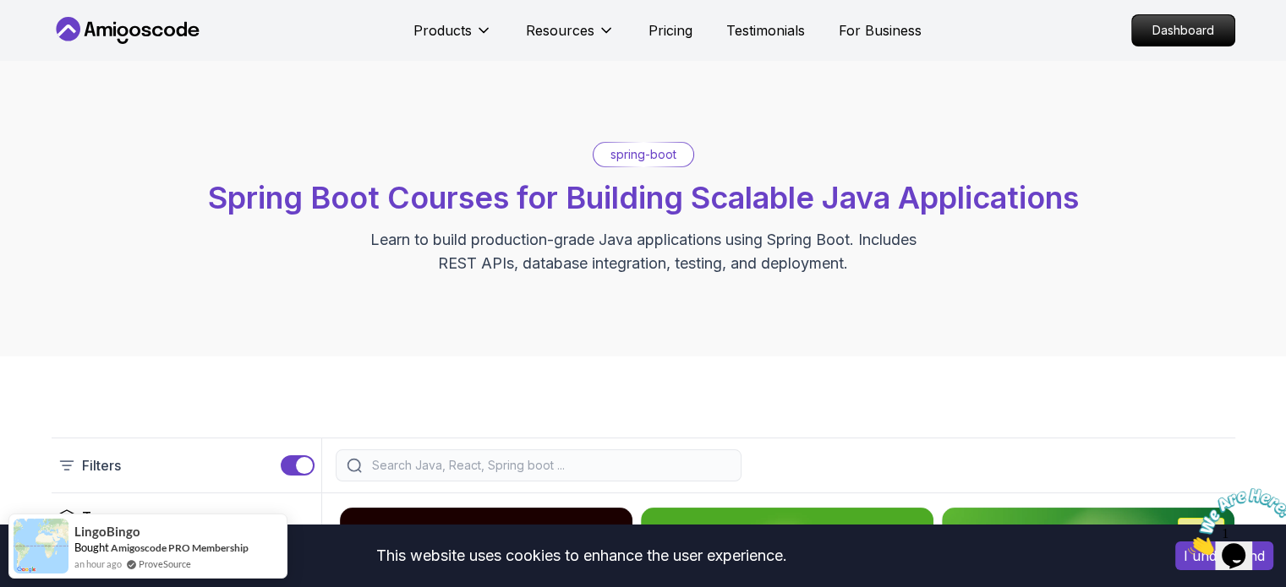
click at [626, 151] on p "spring-boot" at bounding box center [643, 154] width 66 height 17
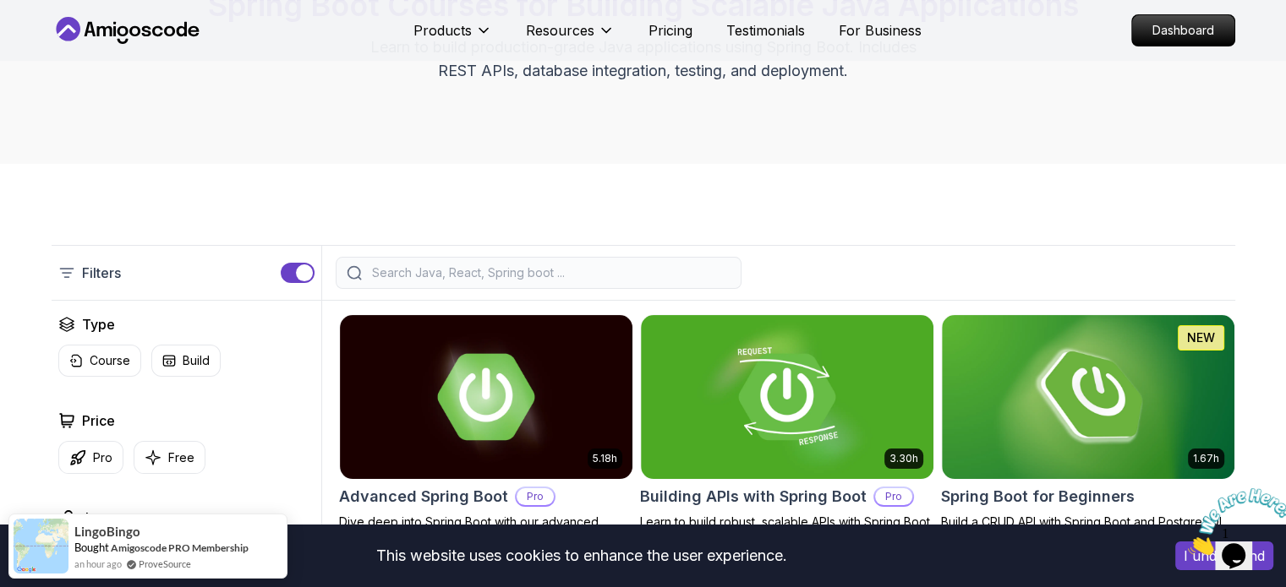
scroll to position [260, 0]
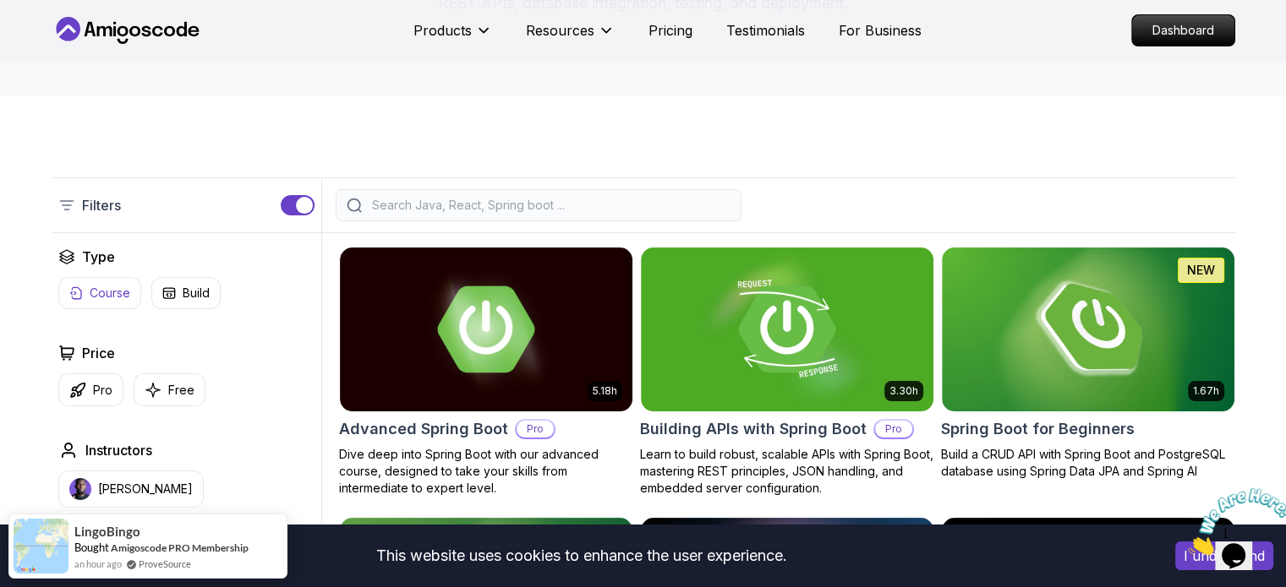
click at [108, 287] on p "Course" at bounding box center [110, 293] width 41 height 17
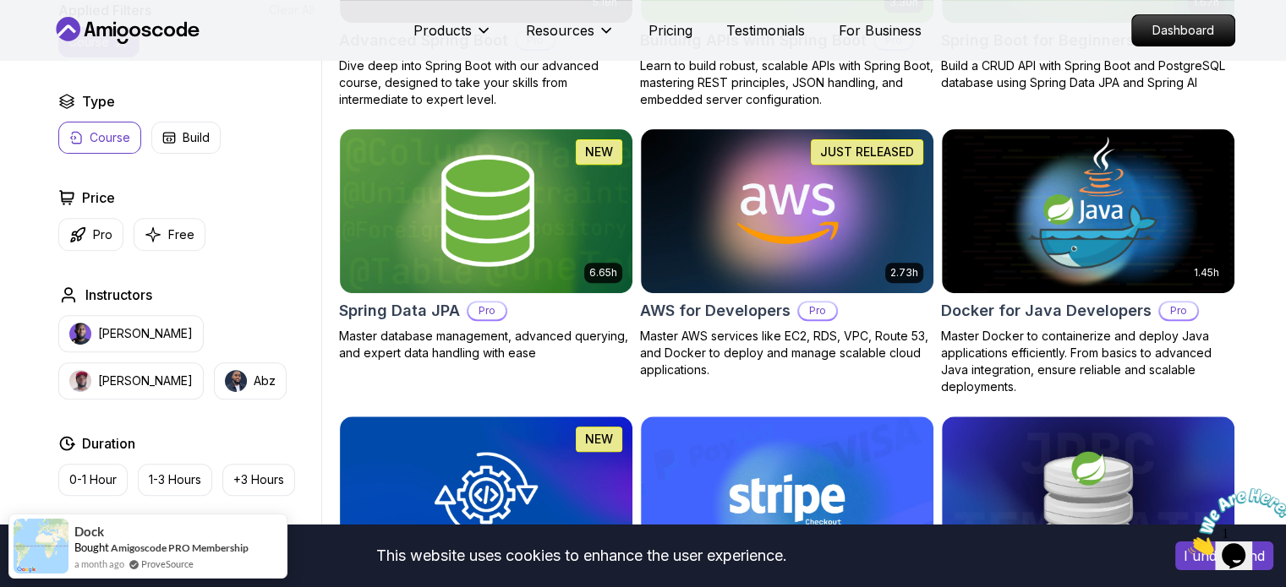
scroll to position [649, 0]
click at [176, 229] on p "Free" at bounding box center [181, 235] width 26 height 17
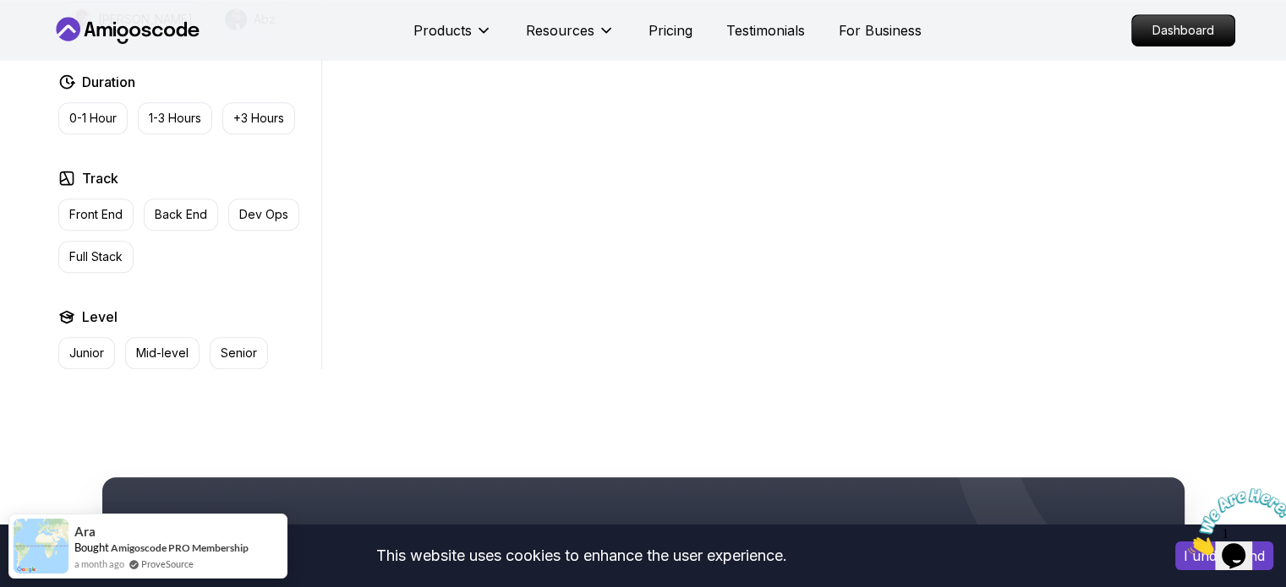
scroll to position [868, 0]
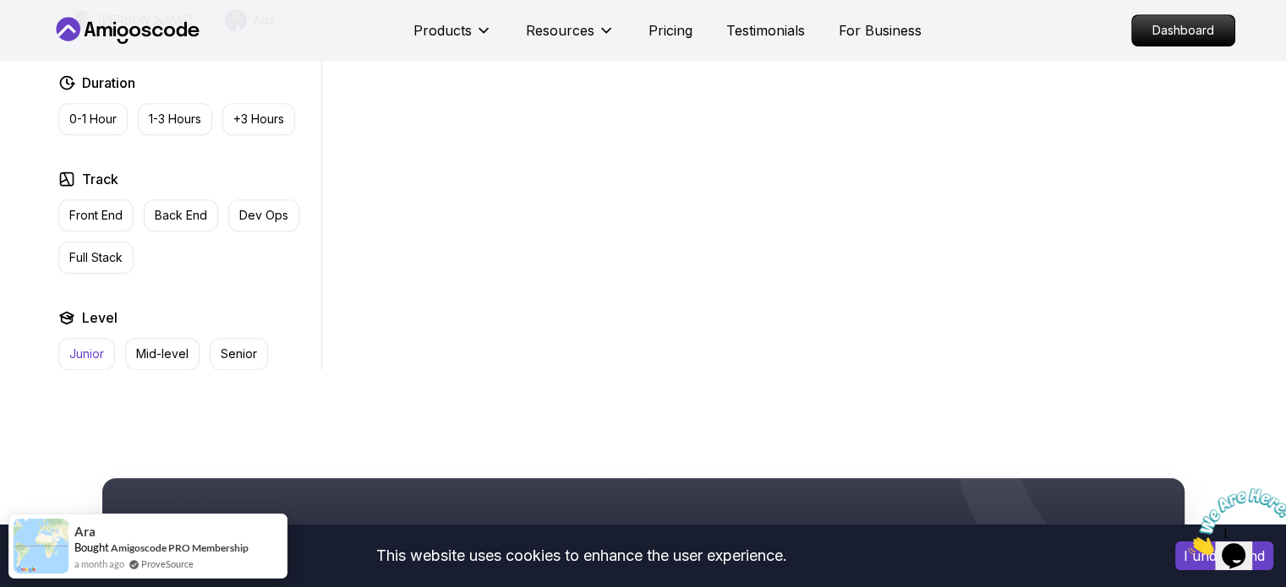
click at [68, 346] on button "Junior" at bounding box center [86, 354] width 57 height 32
click at [184, 220] on p "Back End" at bounding box center [181, 215] width 52 height 17
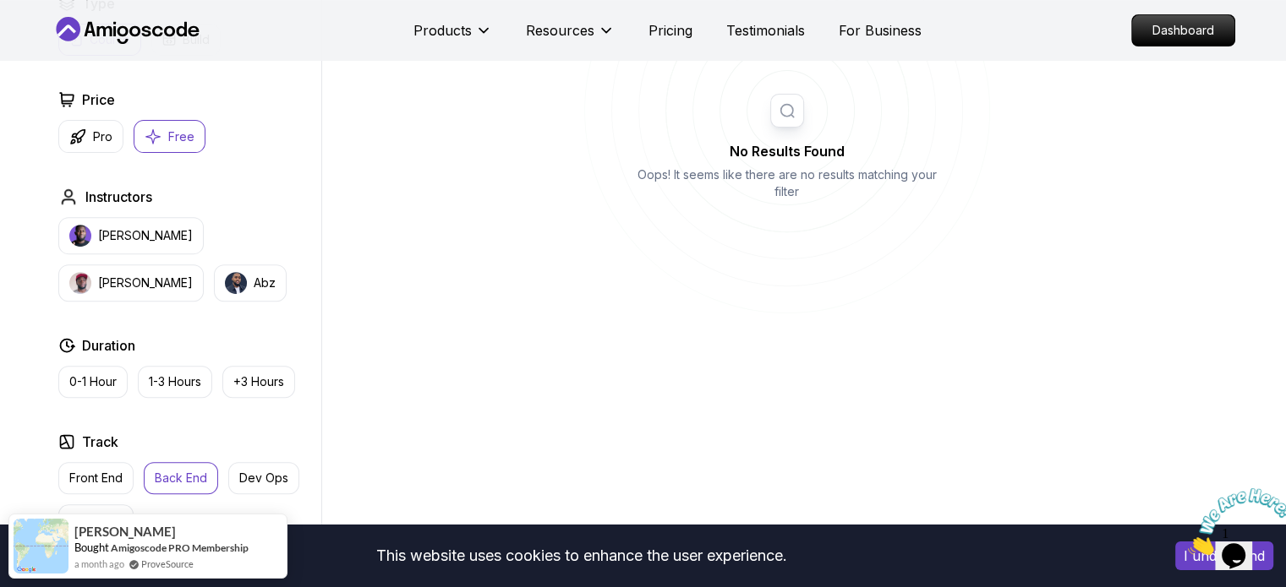
scroll to position [720, 0]
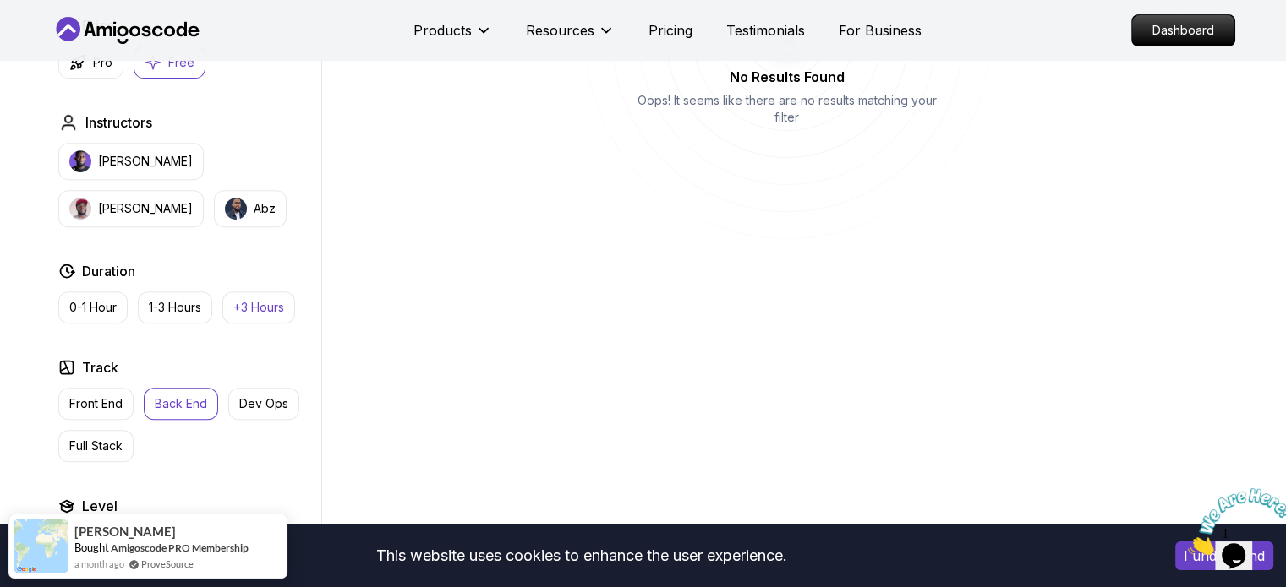
click at [274, 302] on p "+3 Hours" at bounding box center [258, 307] width 51 height 17
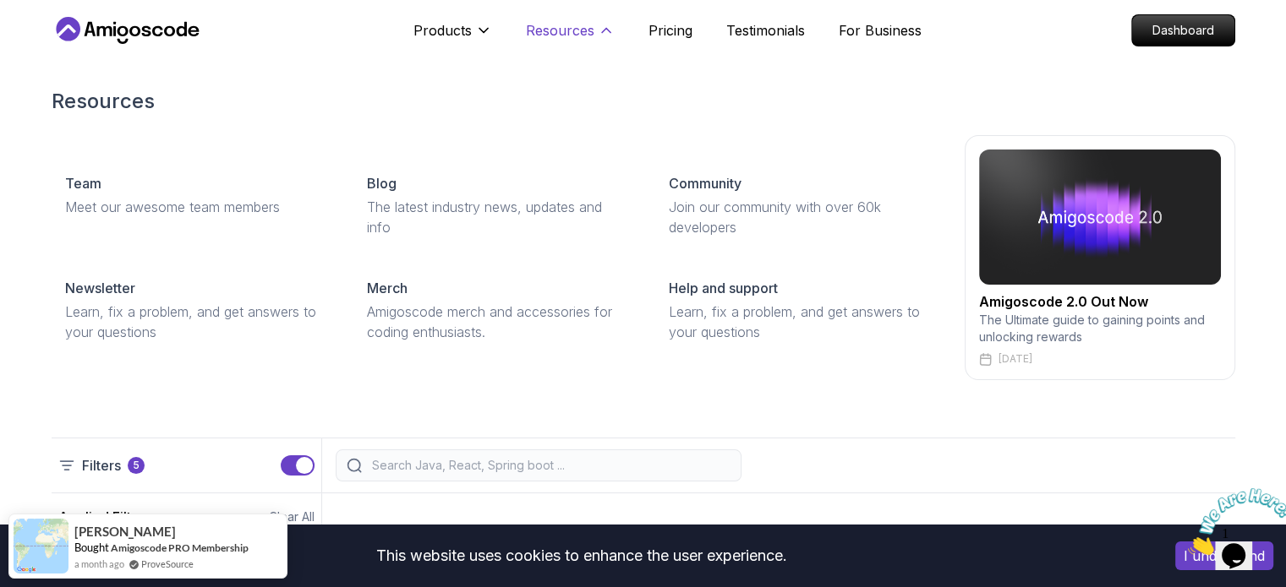
click at [568, 23] on p "Resources" at bounding box center [560, 30] width 68 height 20
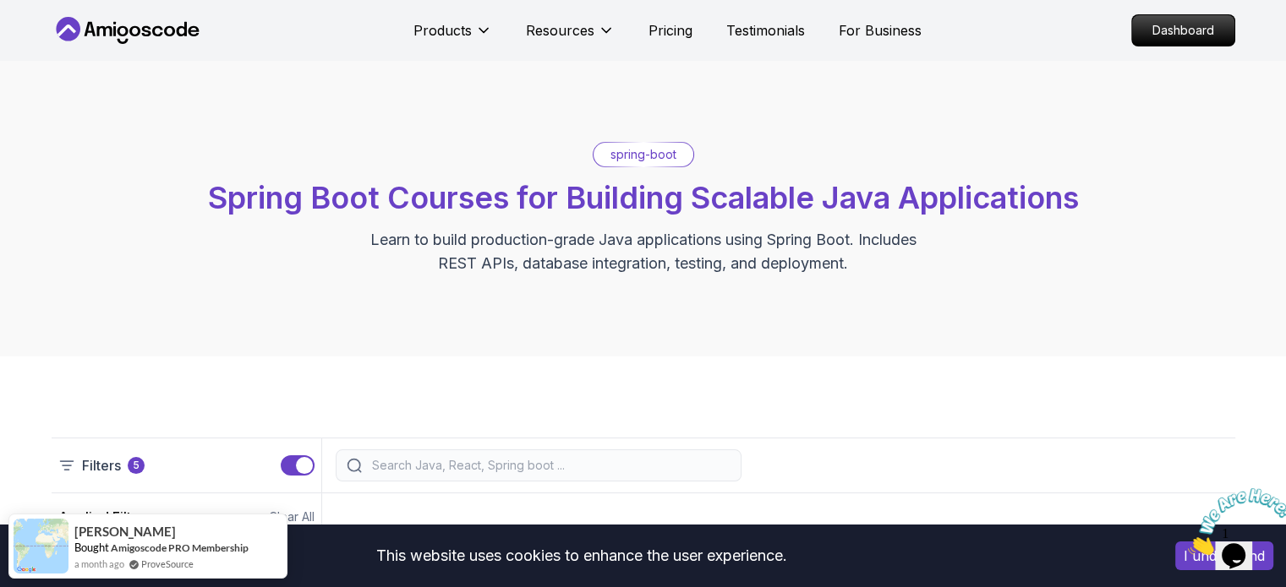
click at [693, 30] on div "Products Resources Pricing Testimonials For Business" at bounding box center [667, 31] width 508 height 34
click at [673, 35] on p "Pricing" at bounding box center [670, 30] width 44 height 20
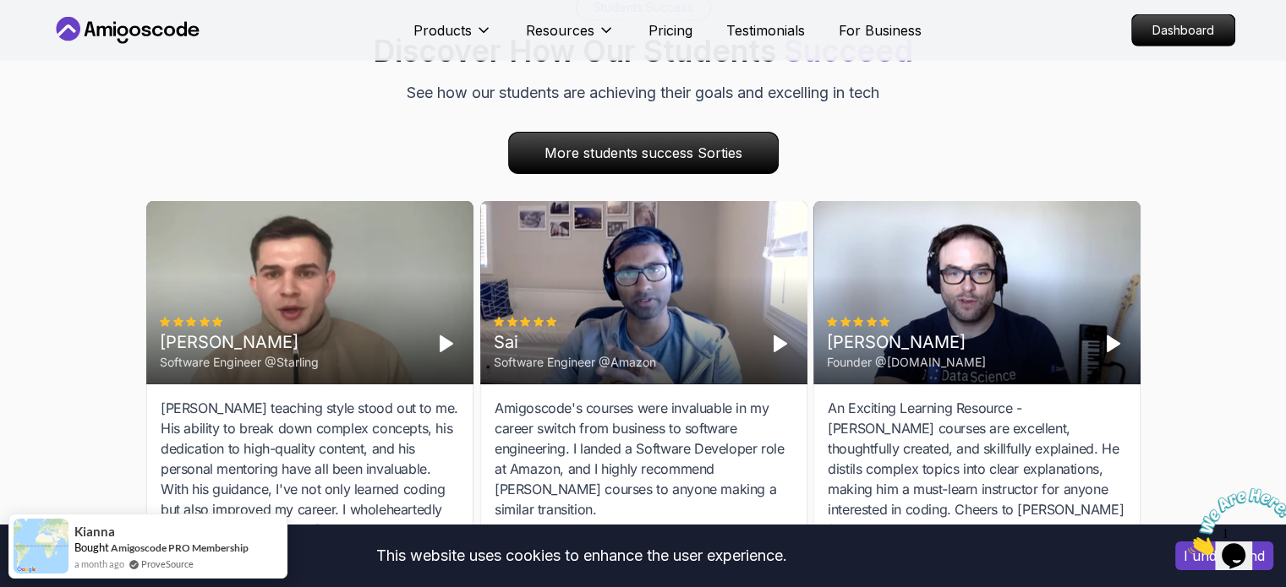
scroll to position [5018, 0]
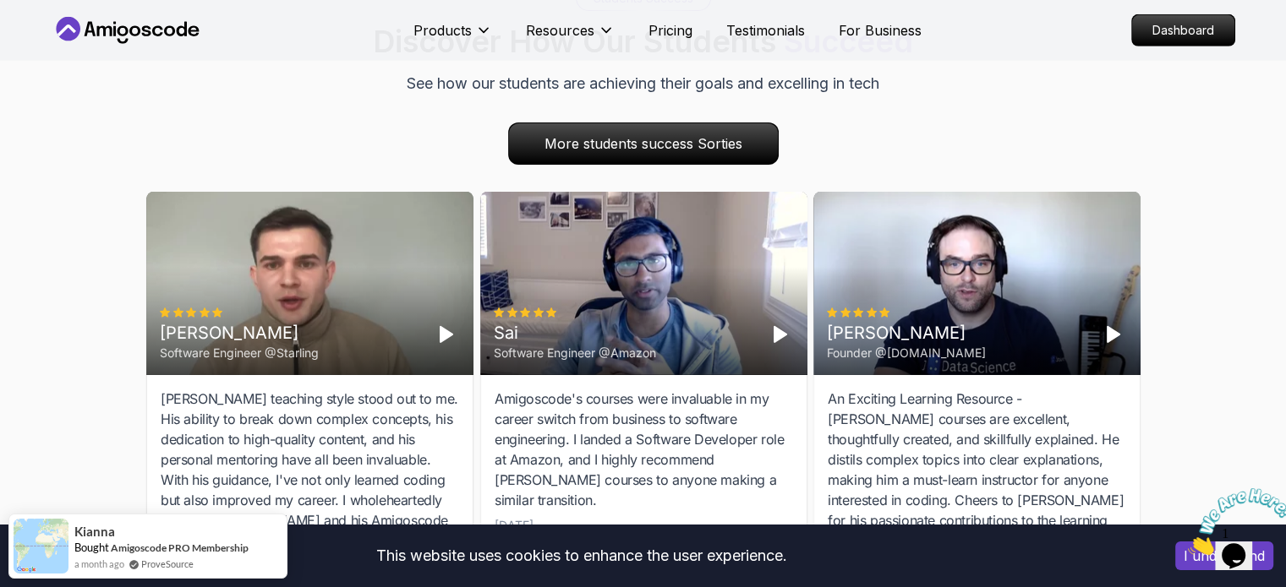
click at [769, 325] on icon "Play" at bounding box center [779, 335] width 20 height 20
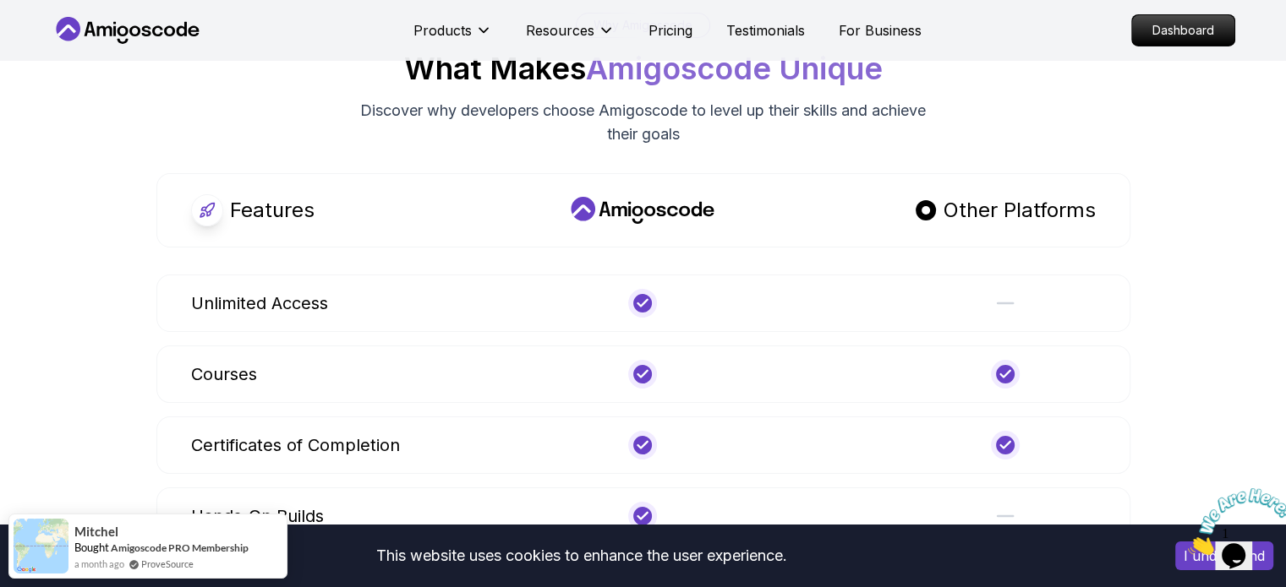
scroll to position [6181, 0]
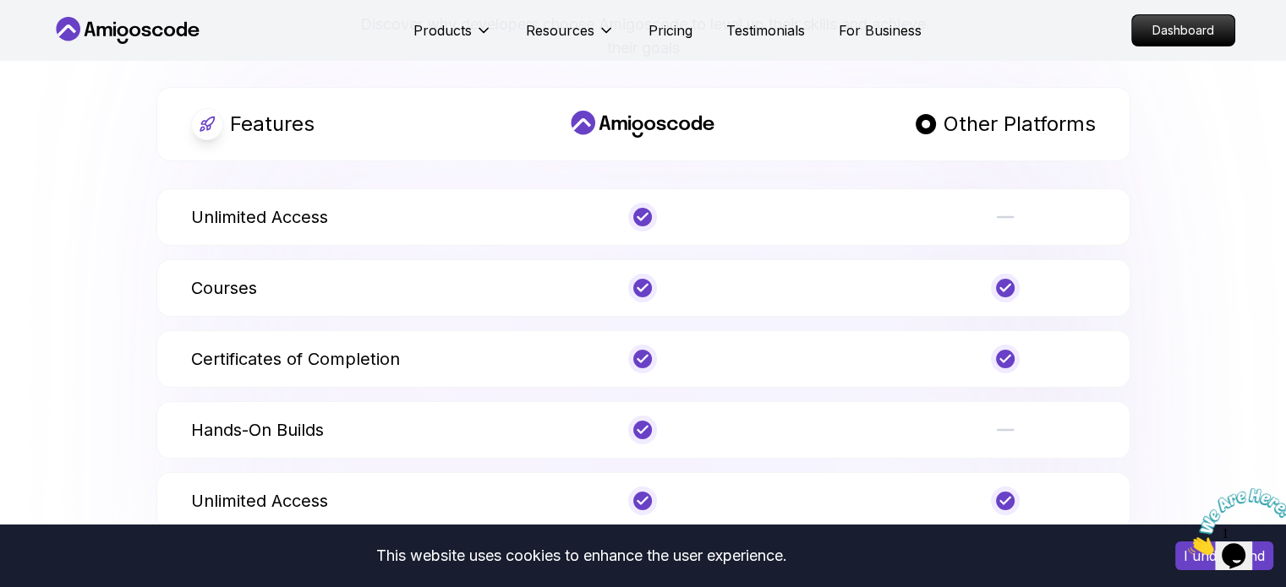
click at [314, 205] on p "Unlimited Access" at bounding box center [259, 217] width 137 height 24
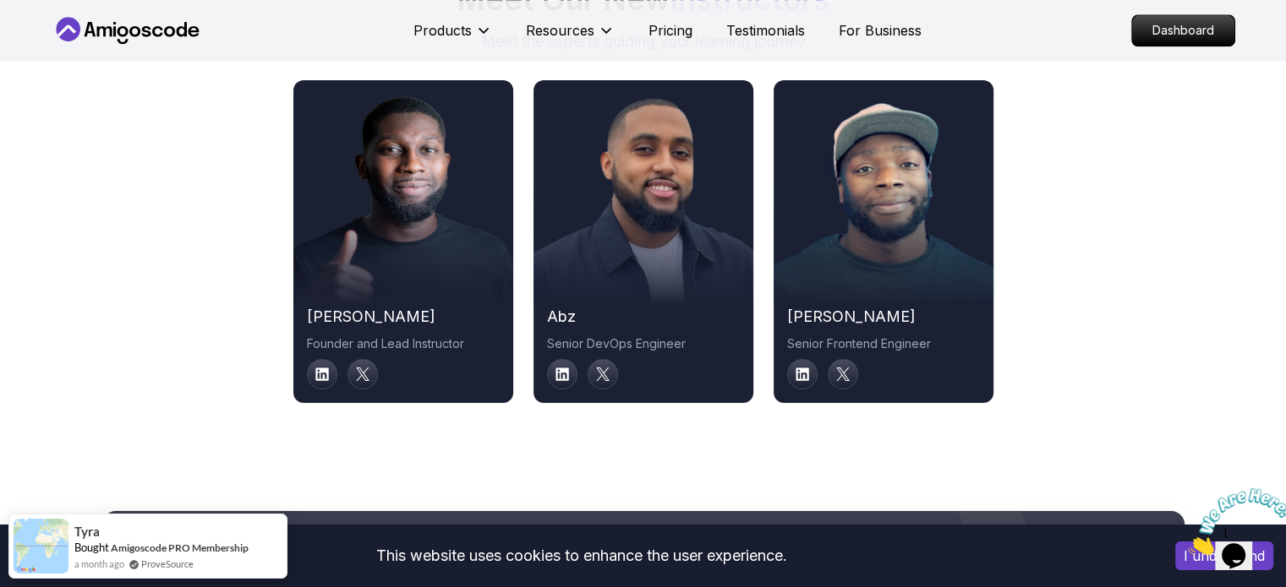
scroll to position [8591, 0]
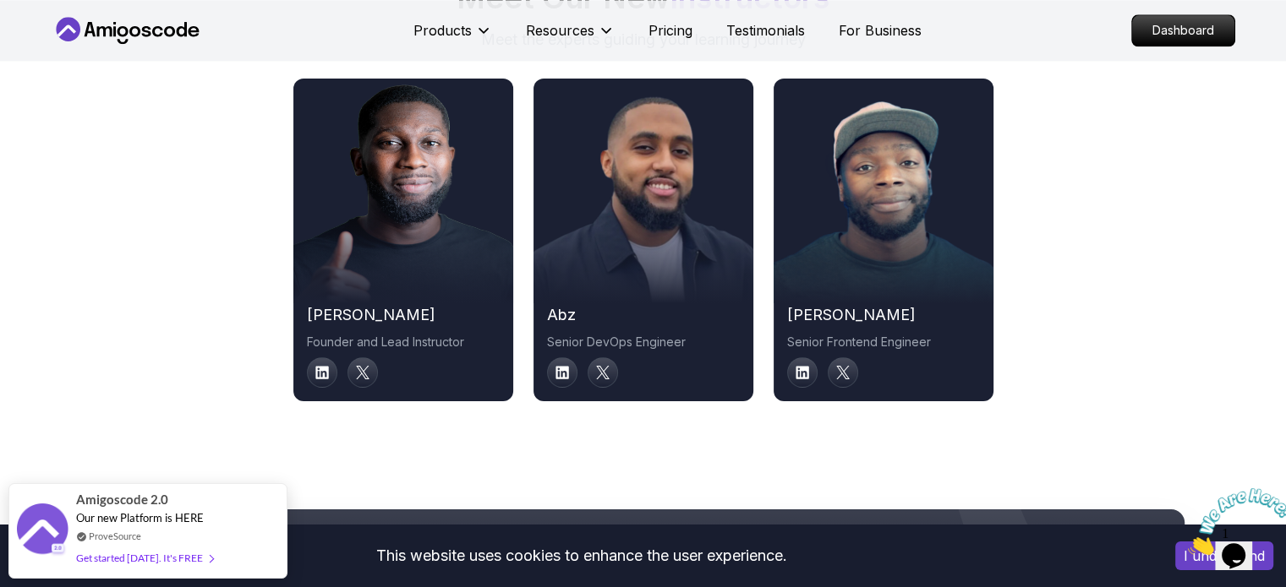
click at [312, 368] on div "[PERSON_NAME] Founder and Lead Instructor" at bounding box center [403, 240] width 220 height 323
click at [318, 360] on link at bounding box center [322, 373] width 34 height 34
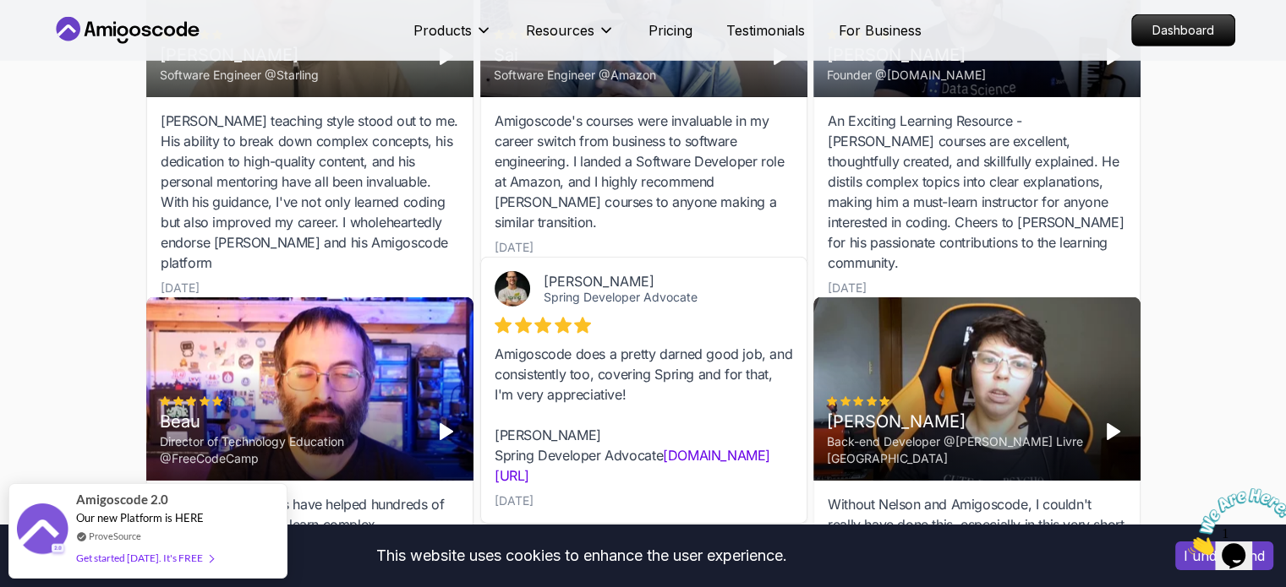
scroll to position [5247, 0]
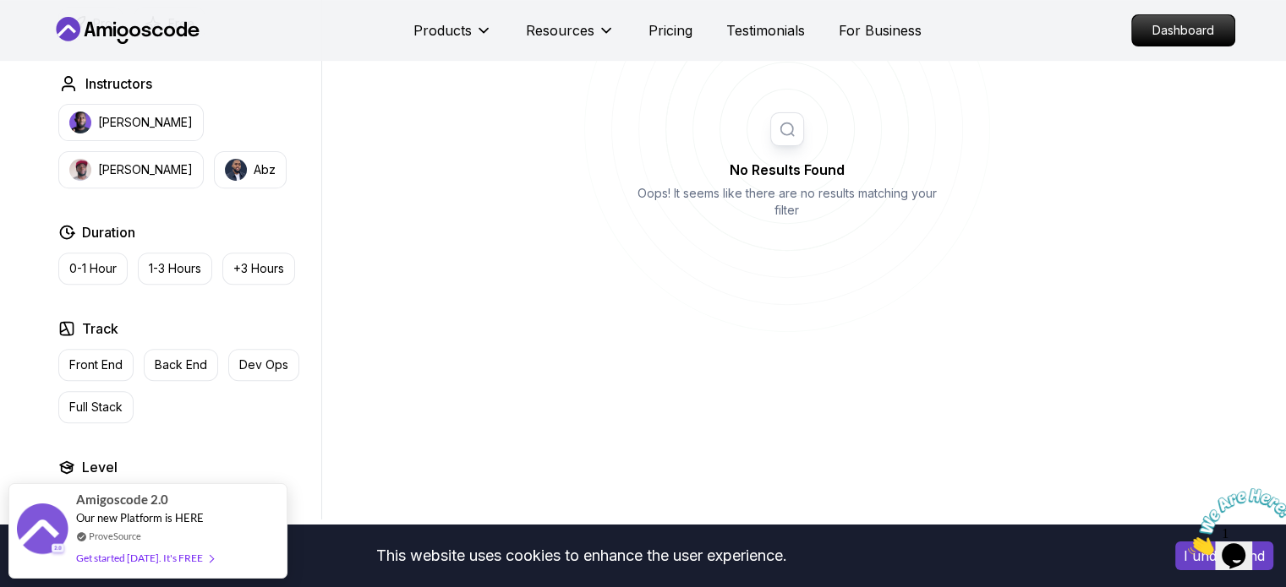
scroll to position [629, 0]
click at [134, 128] on button "[PERSON_NAME]" at bounding box center [130, 120] width 145 height 37
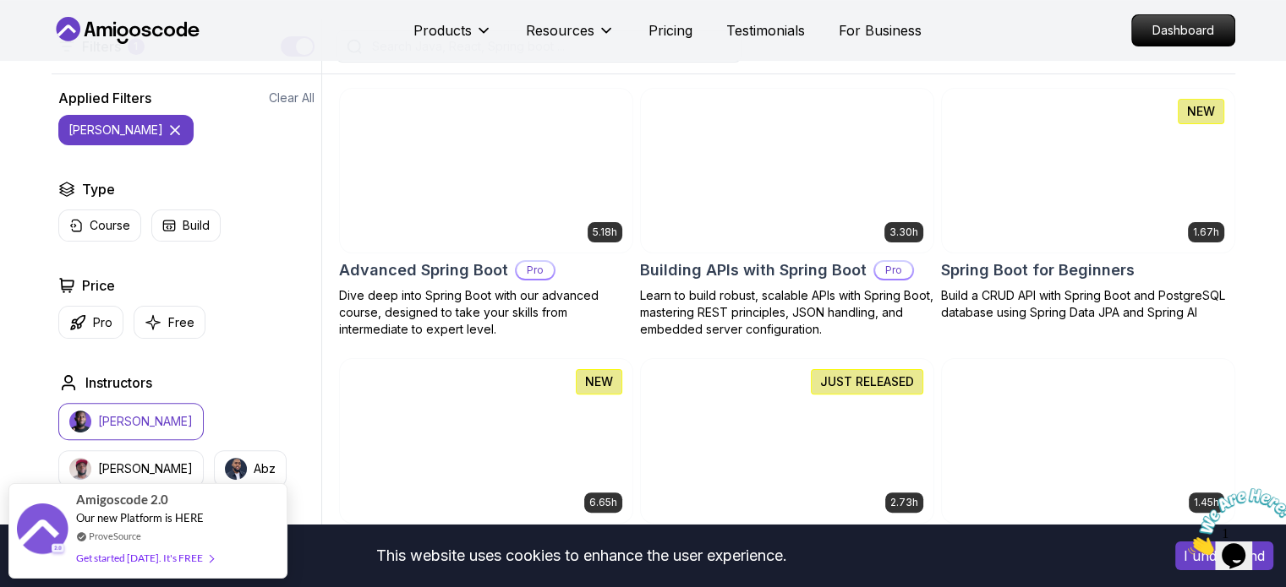
scroll to position [419, 0]
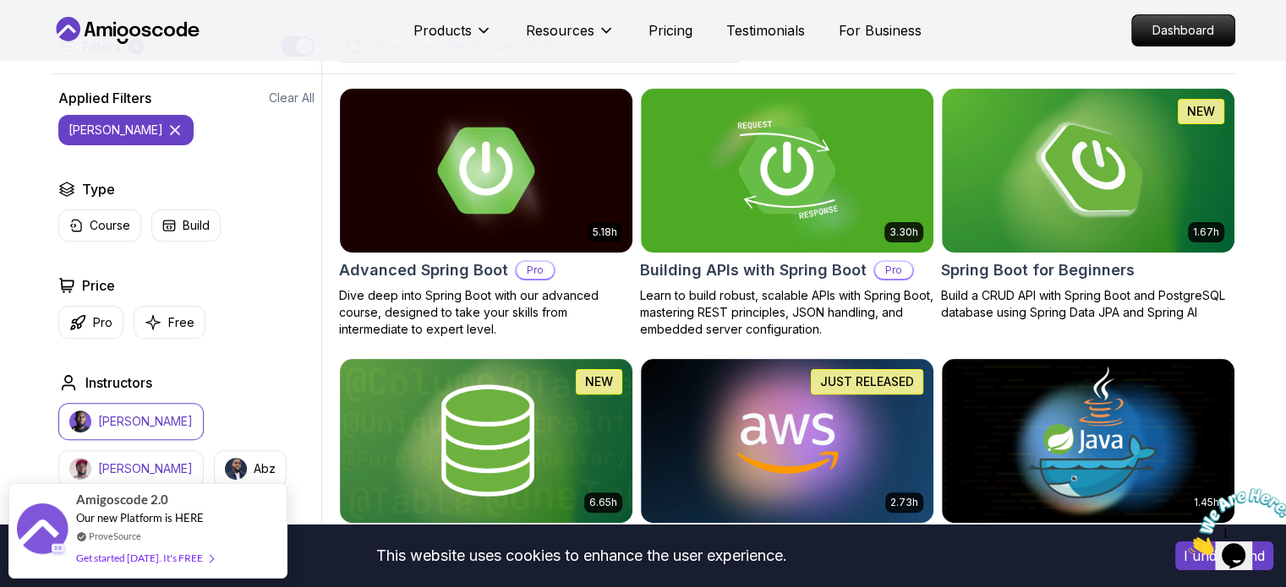
click at [193, 461] on p "[PERSON_NAME]" at bounding box center [145, 469] width 95 height 17
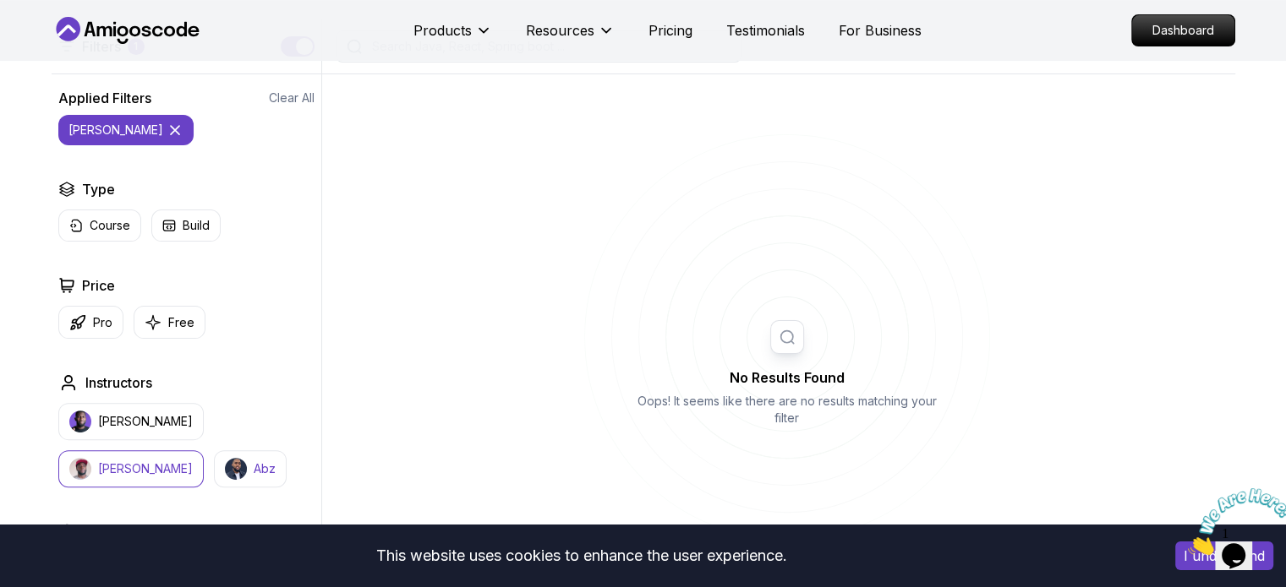
click at [225, 465] on img "button" at bounding box center [236, 469] width 22 height 22
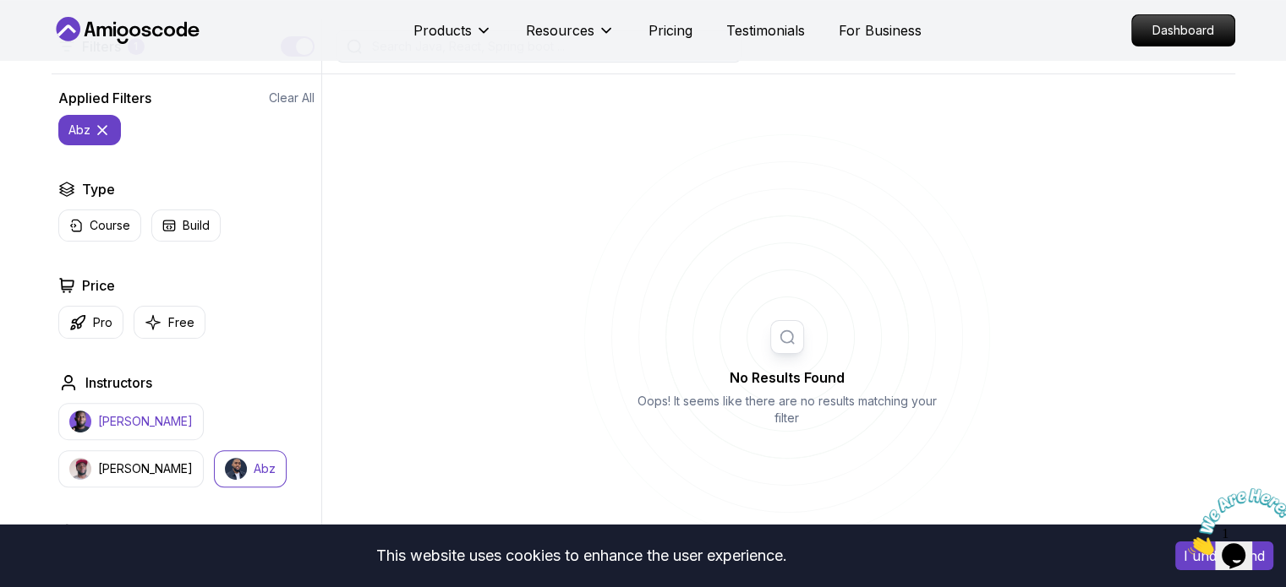
click at [118, 429] on p "[PERSON_NAME]" at bounding box center [145, 421] width 95 height 17
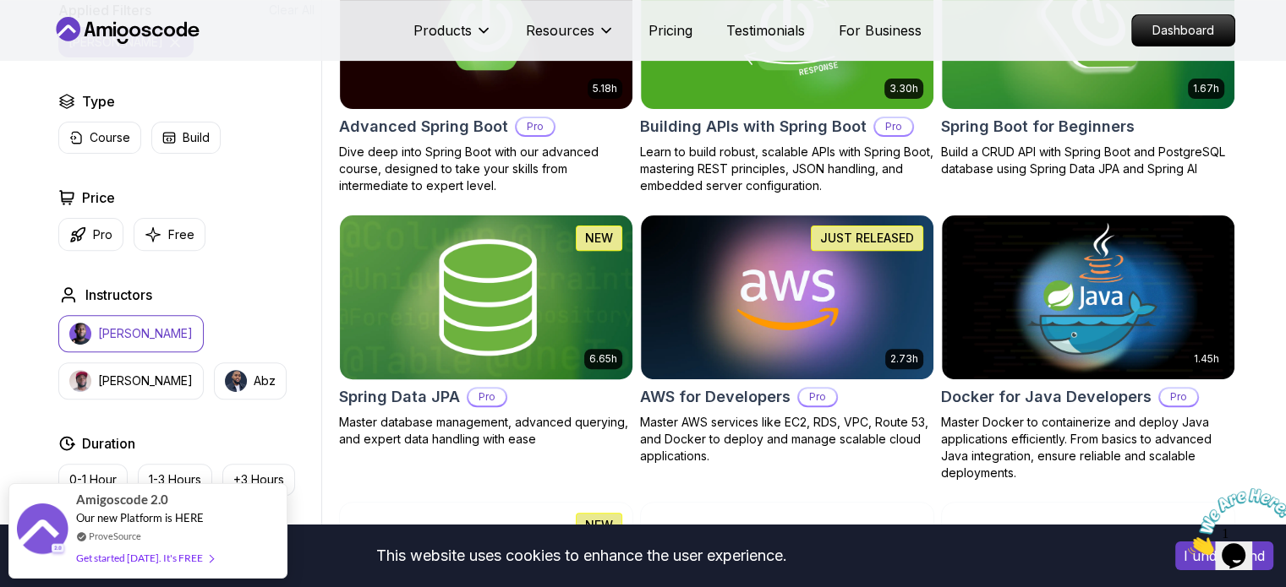
scroll to position [418, 0]
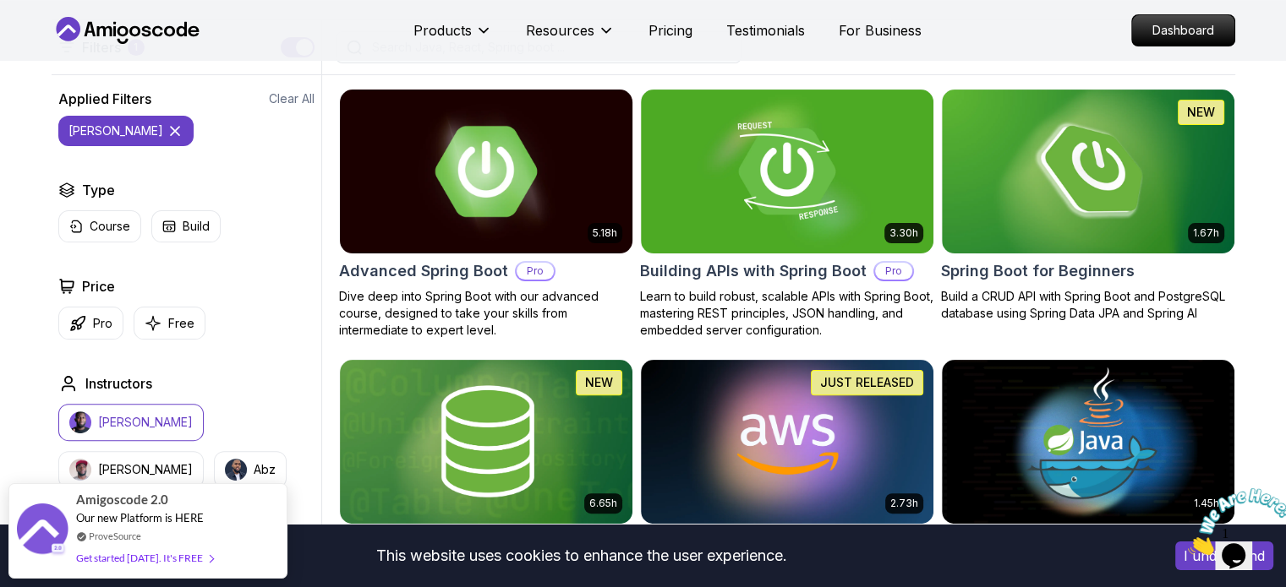
click at [434, 219] on img at bounding box center [485, 171] width 307 height 172
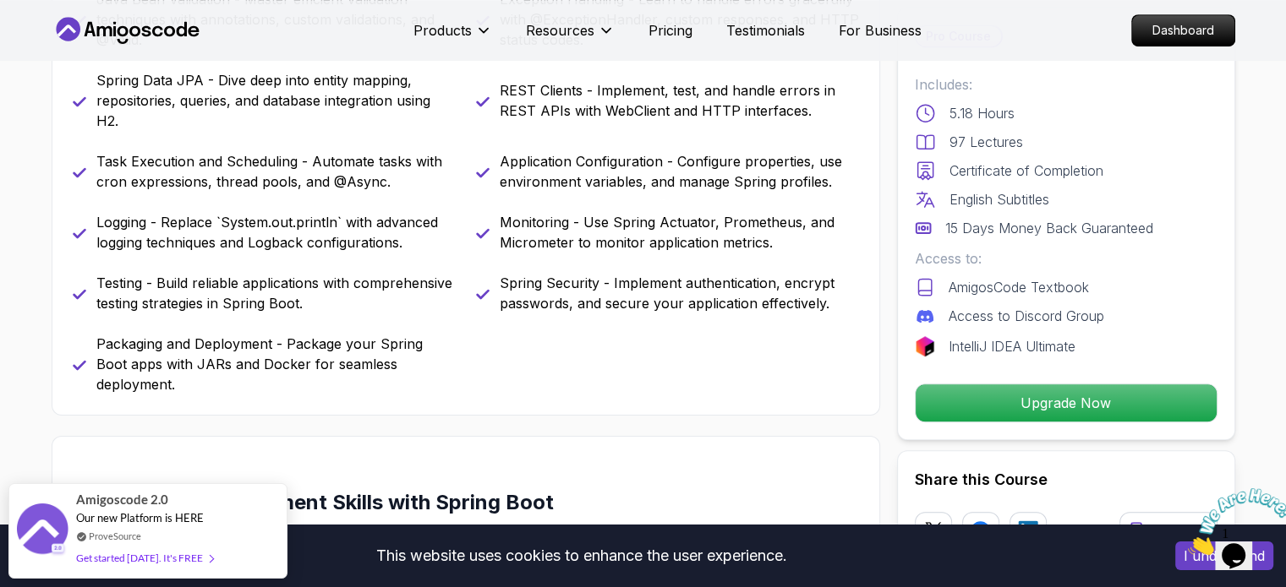
scroll to position [874, 0]
